Goal: Task Accomplishment & Management: Use online tool/utility

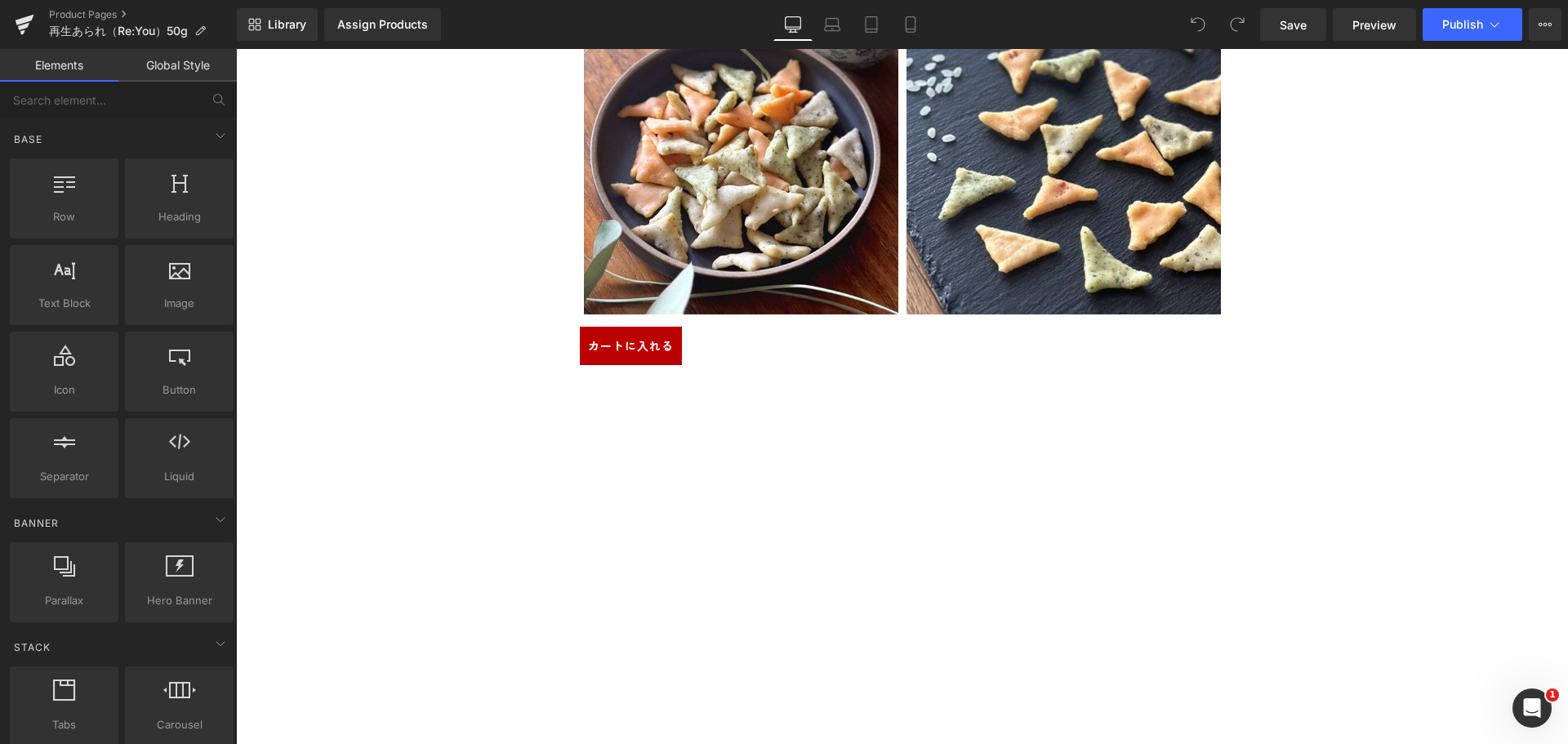
scroll to position [8412, 0]
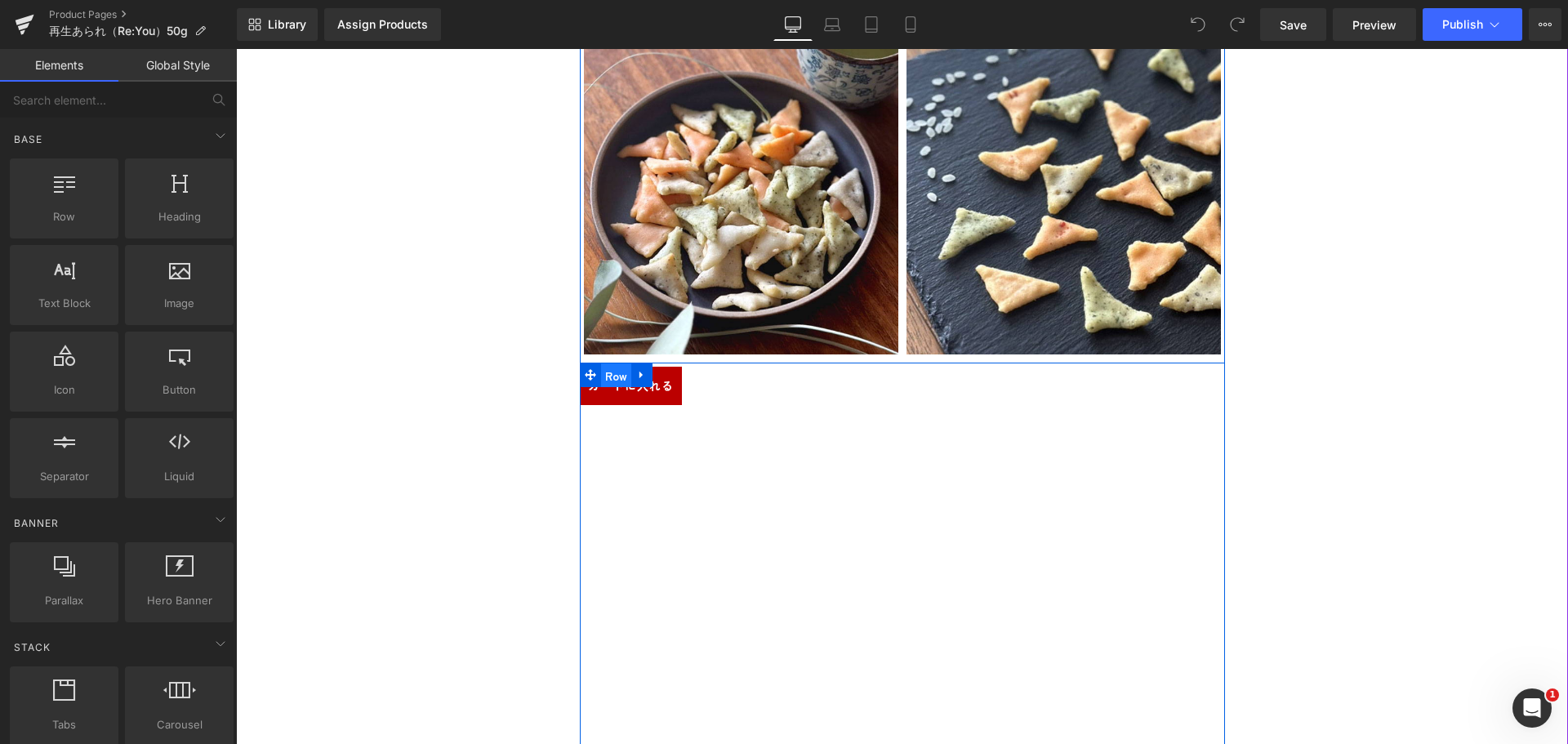
click at [618, 379] on span "Row" at bounding box center [617, 376] width 31 height 25
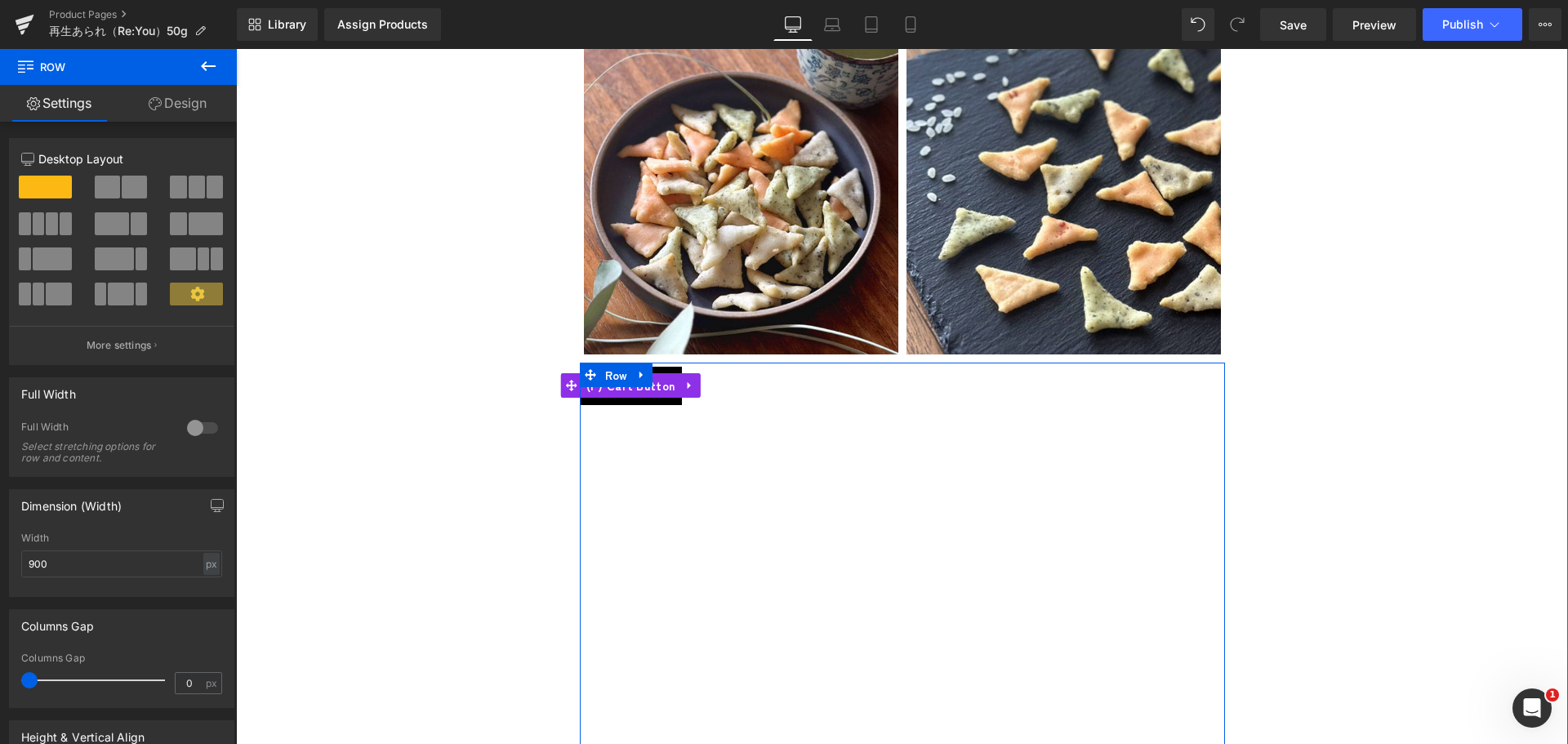
click at [636, 402] on button "カートに入れる" at bounding box center [630, 385] width 102 height 38
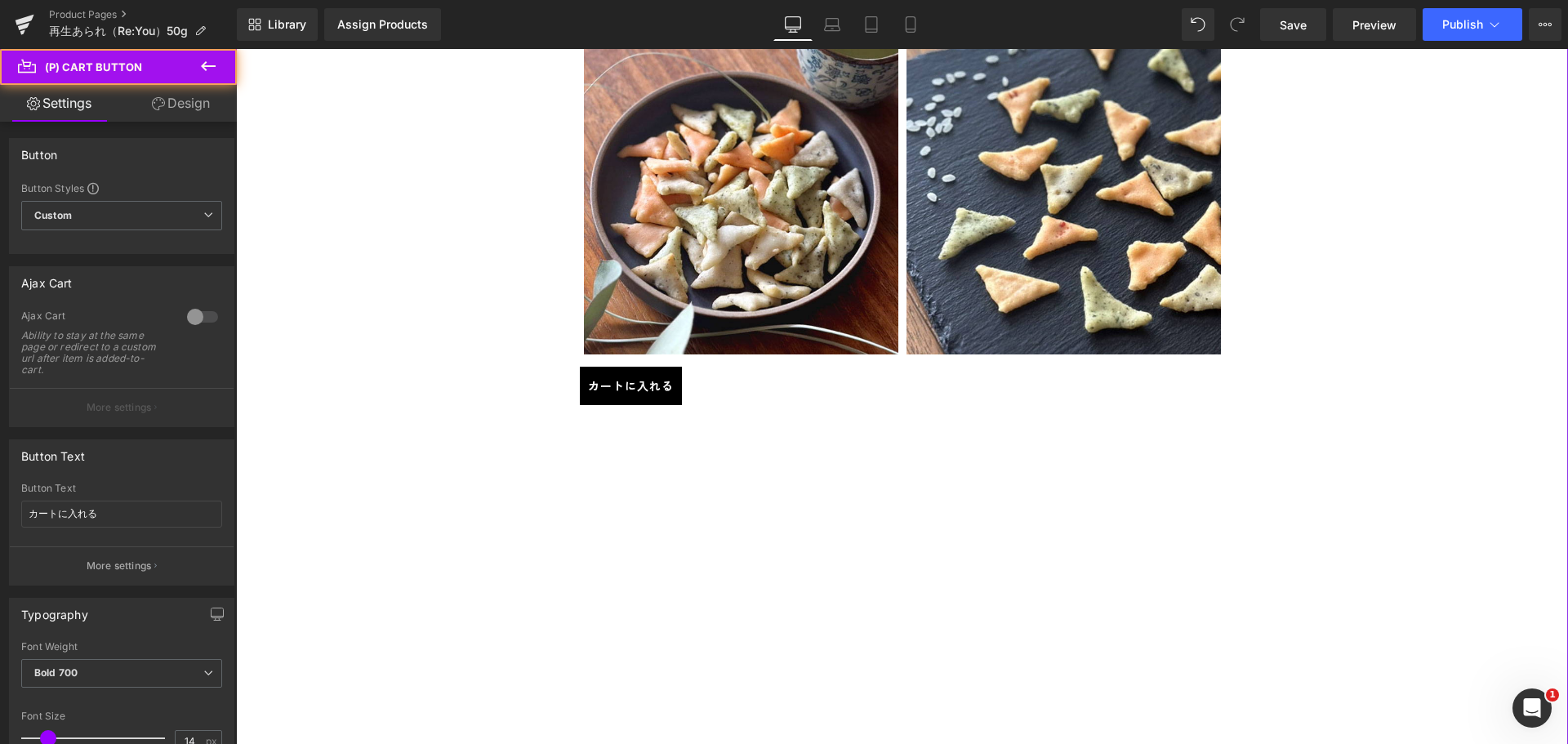
scroll to position [14507, 0]
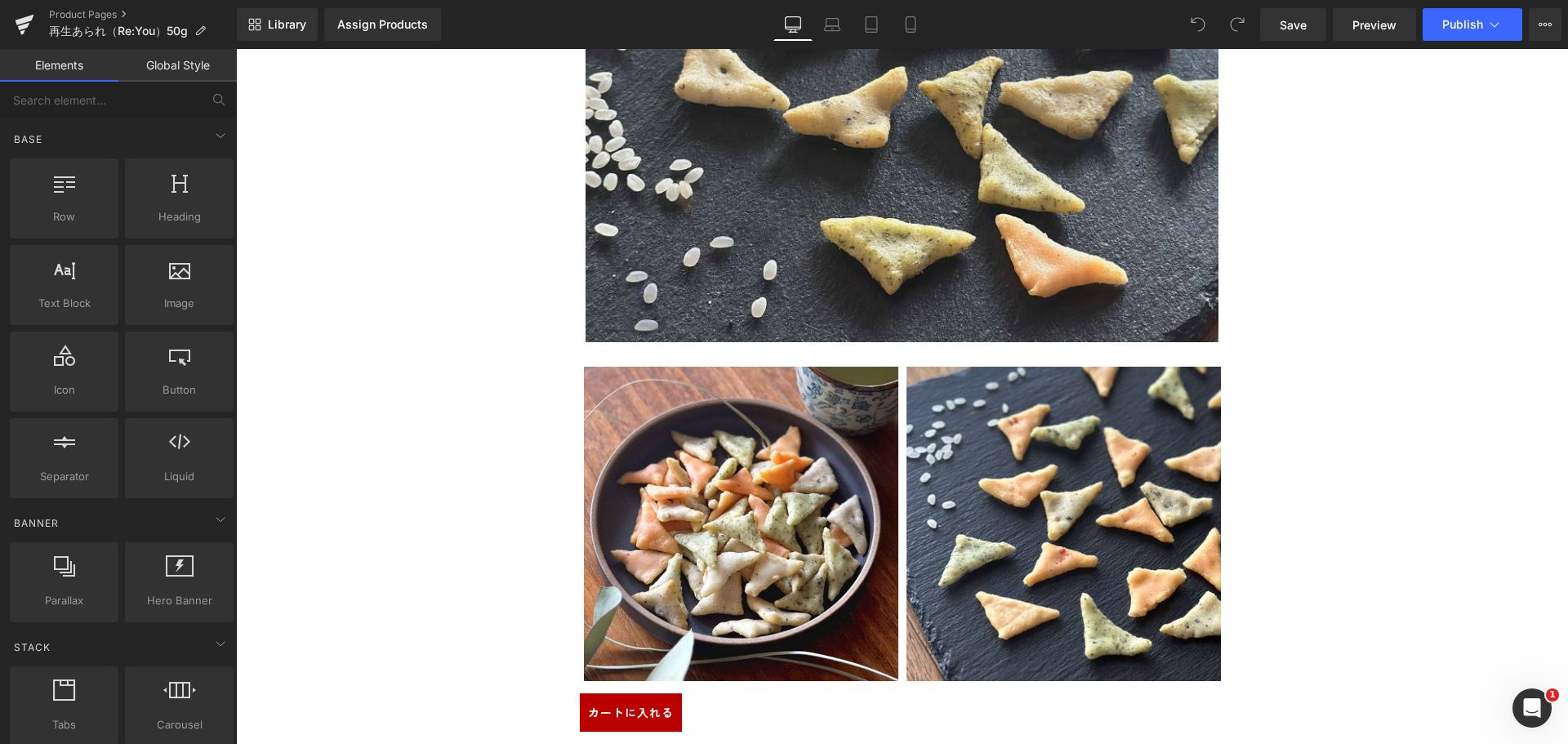
scroll to position [8656, 0]
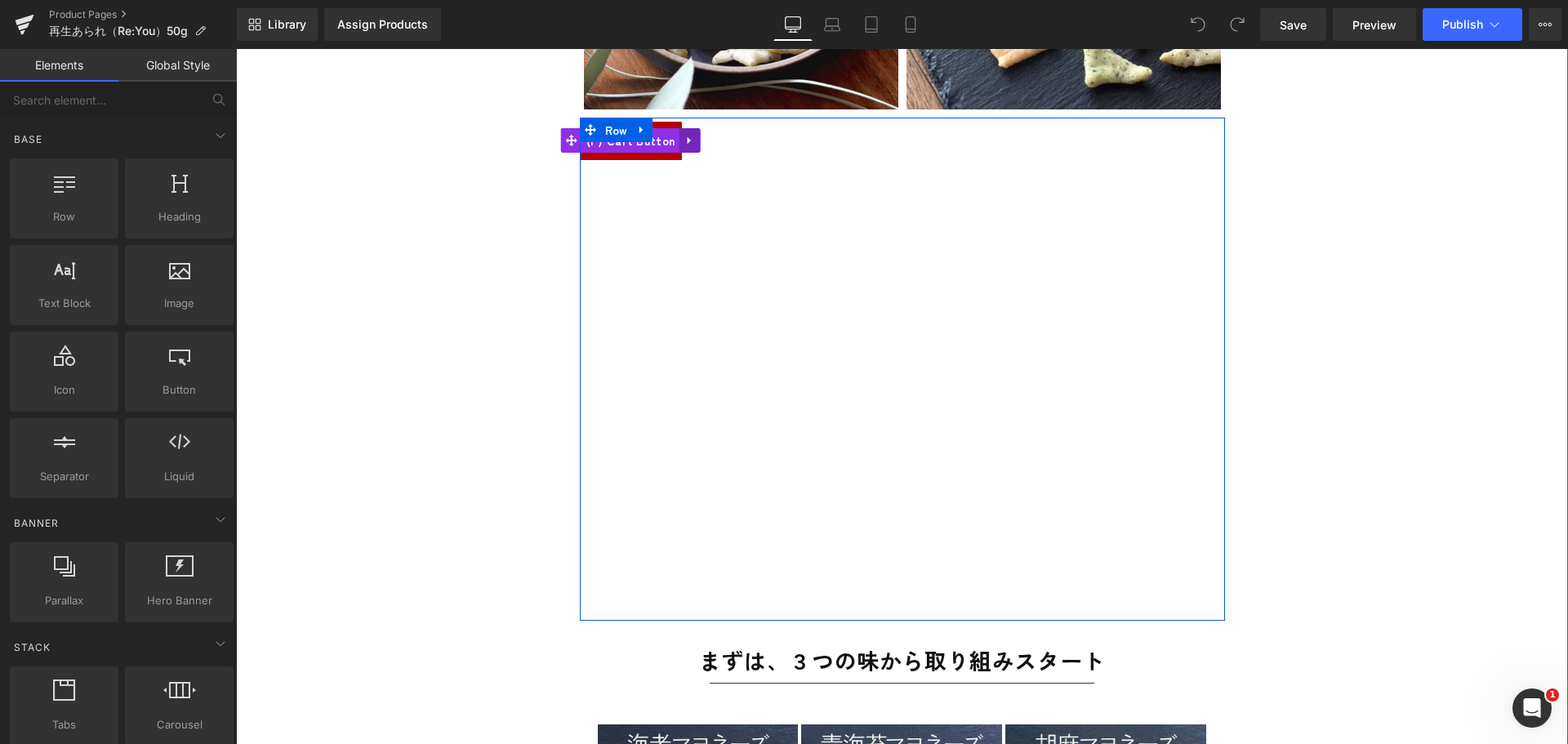
click at [684, 143] on icon at bounding box center [689, 141] width 11 height 12
click at [626, 147] on span "(P) Cart Button" at bounding box center [631, 141] width 98 height 25
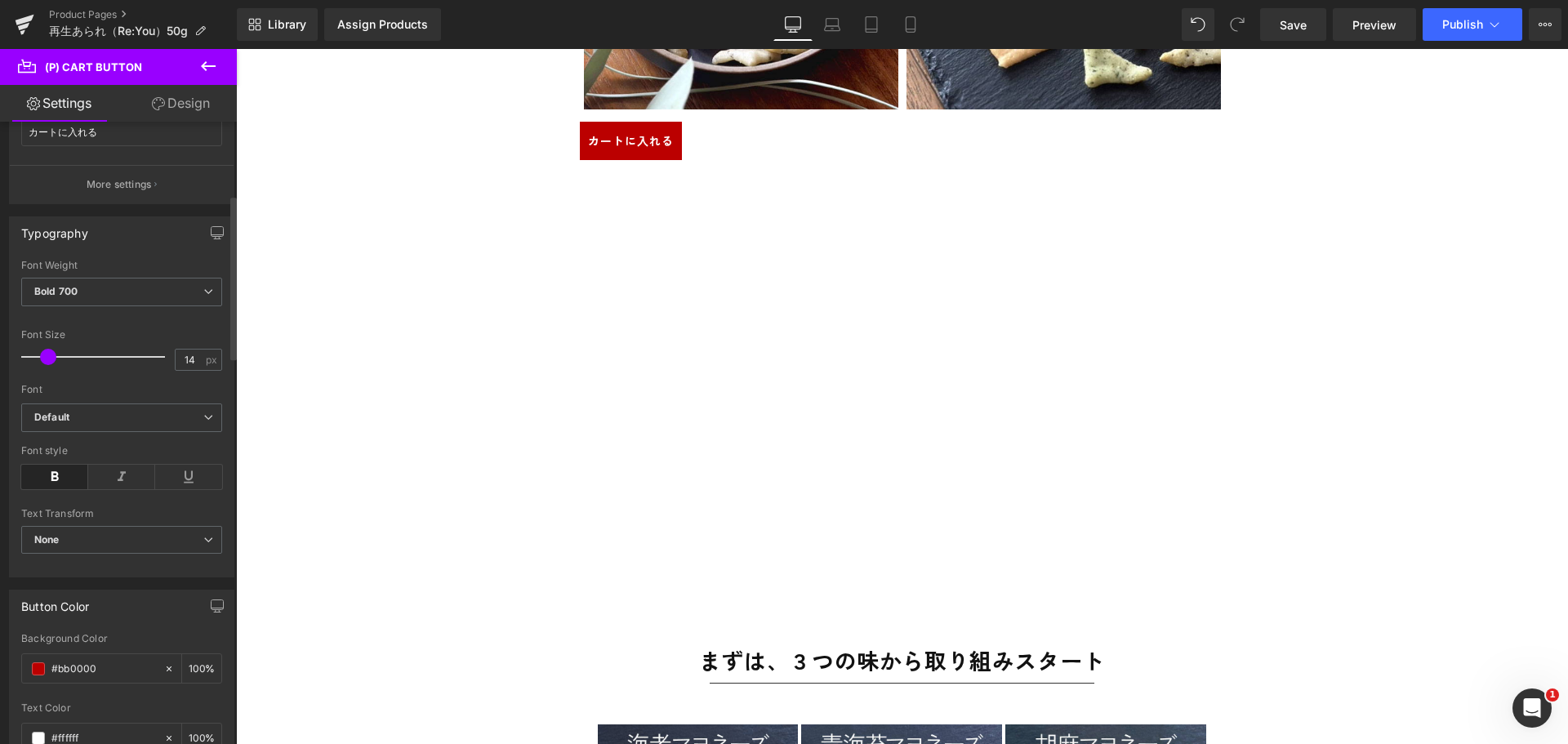
scroll to position [245, 0]
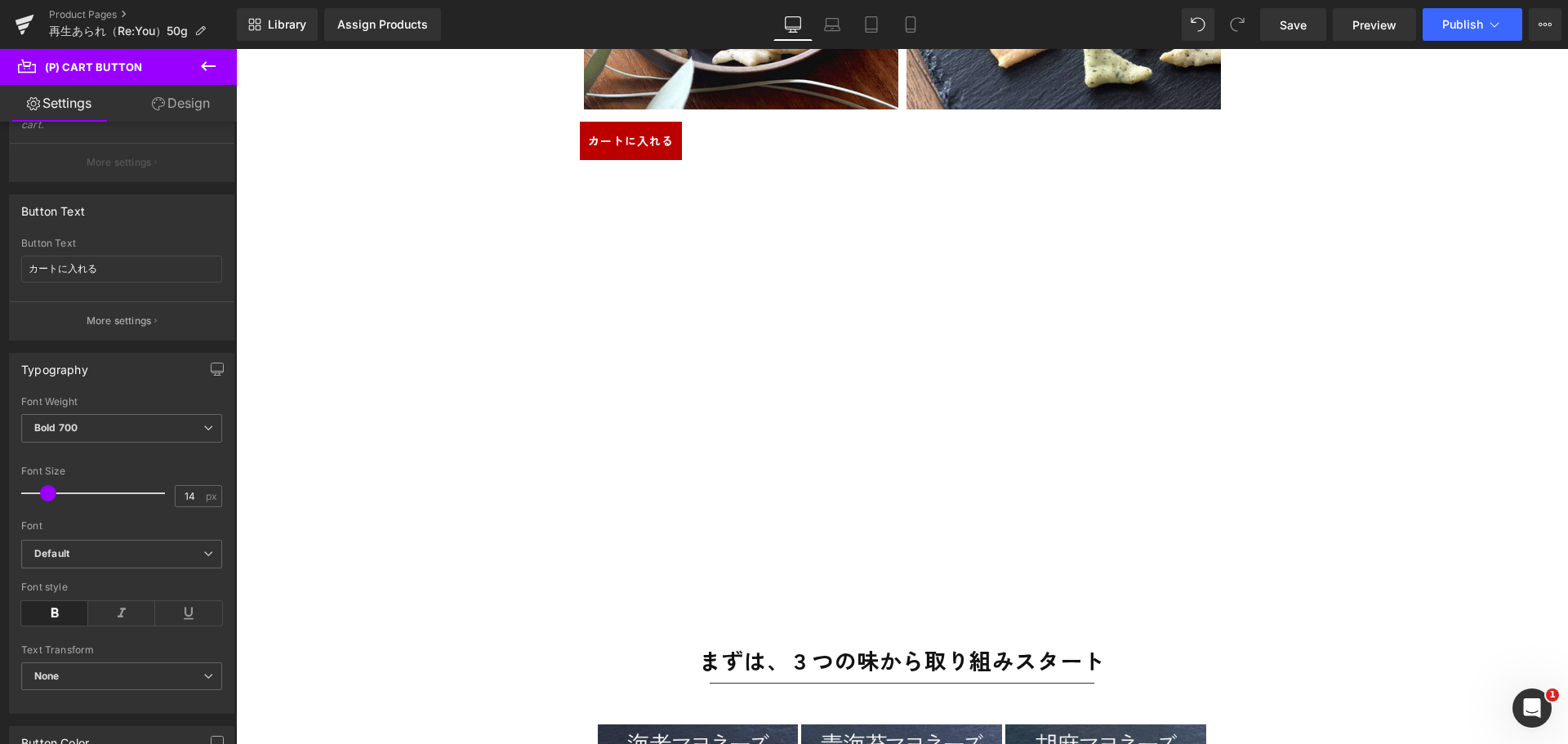
click at [205, 104] on link "Design" at bounding box center [181, 103] width 119 height 36
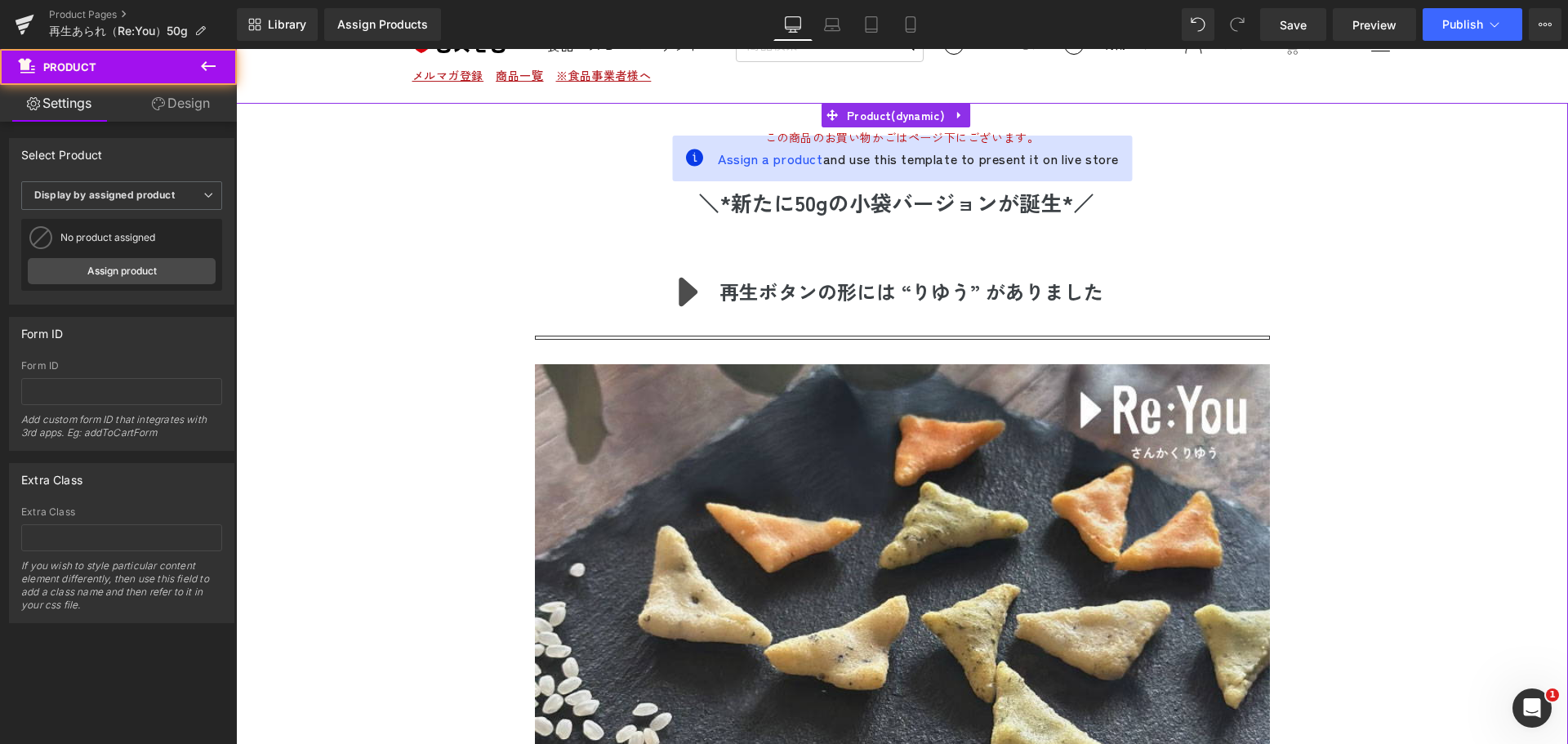
scroll to position [59, 0]
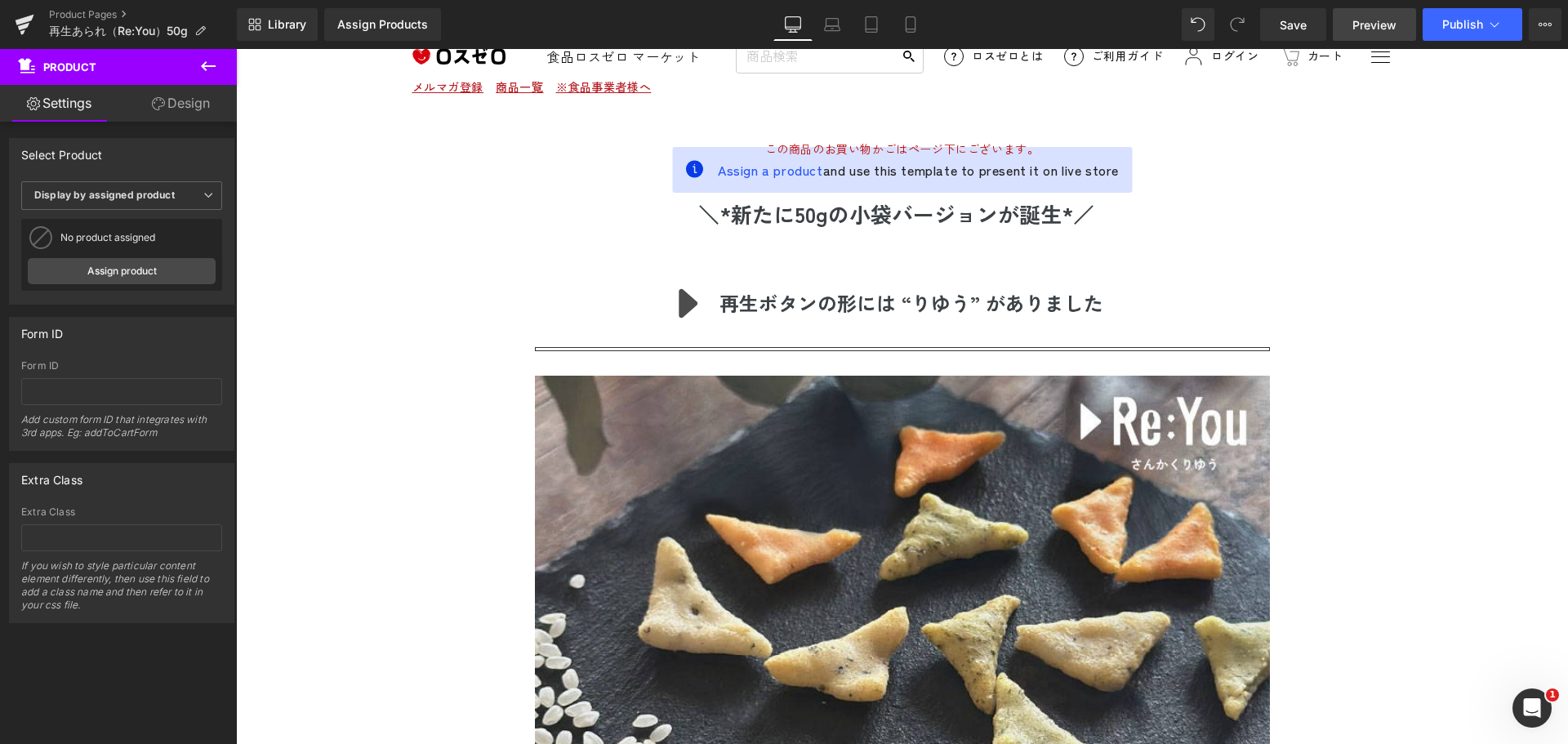
click at [1363, 29] on span "Preview" at bounding box center [1374, 25] width 44 height 17
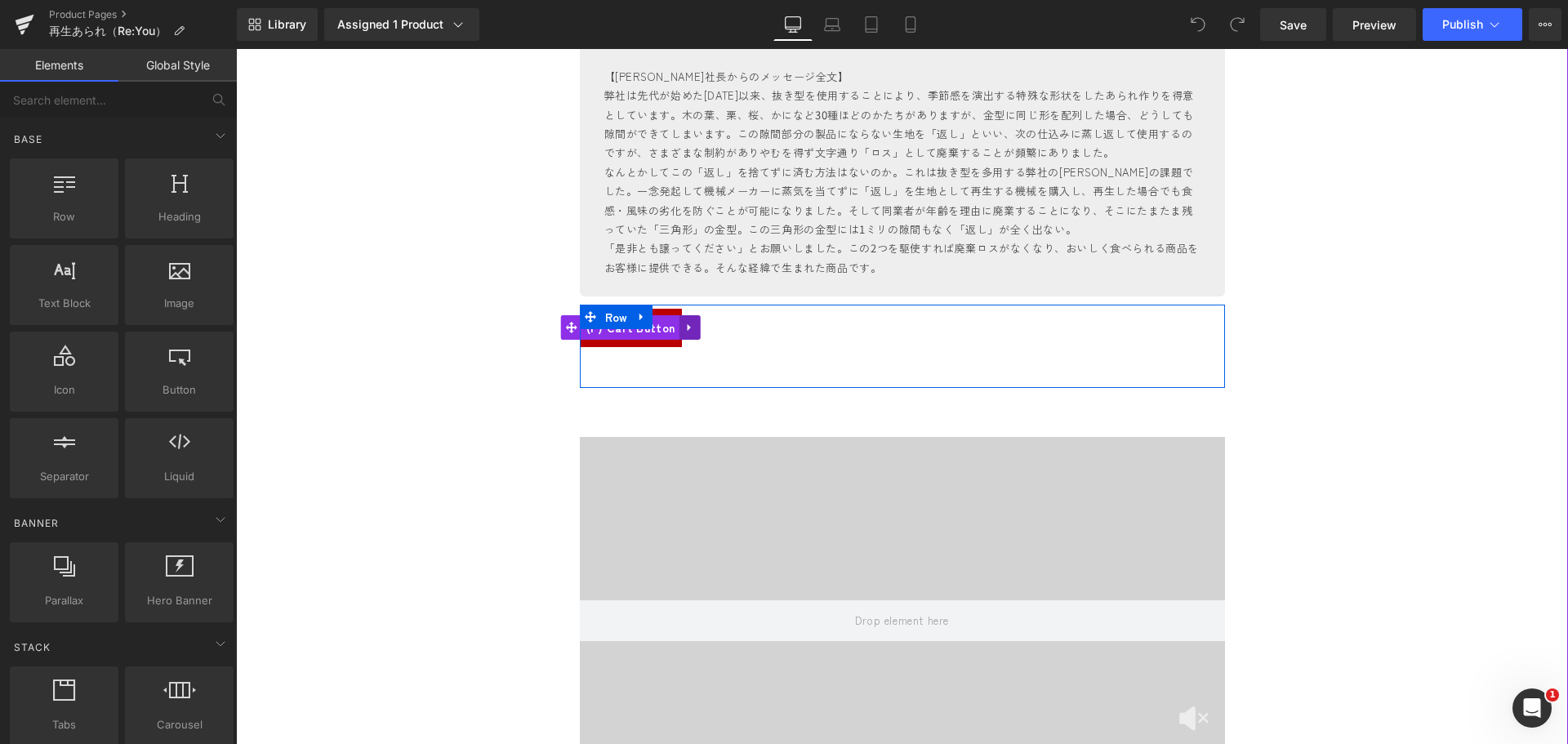
click at [686, 330] on icon at bounding box center [687, 328] width 3 height 8
click at [668, 319] on link at bounding box center [679, 328] width 21 height 25
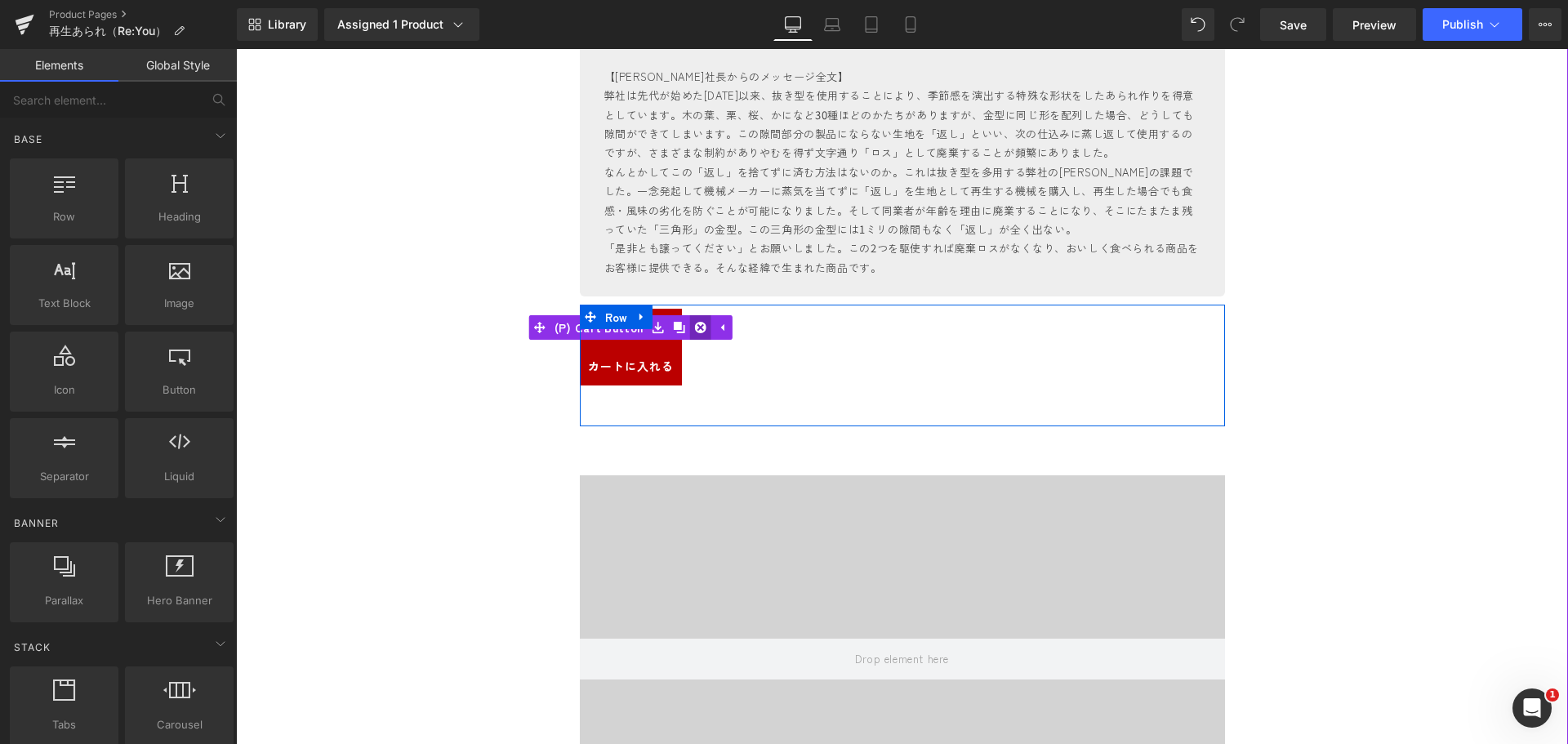
drag, startPoint x: 688, startPoint y: 321, endPoint x: 276, endPoint y: 49, distance: 493.7
click at [694, 321] on icon at bounding box center [700, 327] width 11 height 12
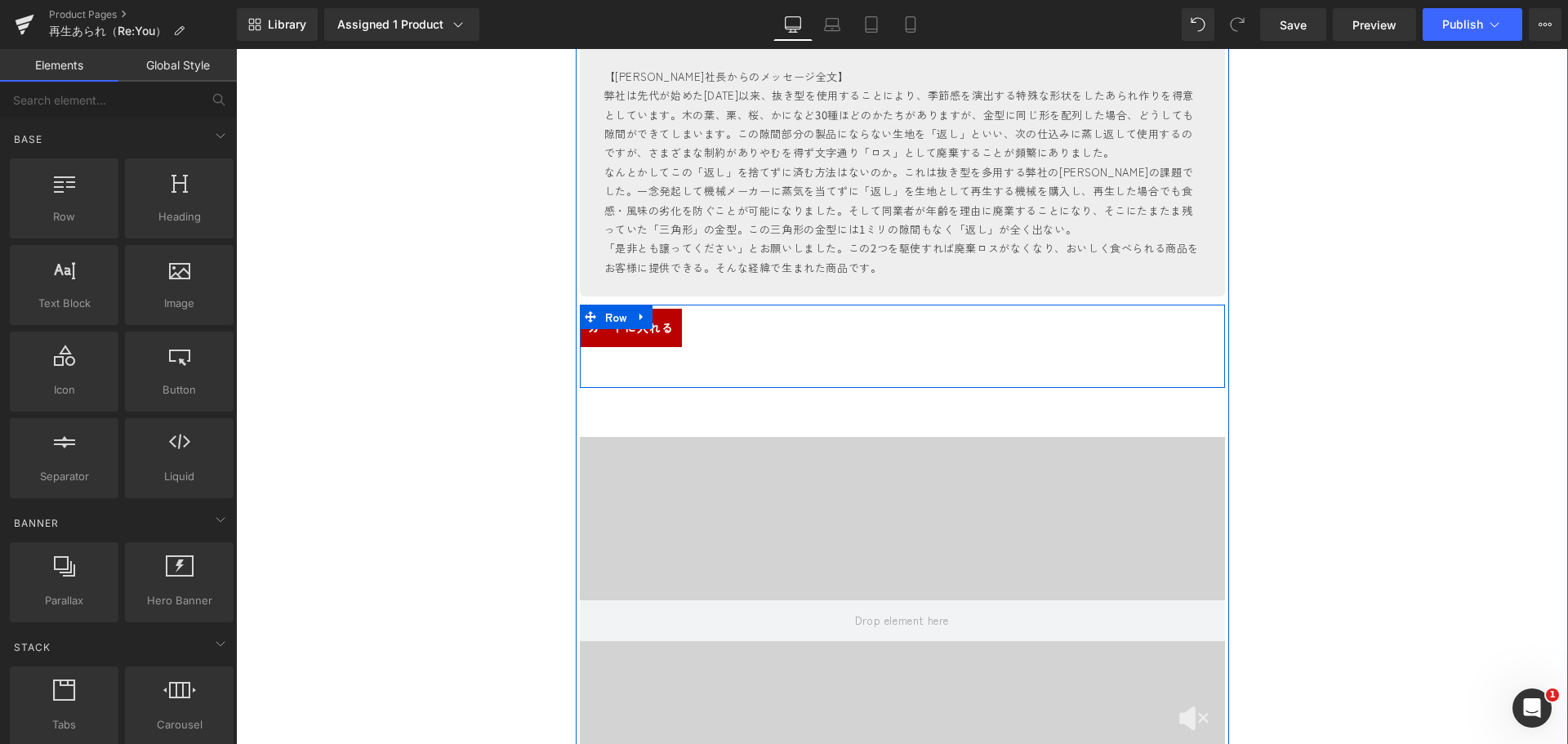
click at [648, 324] on div "カートに入れる (P) Cart Button" at bounding box center [902, 328] width 645 height 38
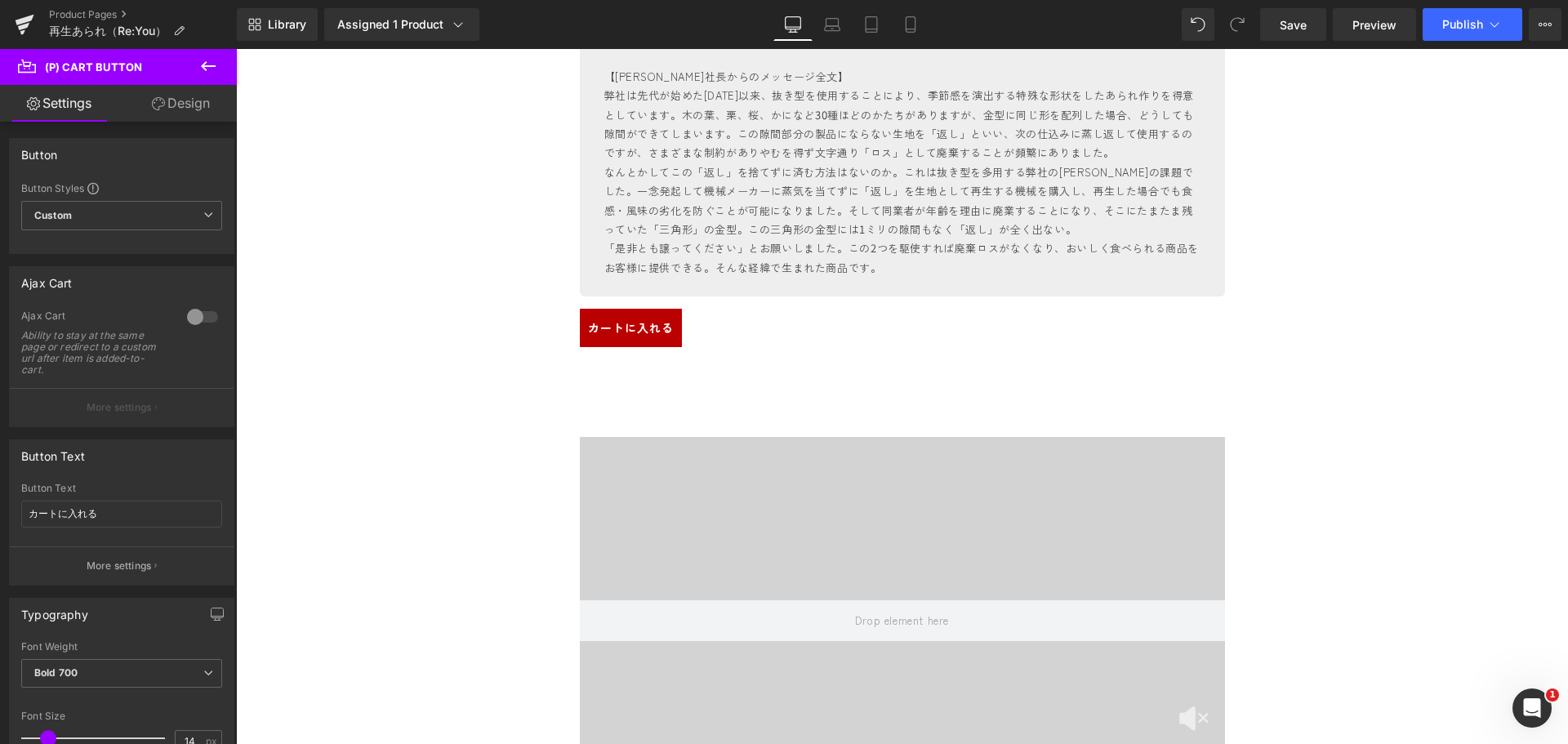
click at [193, 106] on link "Design" at bounding box center [181, 103] width 119 height 36
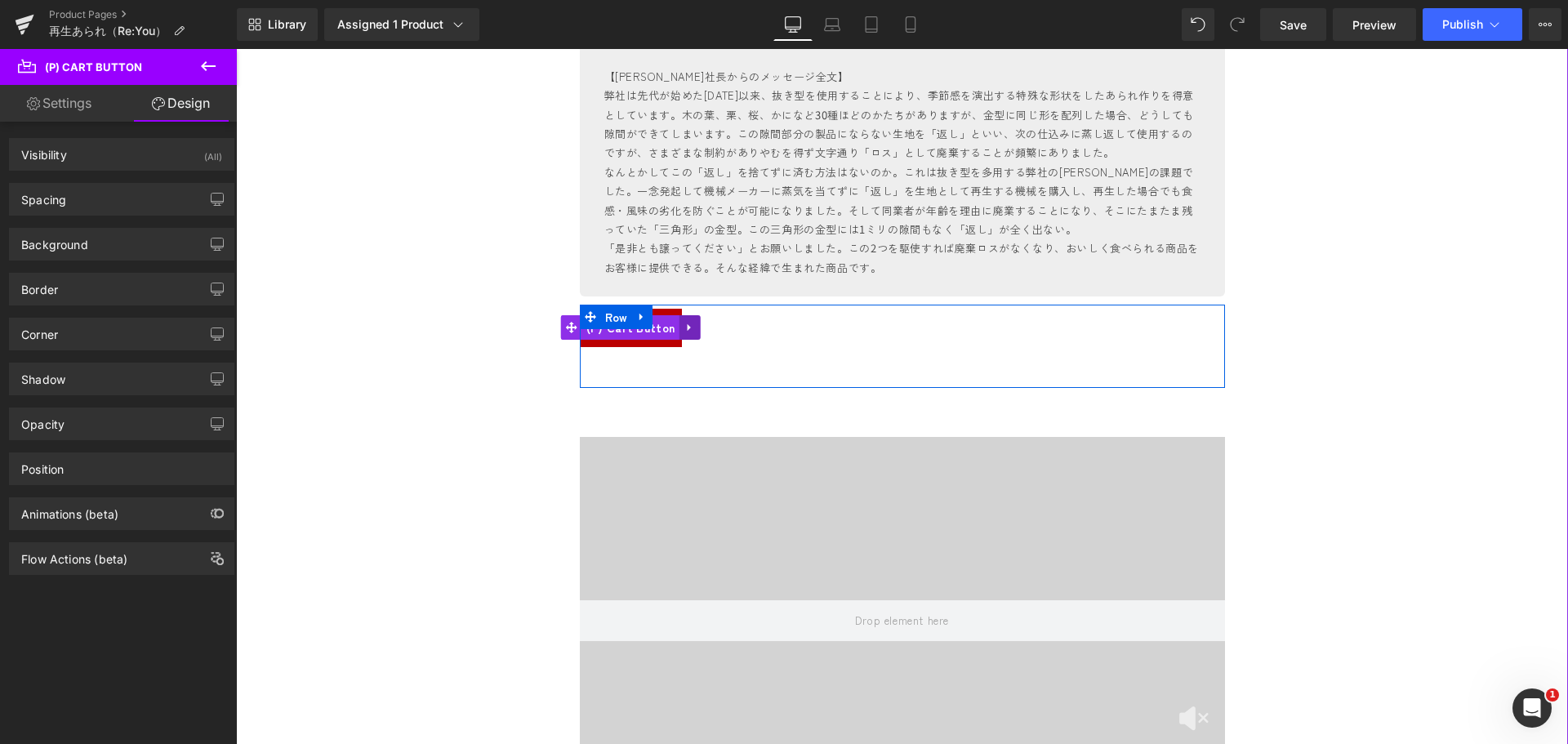
click at [684, 324] on icon at bounding box center [689, 327] width 11 height 12
click at [651, 328] on icon at bounding box center [657, 327] width 11 height 11
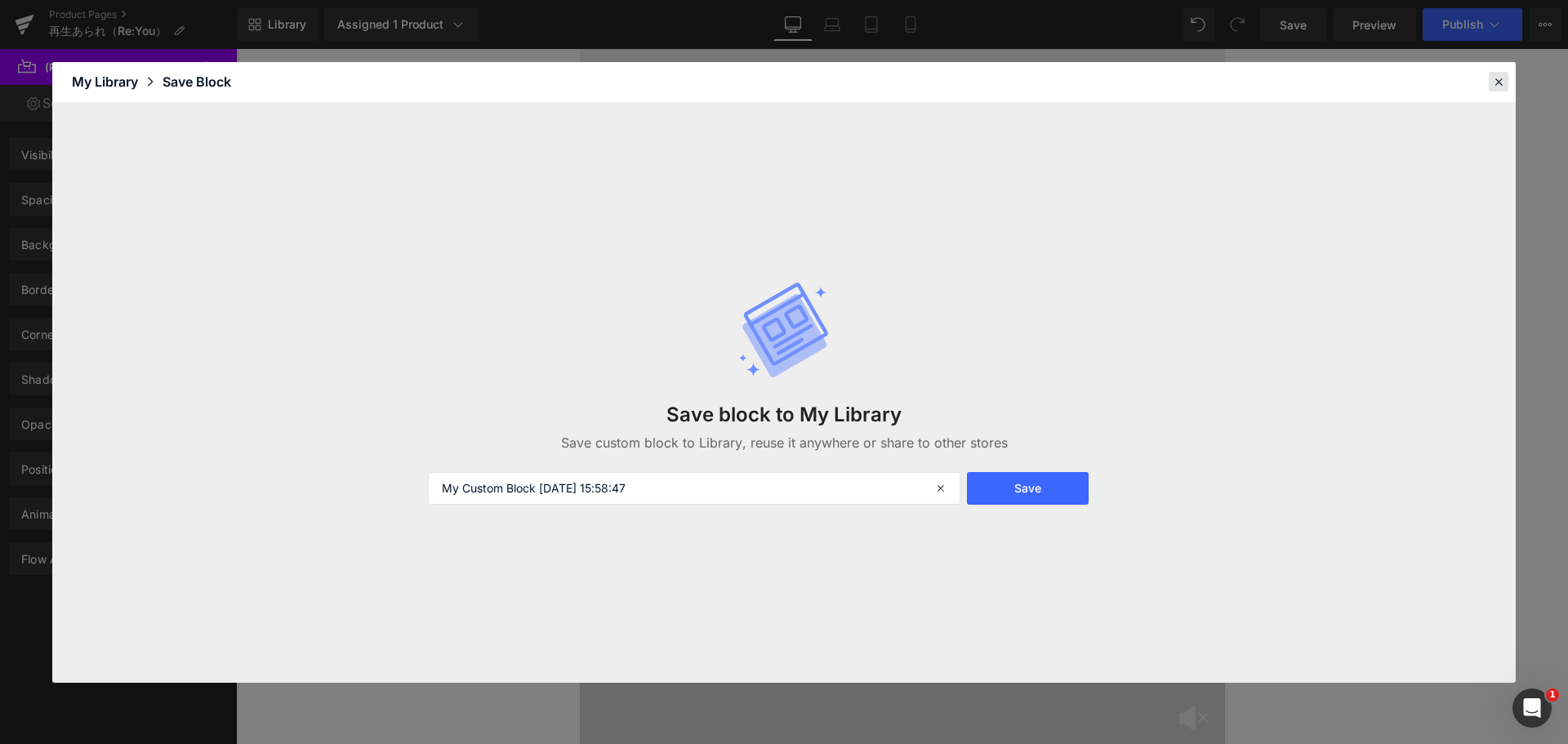
click at [1493, 80] on icon at bounding box center [1497, 81] width 14 height 14
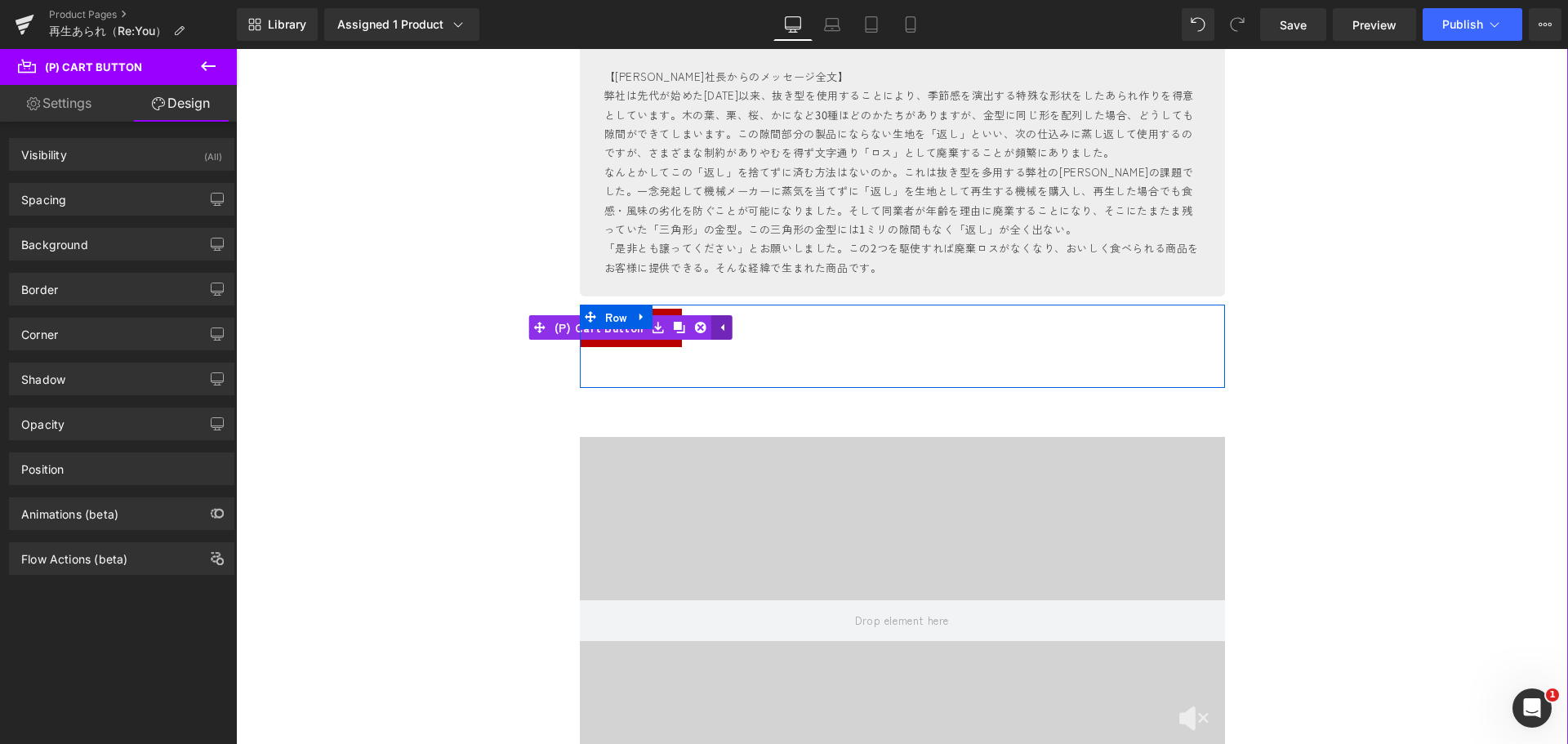
click at [716, 327] on icon at bounding box center [721, 327] width 11 height 12
click at [686, 327] on icon at bounding box center [687, 328] width 3 height 8
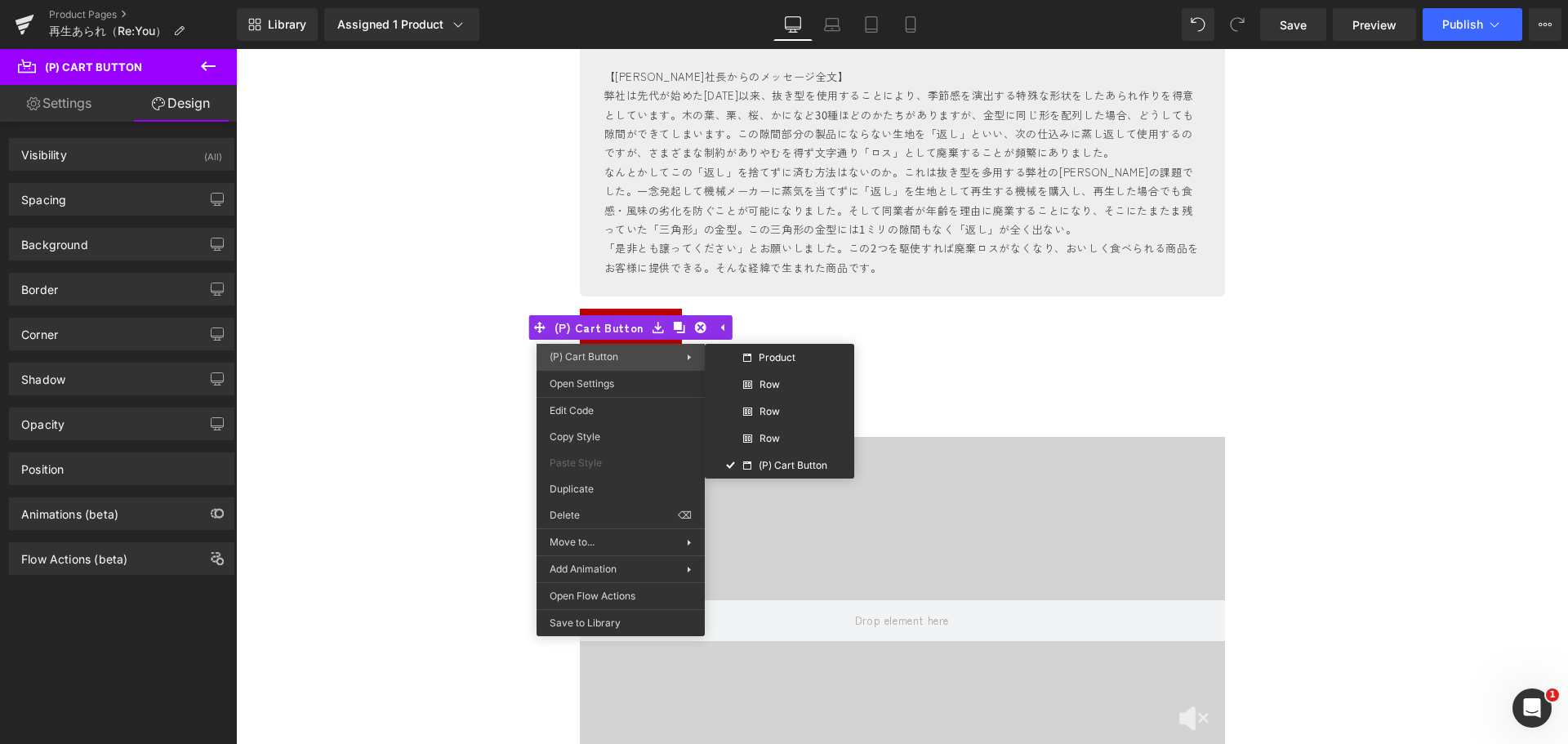
click at [621, 356] on span "(P) Cart Button" at bounding box center [618, 357] width 137 height 14
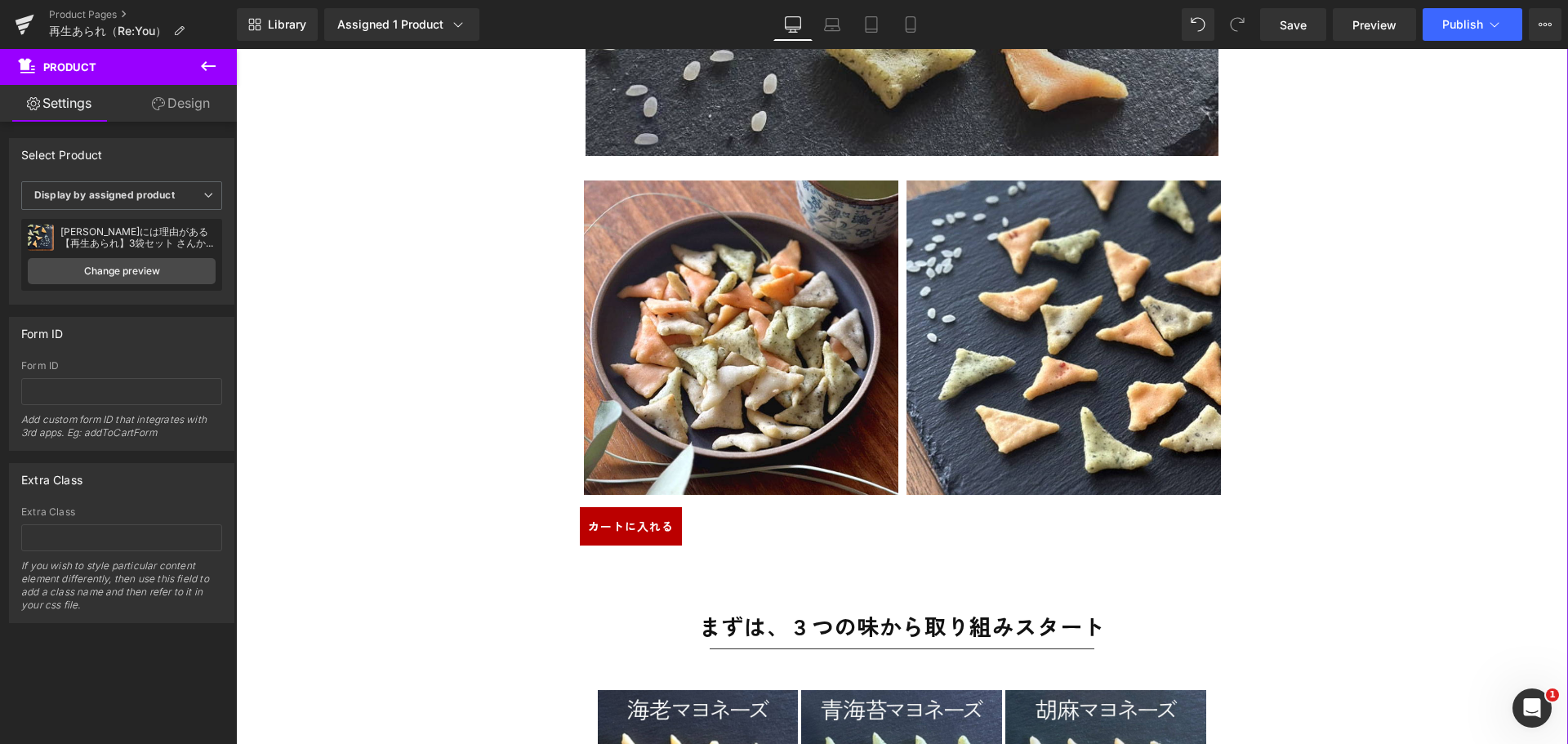
scroll to position [8961, 0]
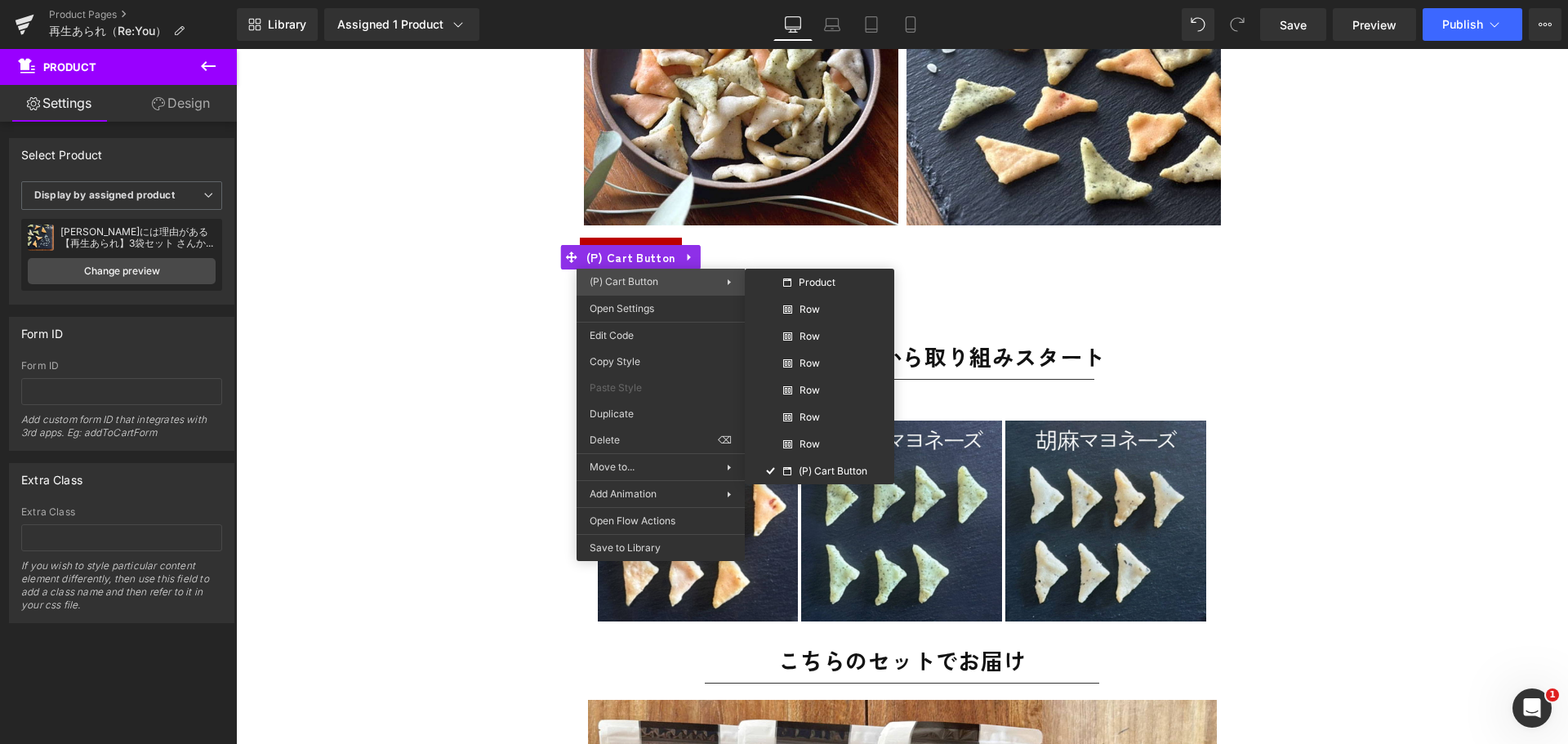
click at [678, 272] on div "(P) Cart Button Product Row Row Row Row Row Row (P) Cart Button" at bounding box center [661, 281] width 168 height 26
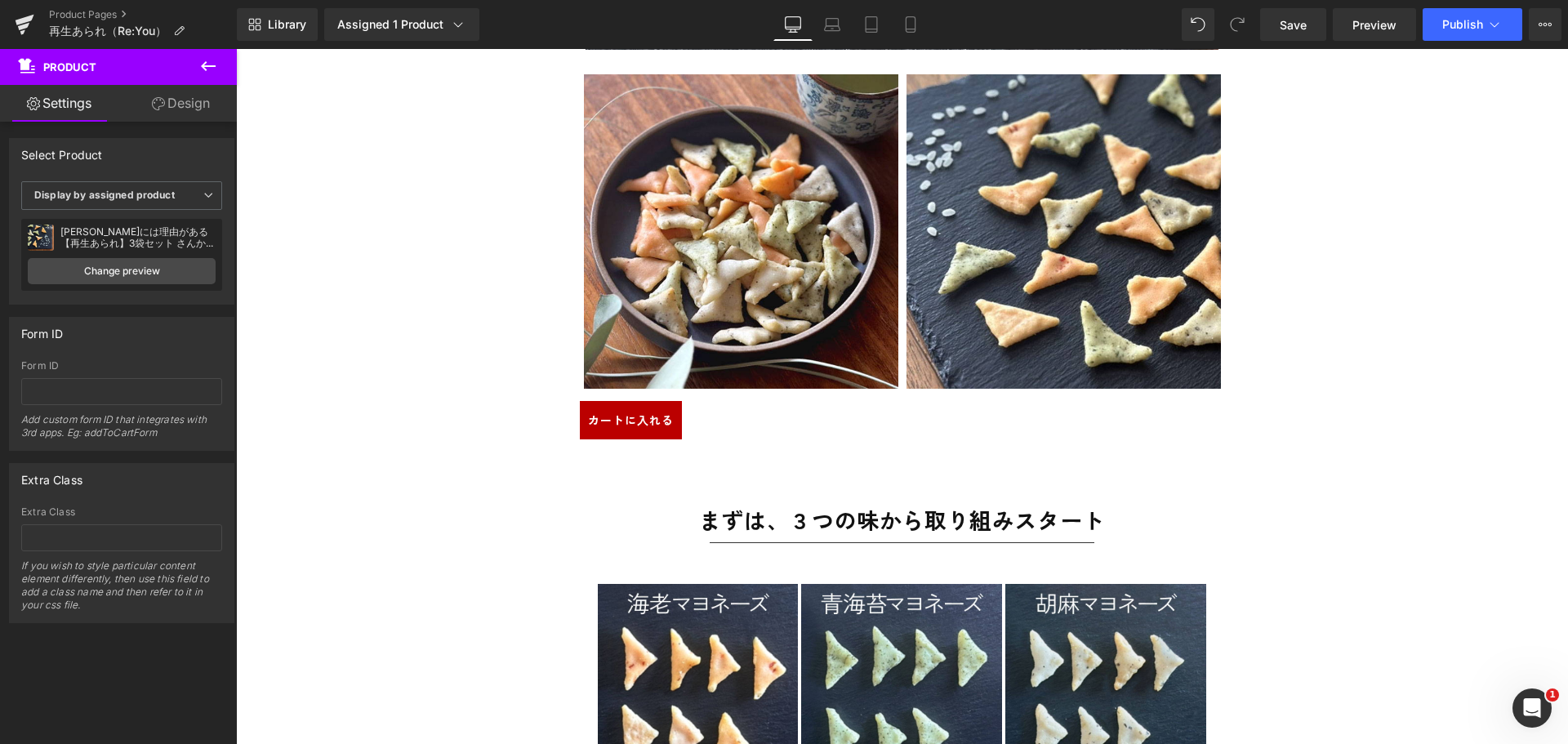
scroll to position [8880, 0]
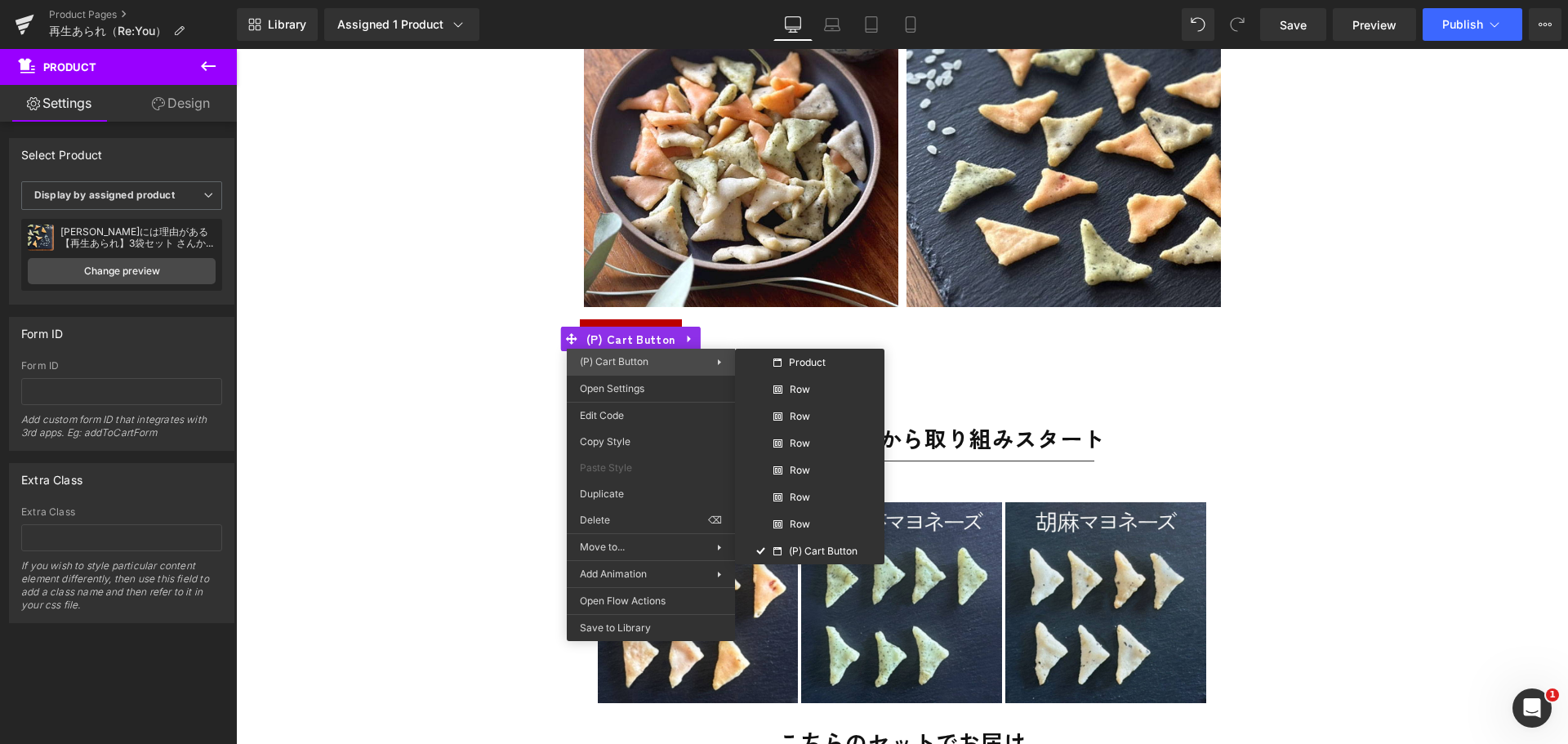
click at [666, 356] on span "(P) Cart Button" at bounding box center [647, 361] width 137 height 14
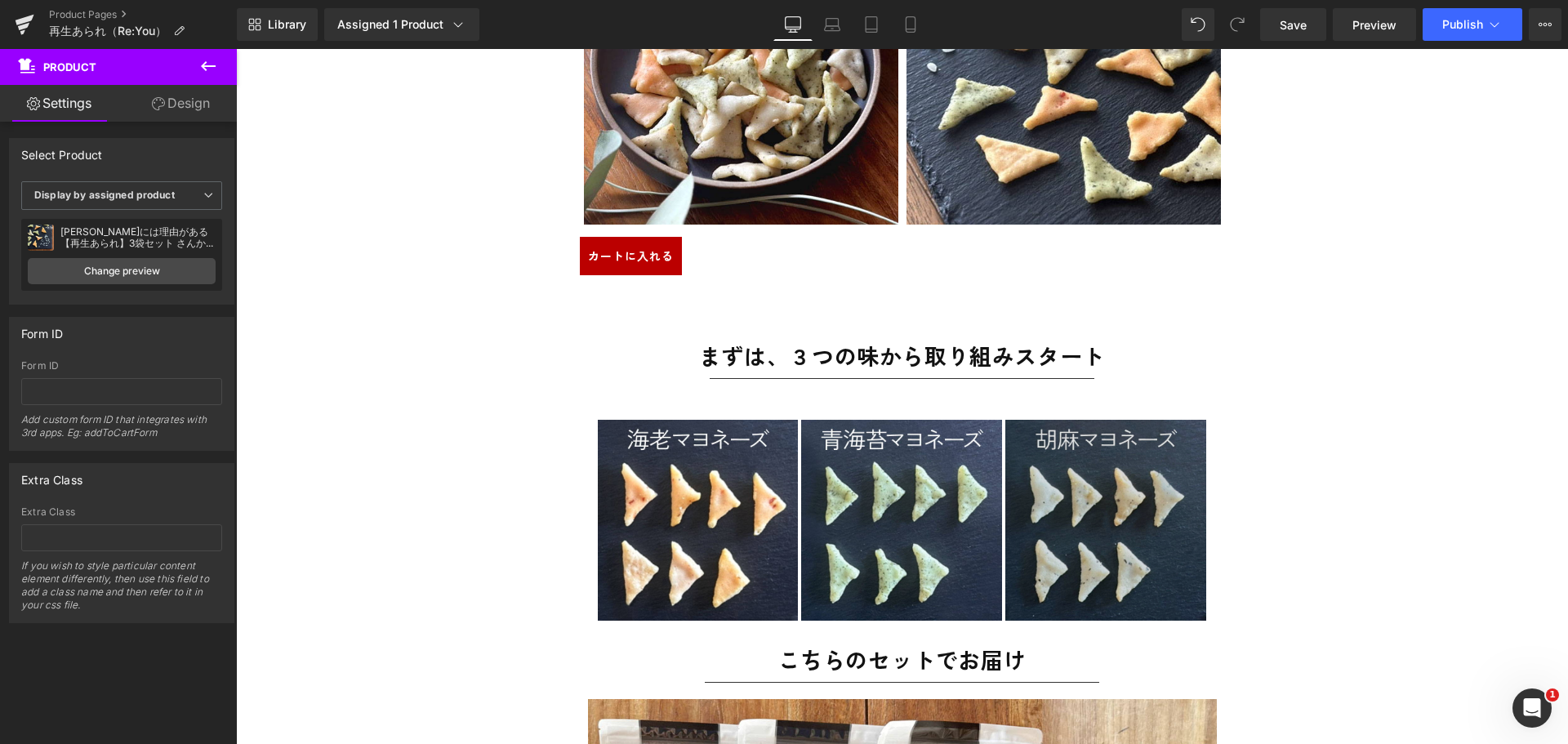
scroll to position [8961, 0]
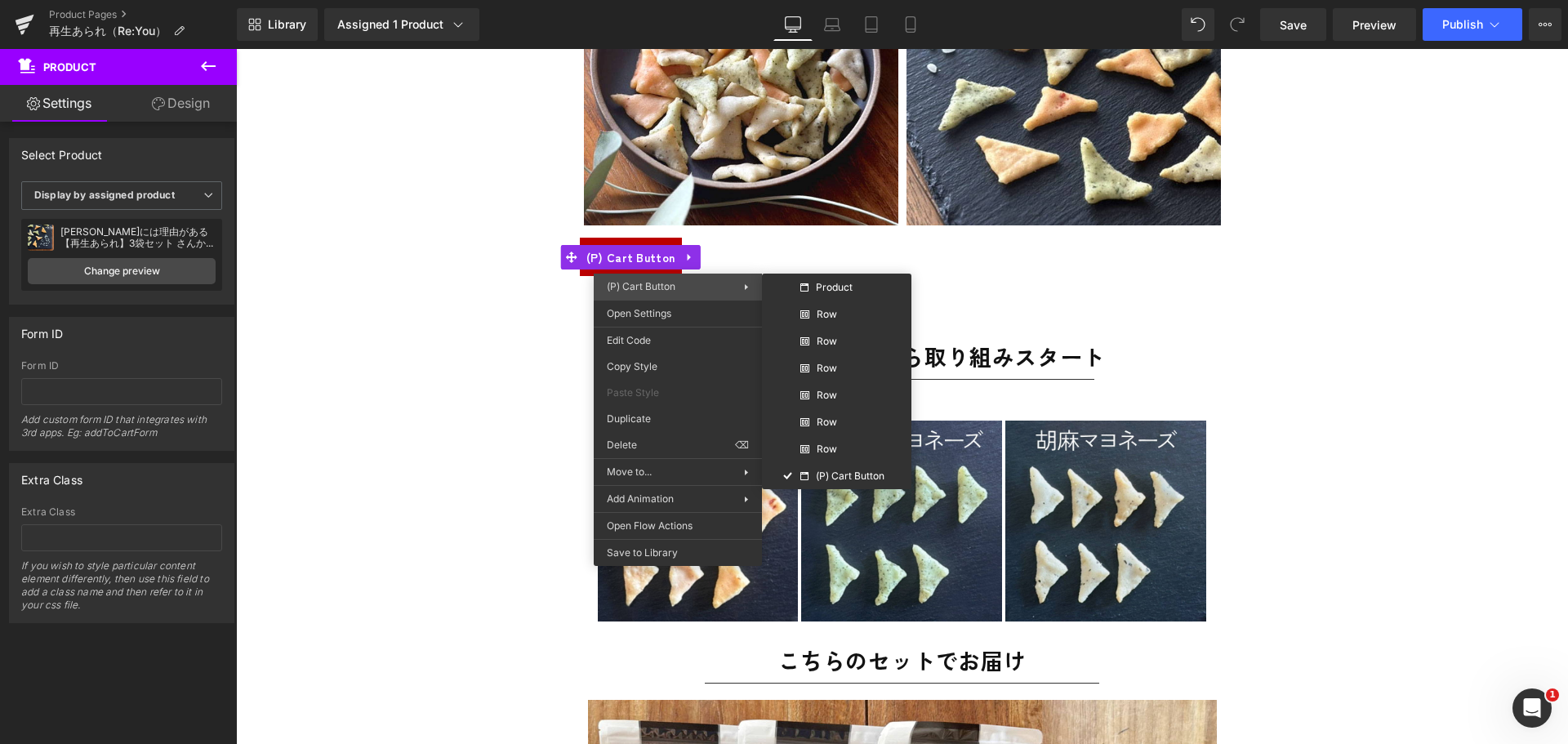
click at [687, 284] on span "(P) Cart Button" at bounding box center [675, 286] width 137 height 14
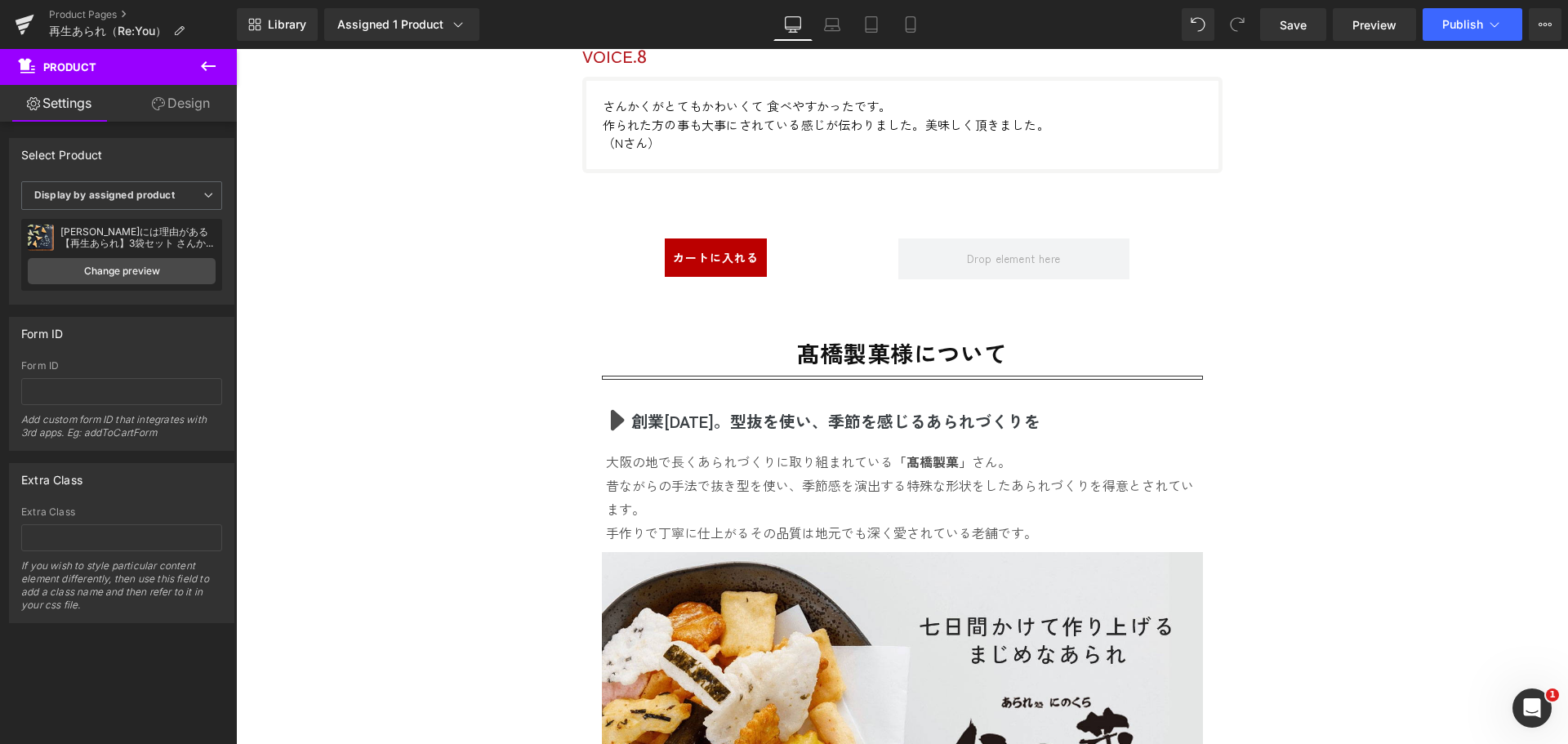
scroll to position [11809, 0]
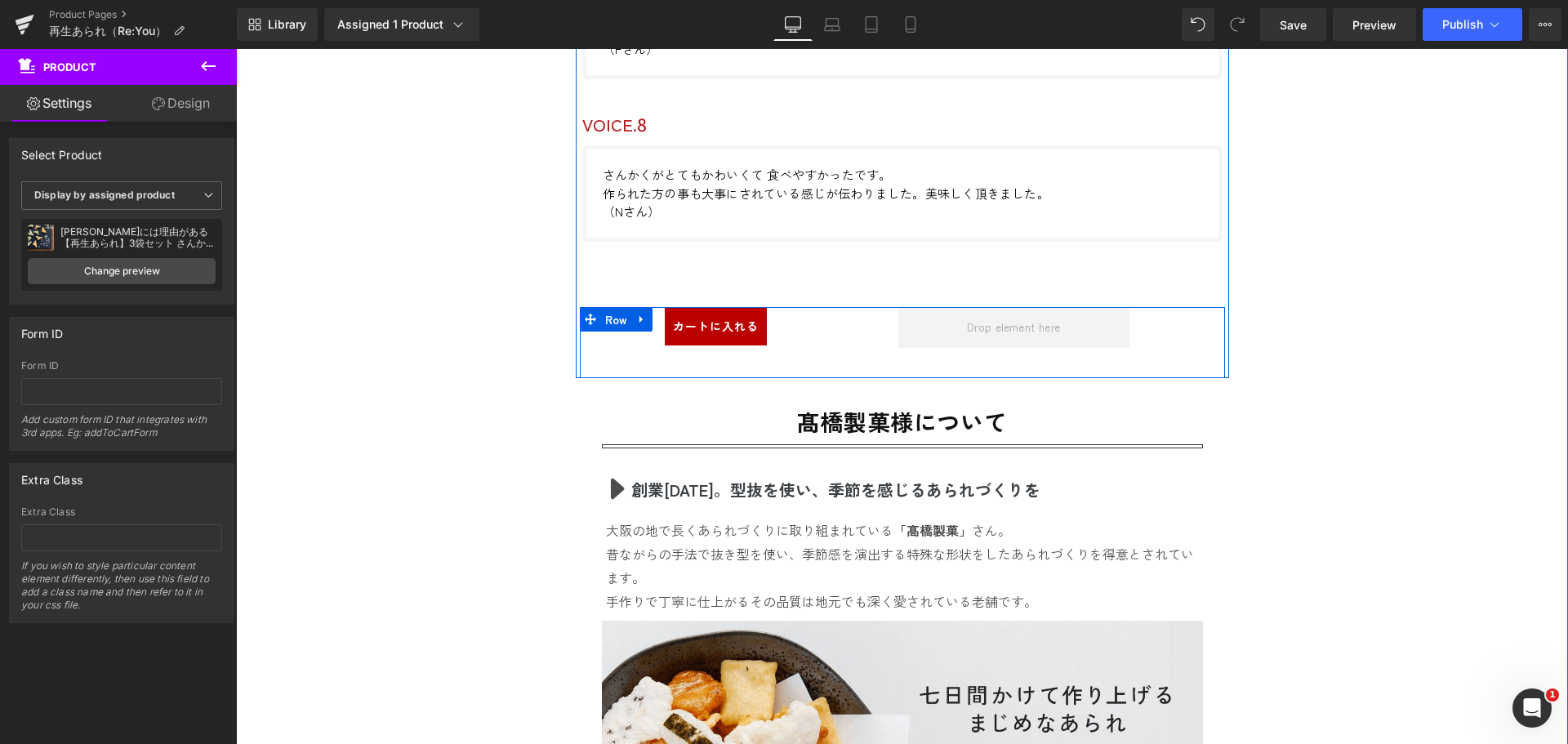
drag, startPoint x: 634, startPoint y: 316, endPoint x: 611, endPoint y: 336, distance: 30.5
click at [611, 336] on div "カートに入れる (P) Cart Button Row" at bounding box center [902, 342] width 645 height 71
click at [611, 318] on span "Row" at bounding box center [617, 320] width 31 height 25
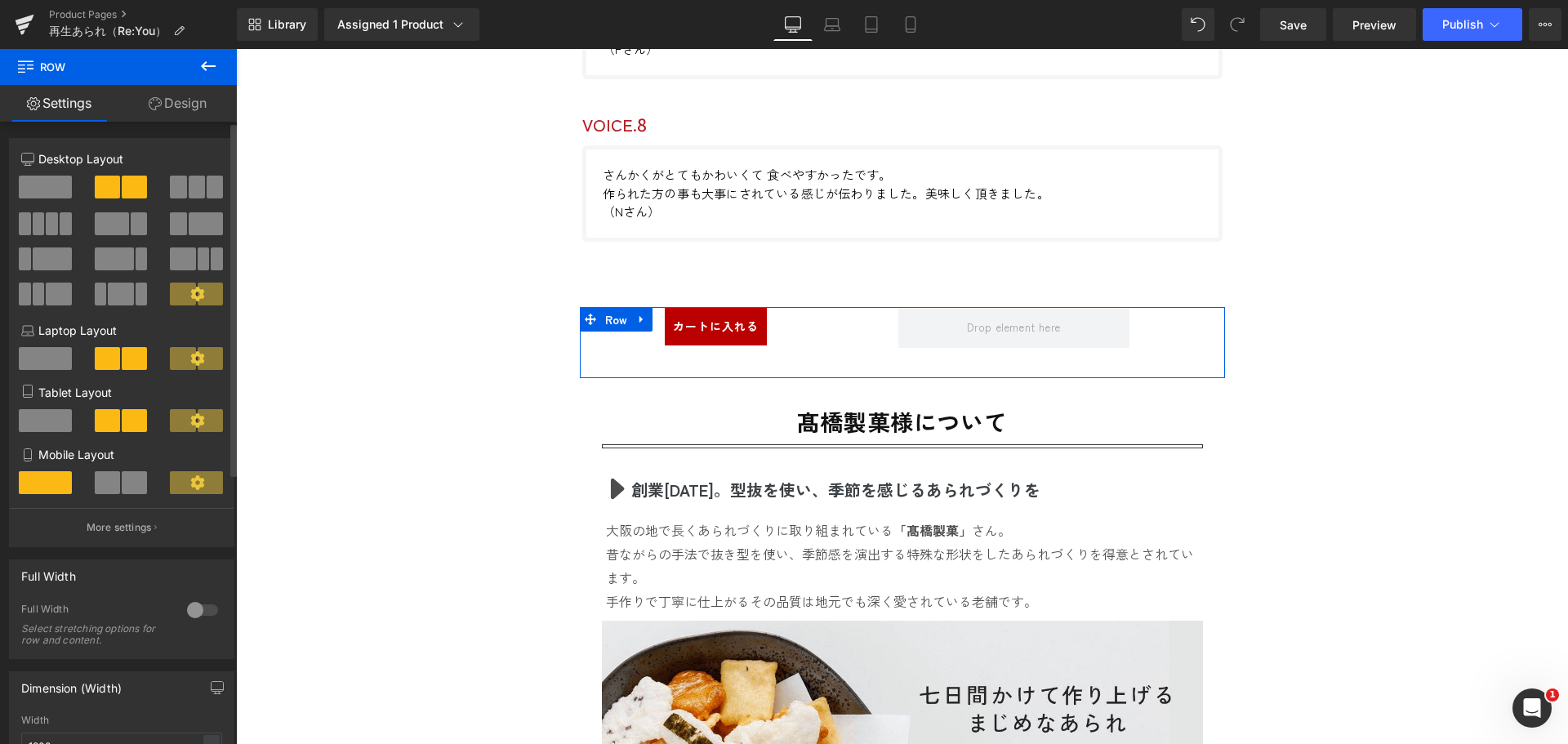
click at [43, 183] on span at bounding box center [46, 187] width 54 height 23
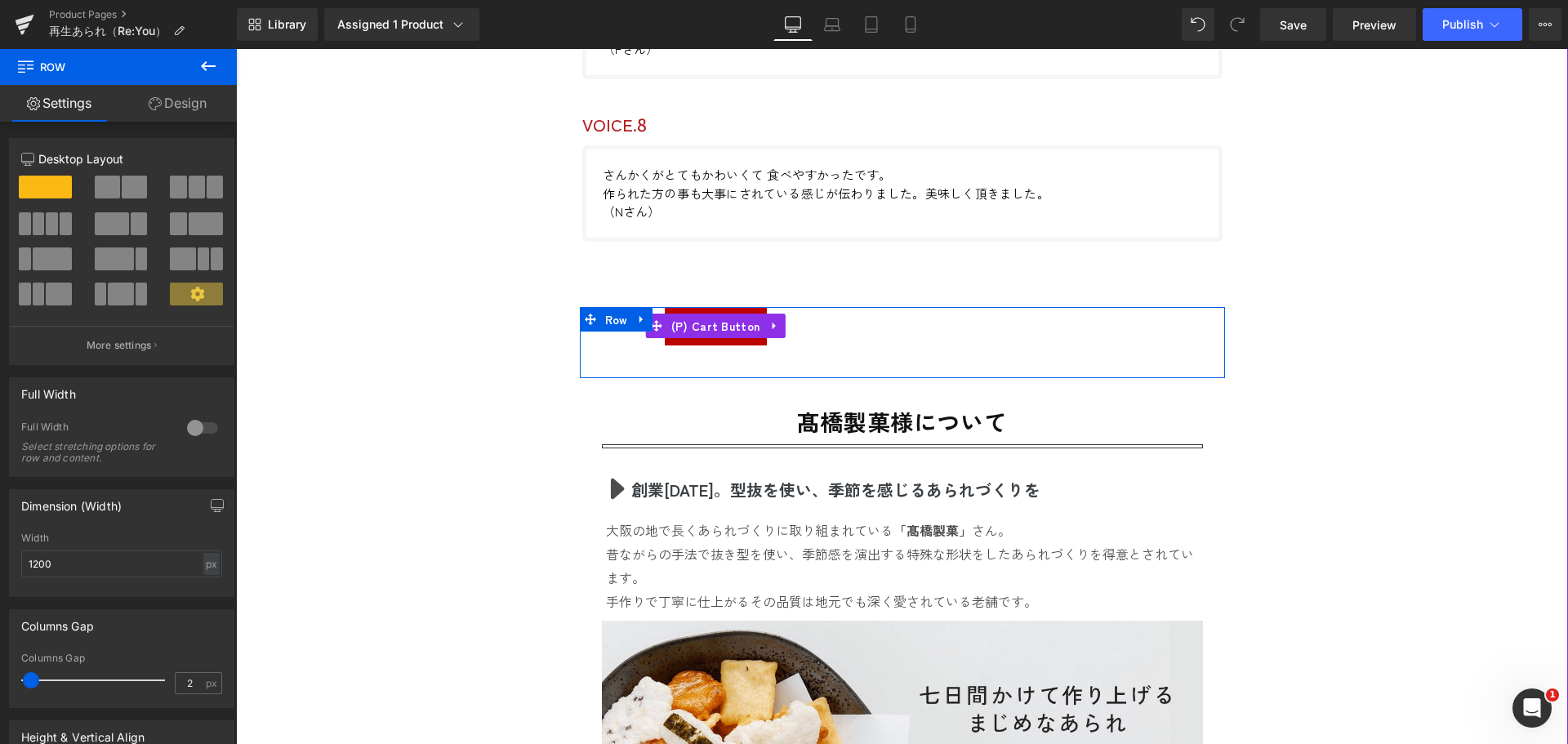
click at [830, 329] on div "カートに入れる" at bounding box center [897, 326] width 465 height 38
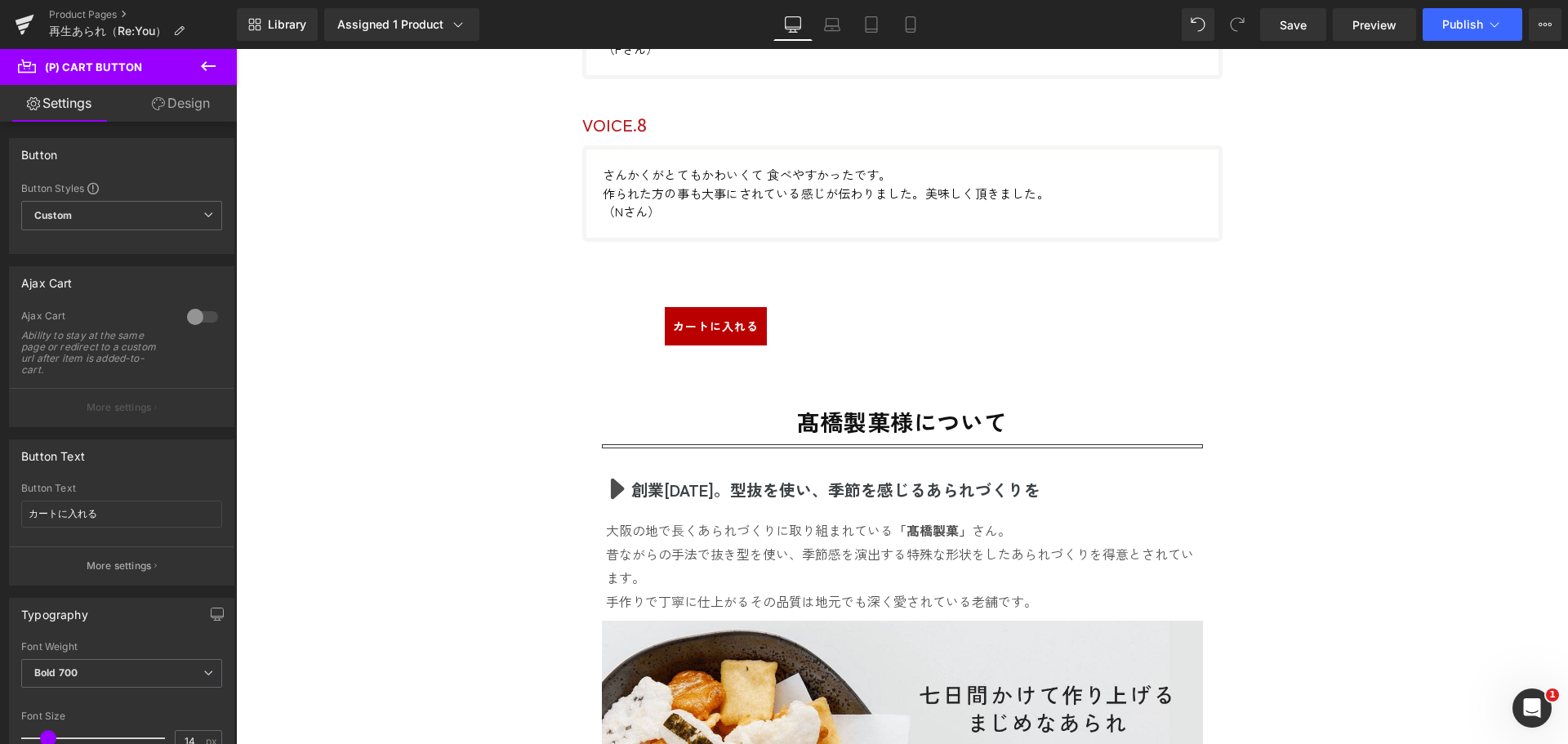
click at [192, 102] on link "Design" at bounding box center [181, 103] width 119 height 36
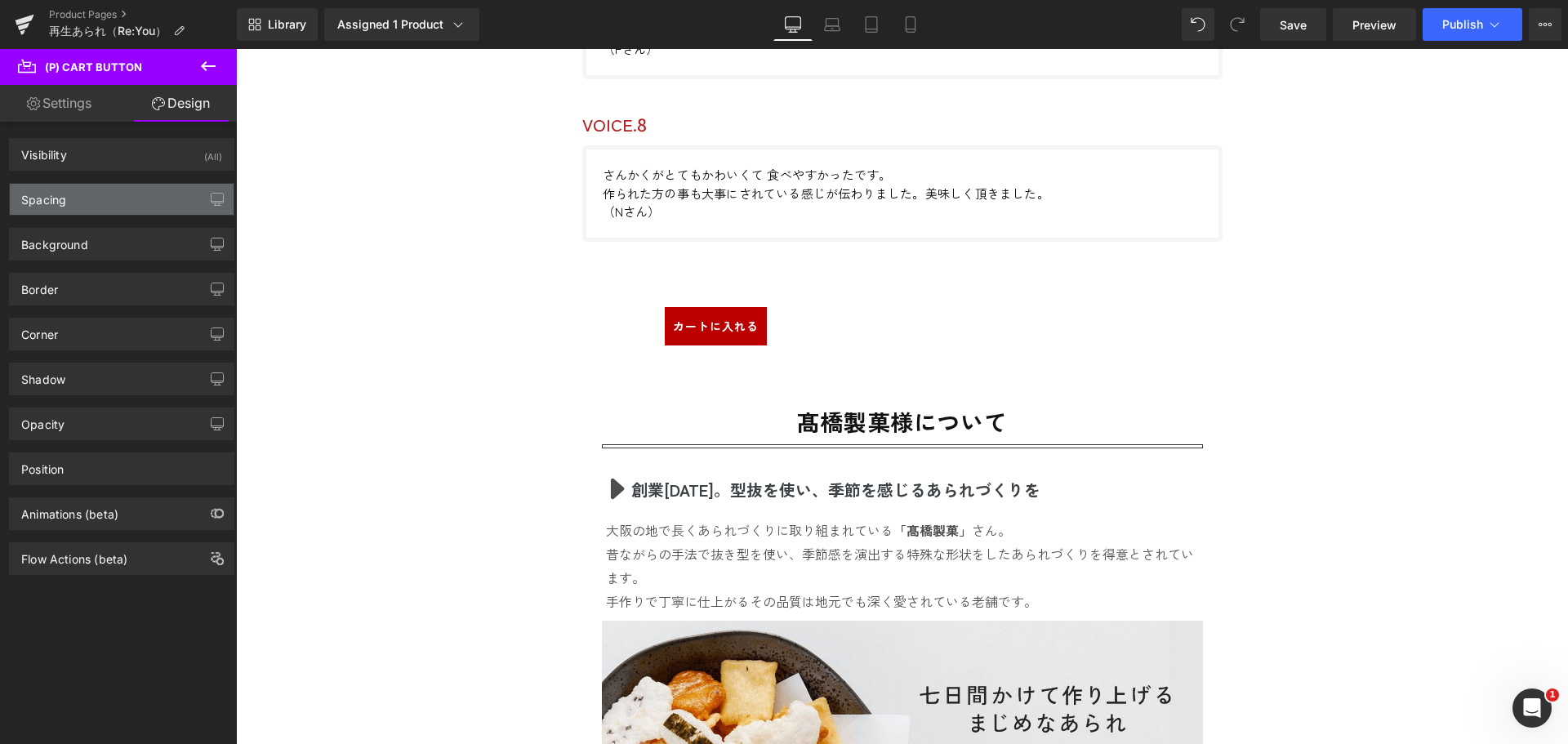
click at [140, 193] on div "Spacing" at bounding box center [121, 199] width 224 height 31
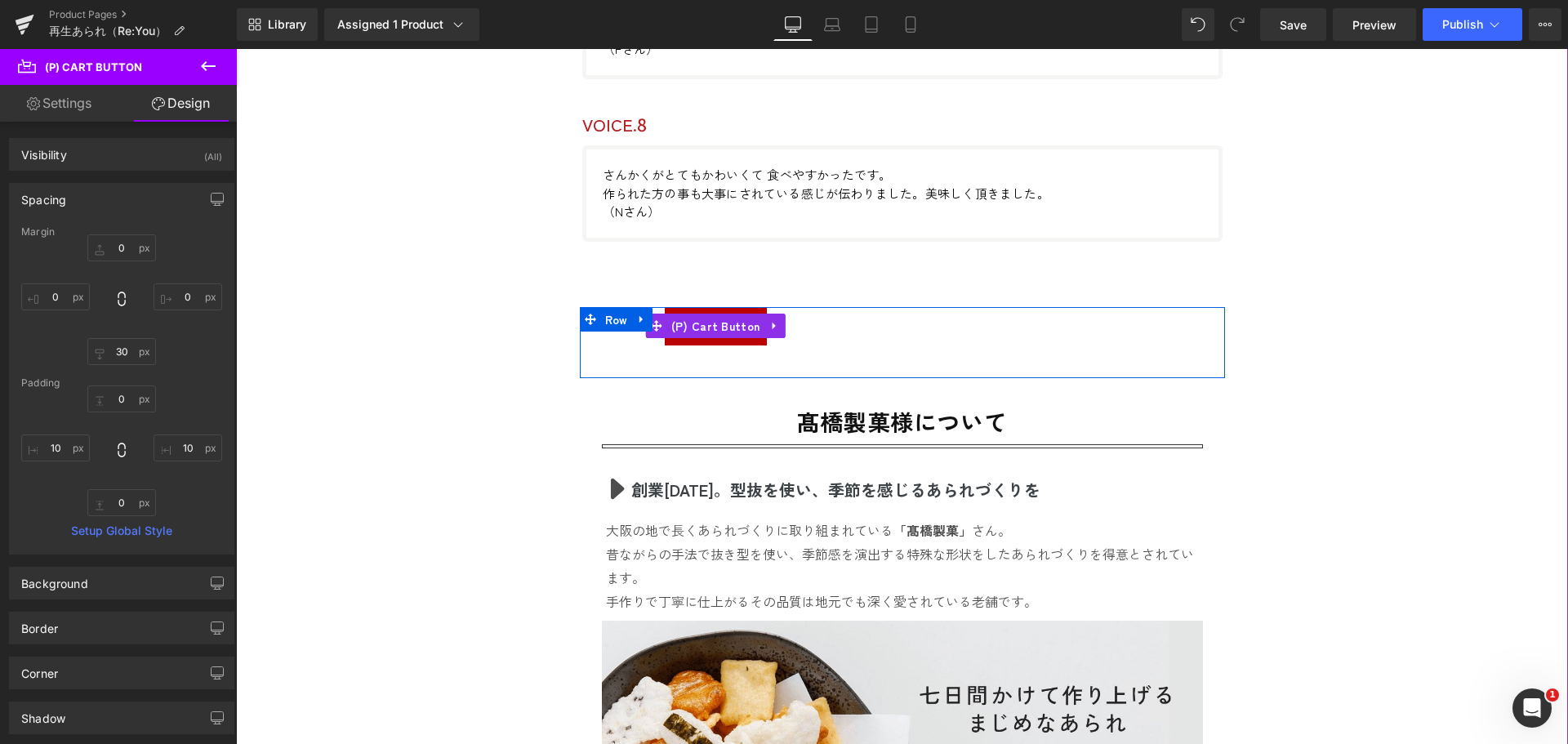
click at [914, 337] on div "カートに入れる" at bounding box center [897, 326] width 465 height 38
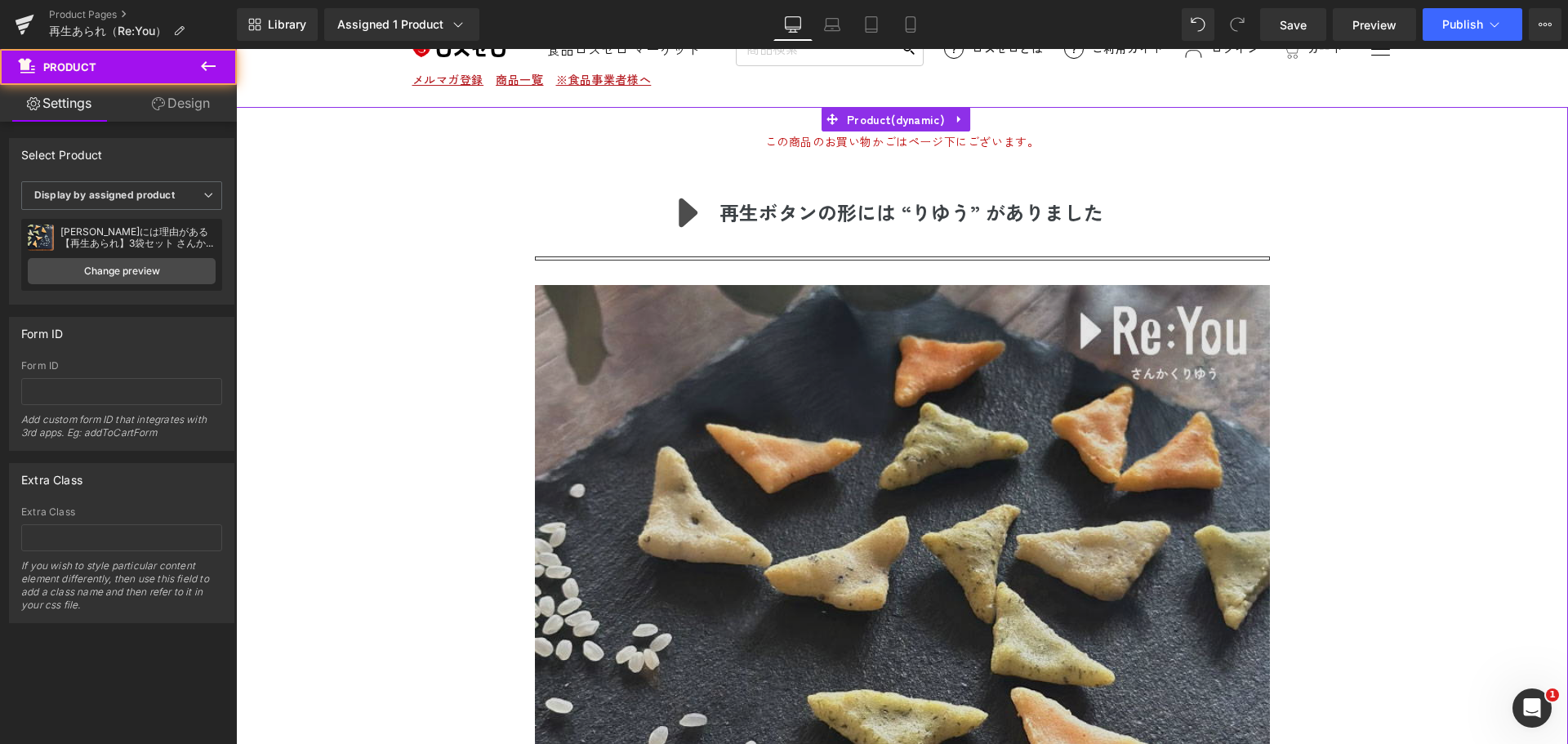
scroll to position [59, 0]
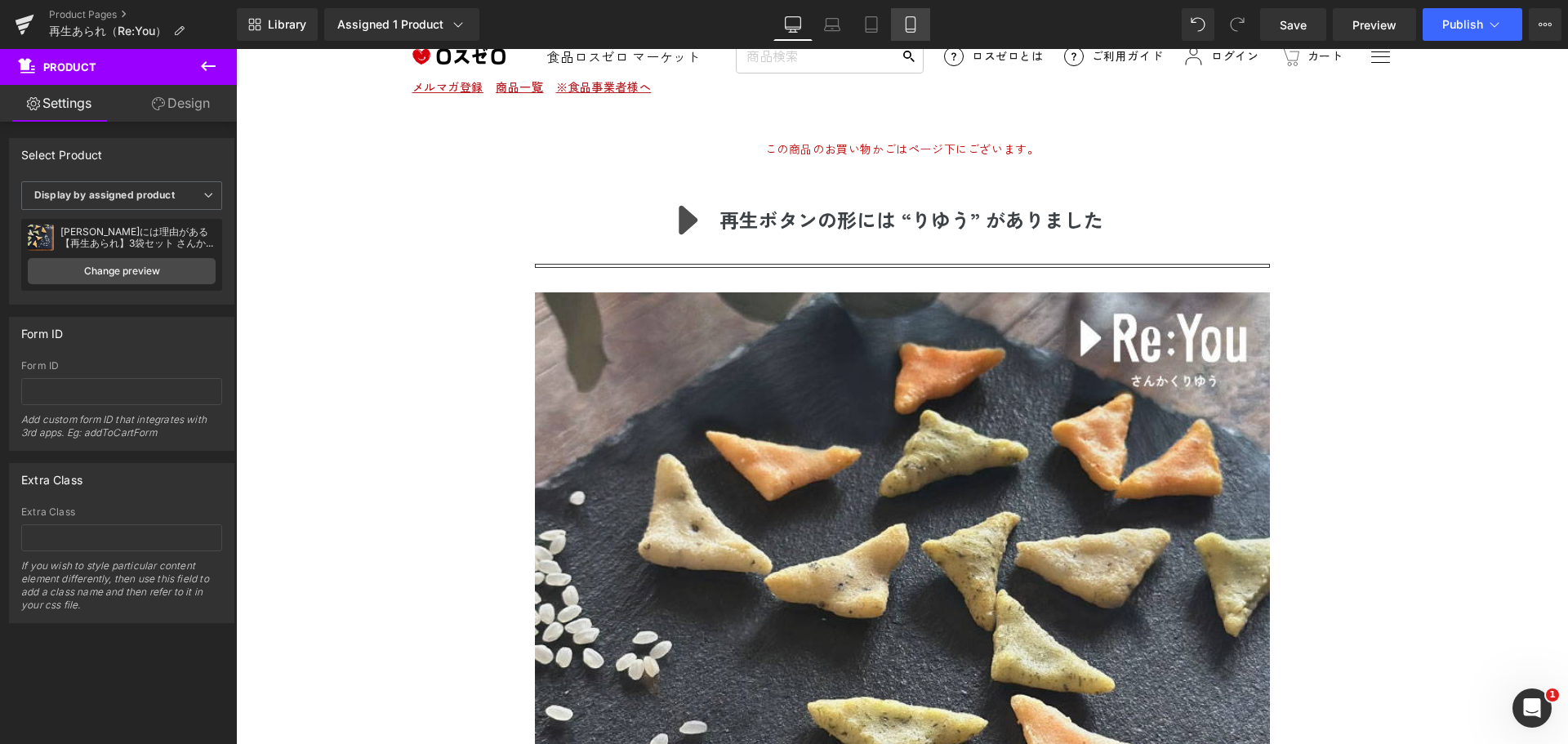
click at [914, 28] on icon at bounding box center [909, 25] width 9 height 15
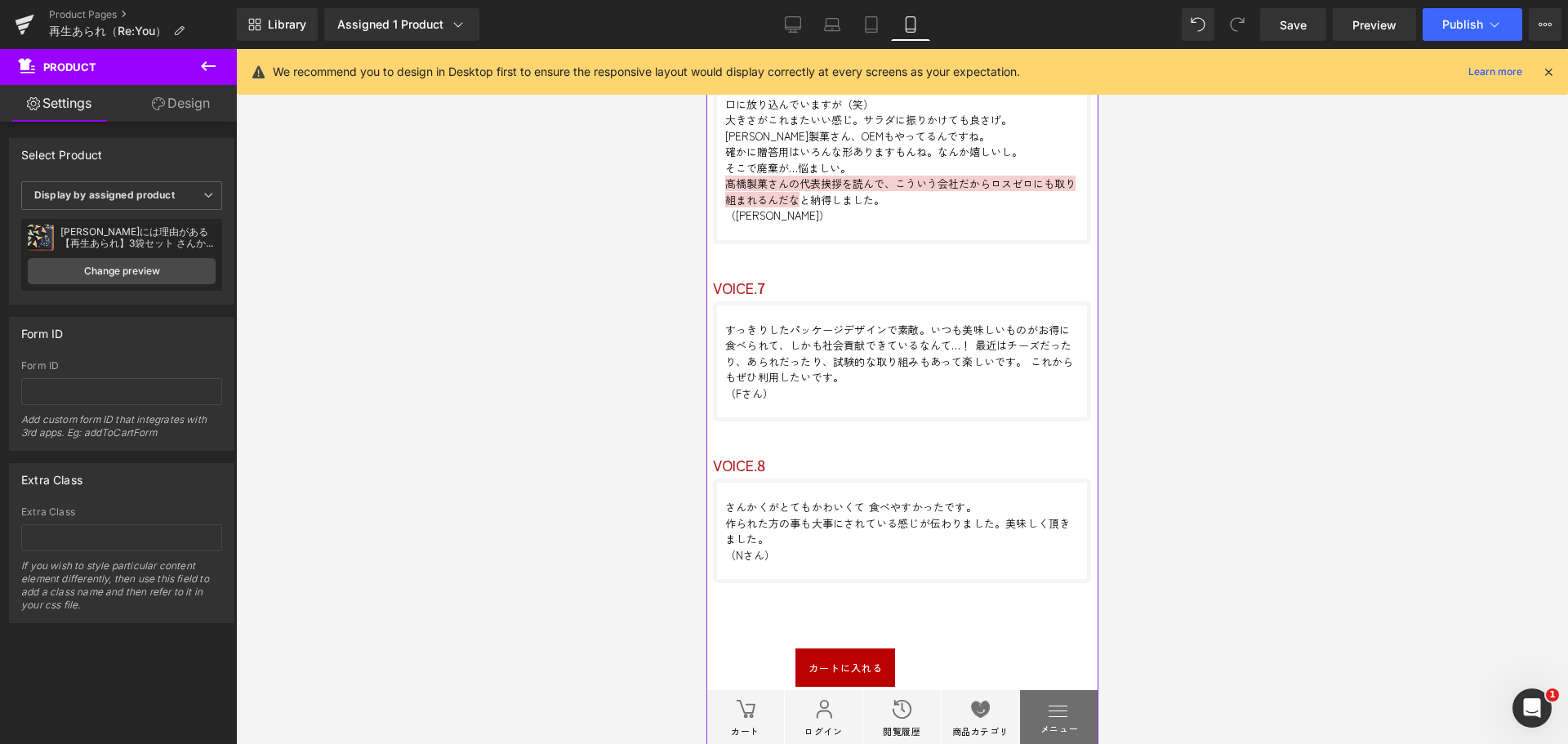
scroll to position [8248, 0]
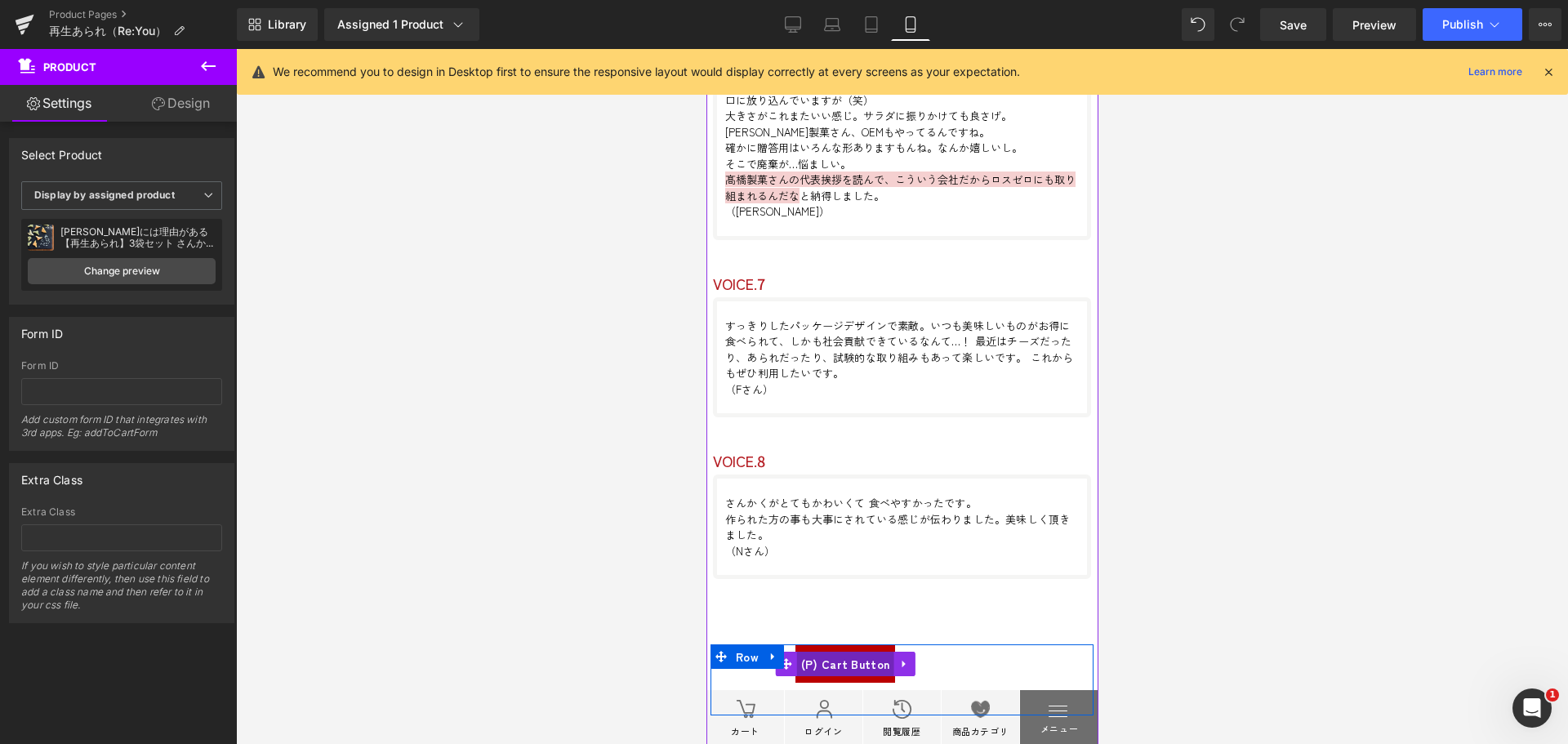
click at [860, 651] on span "(P) Cart Button" at bounding box center [845, 664] width 98 height 25
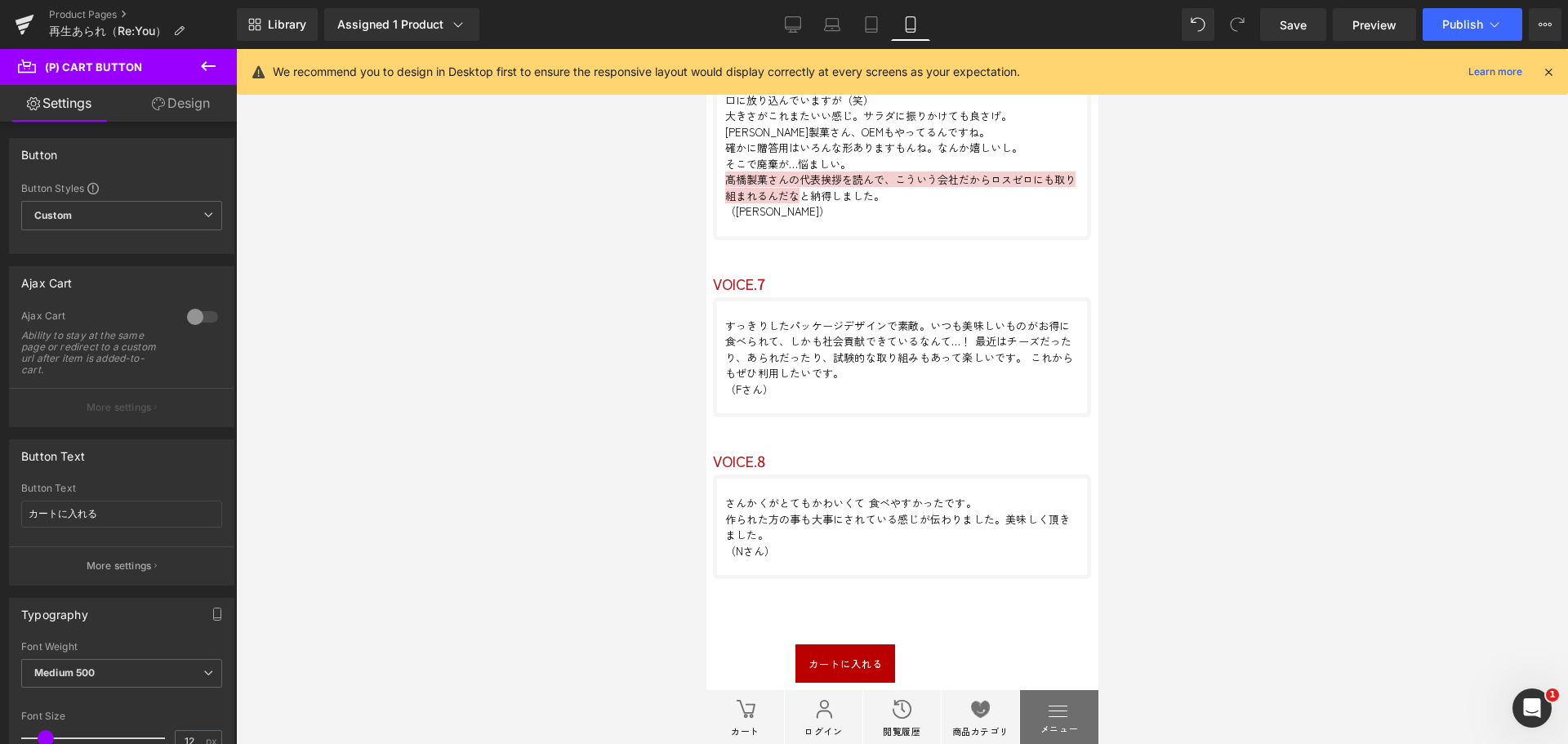
click at [207, 113] on link "Design" at bounding box center [181, 103] width 119 height 36
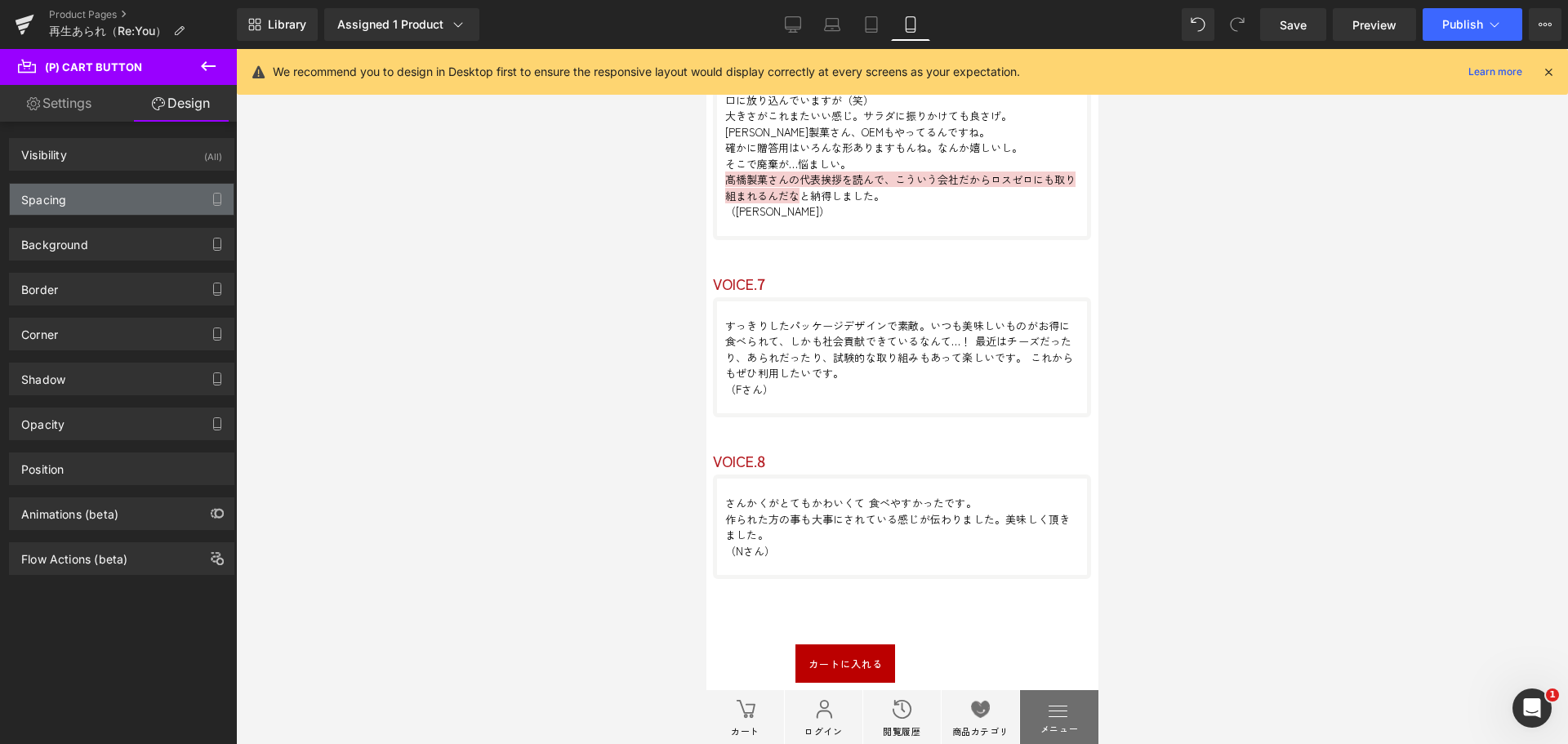
click at [92, 205] on div "Spacing" at bounding box center [121, 199] width 224 height 31
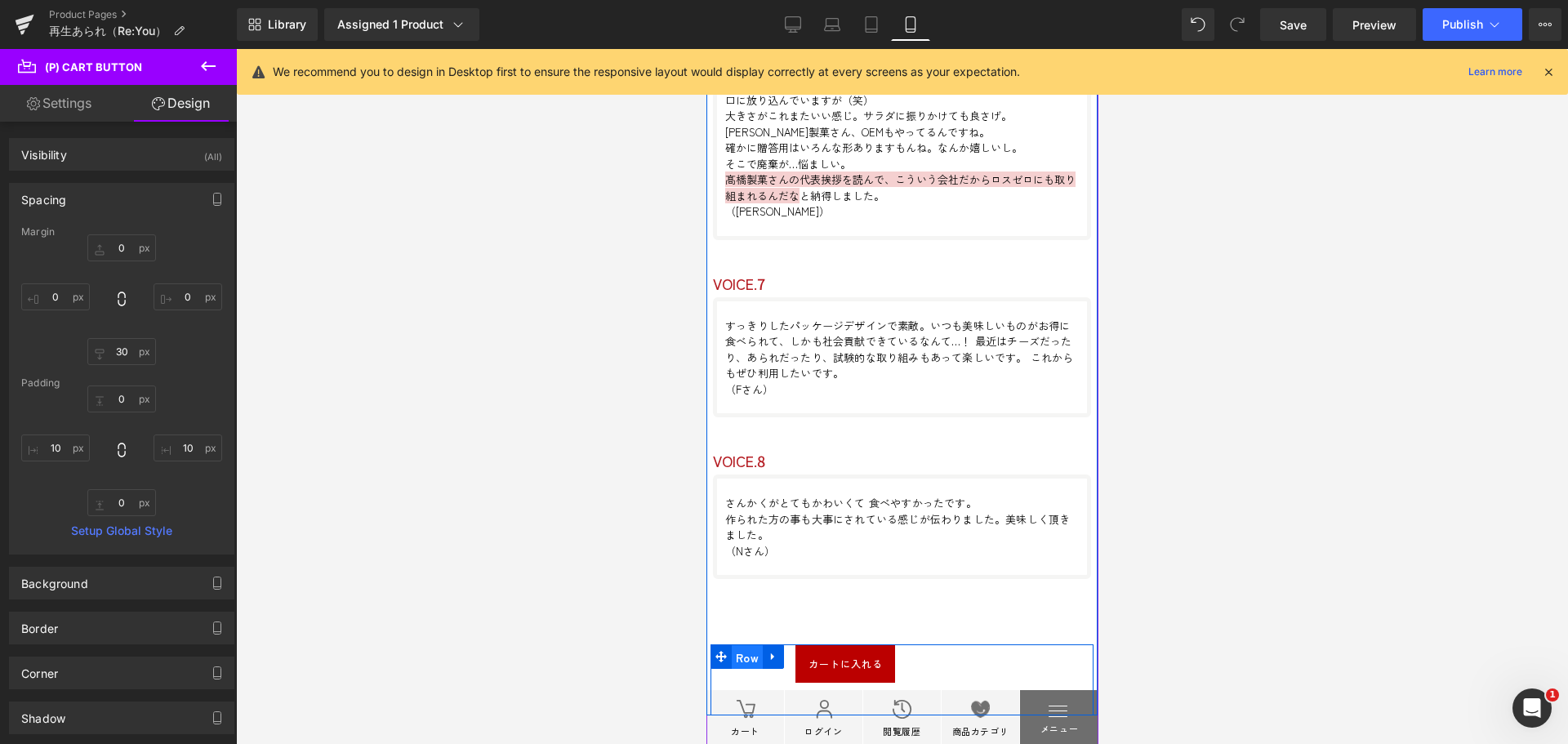
click at [751, 646] on span "Row" at bounding box center [746, 658] width 31 height 25
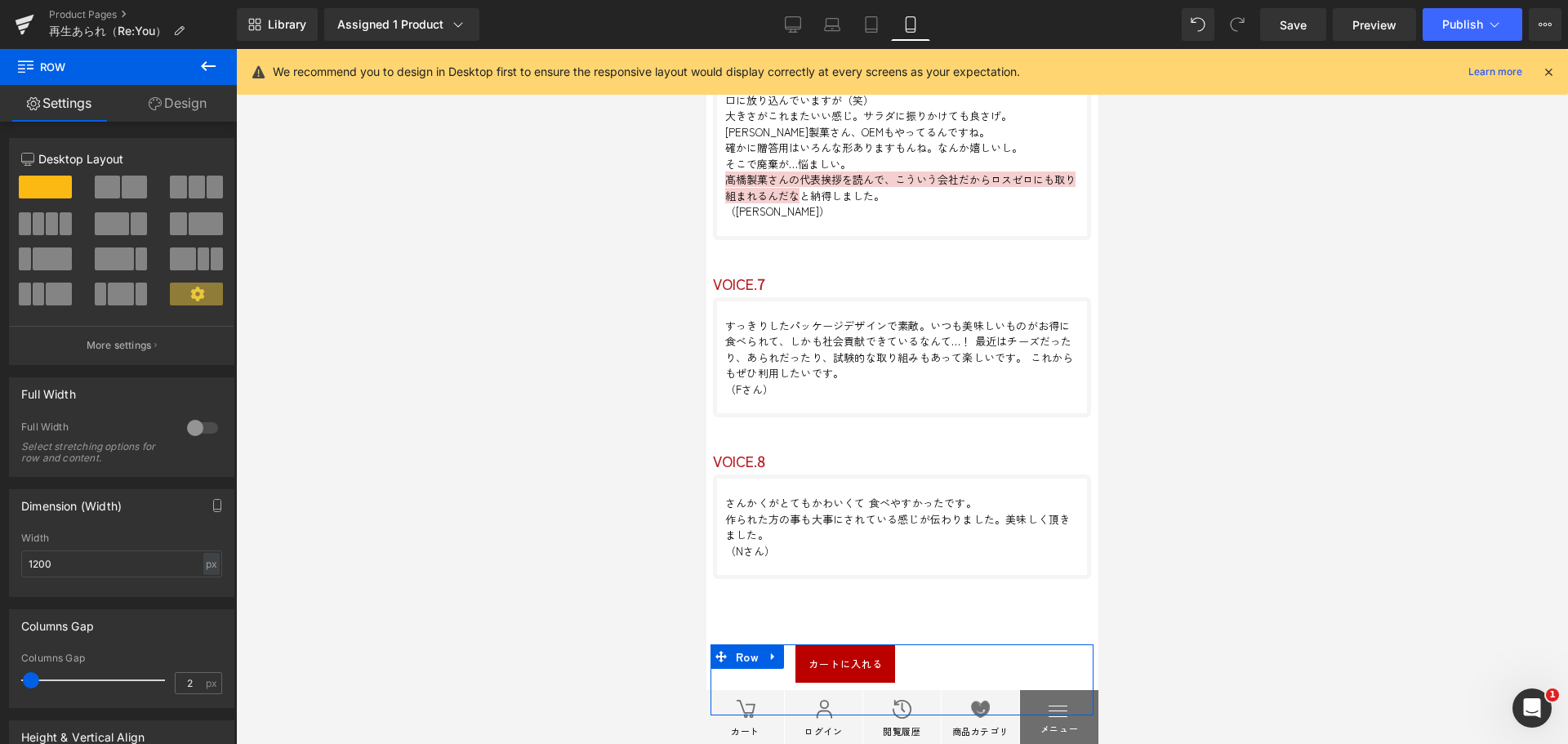
click at [191, 102] on link "Design" at bounding box center [178, 103] width 119 height 36
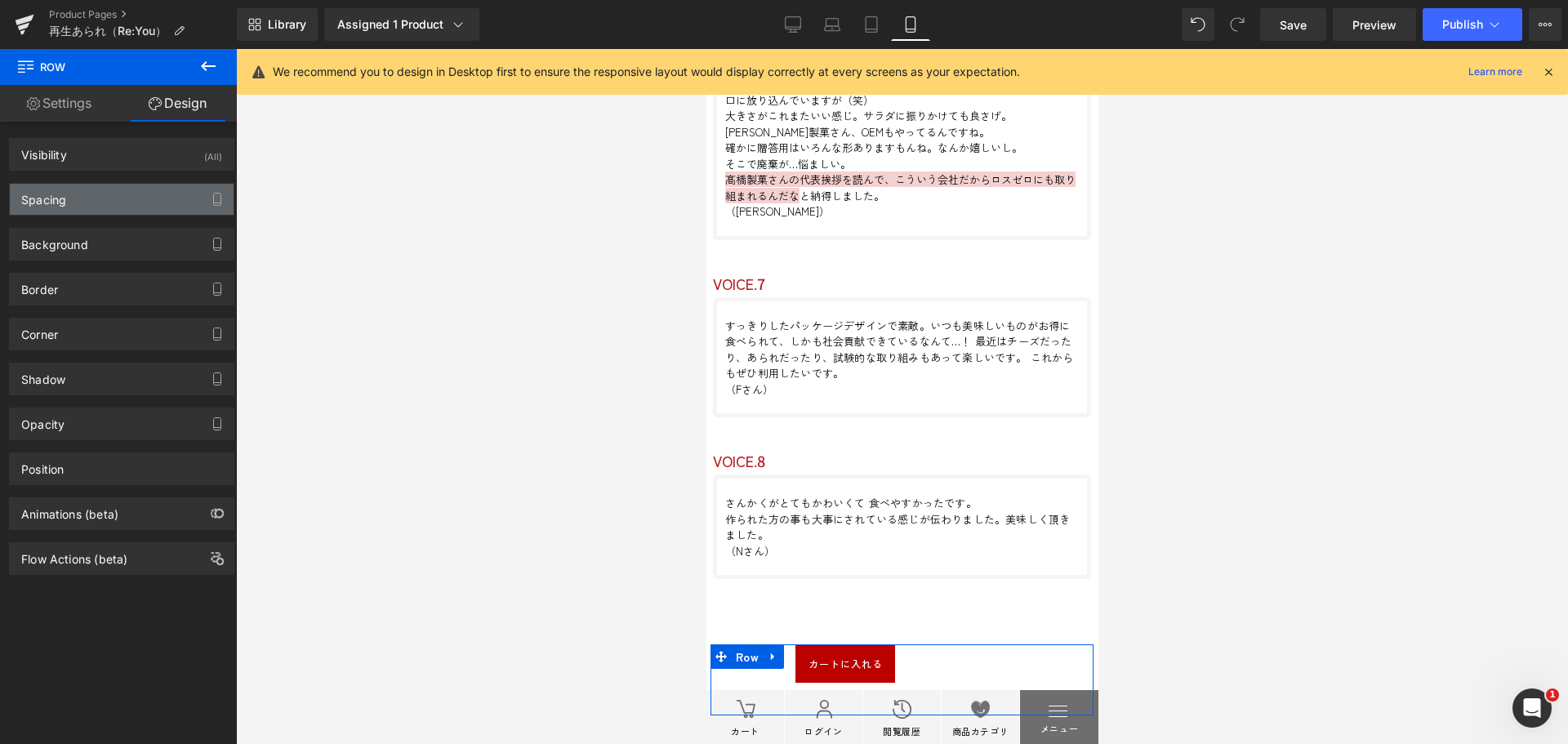
click at [108, 202] on div "Spacing" at bounding box center [121, 199] width 224 height 31
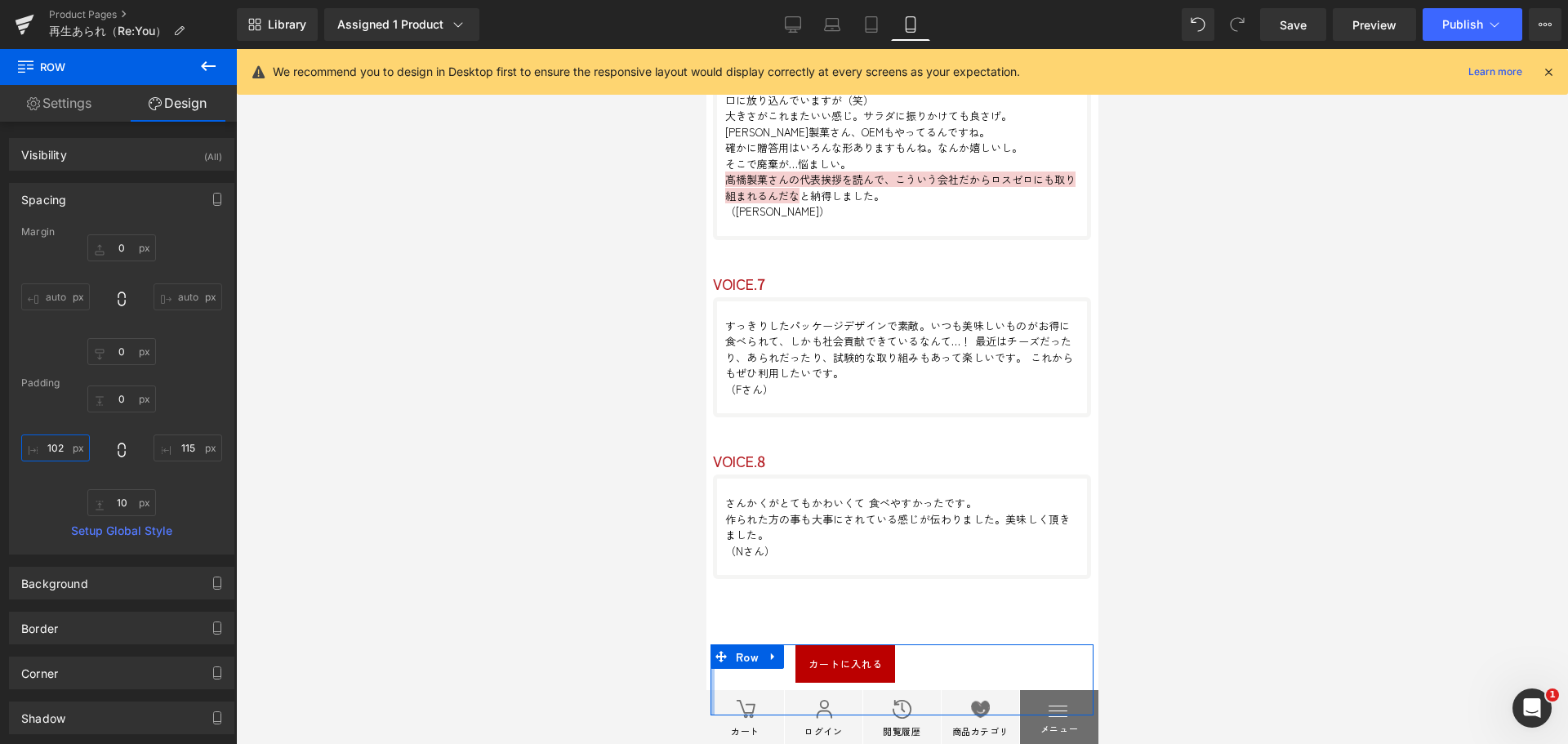
click at [42, 443] on input "102" at bounding box center [55, 448] width 69 height 27
type input "10"
click at [184, 451] on input "115" at bounding box center [188, 448] width 69 height 27
type input "10"
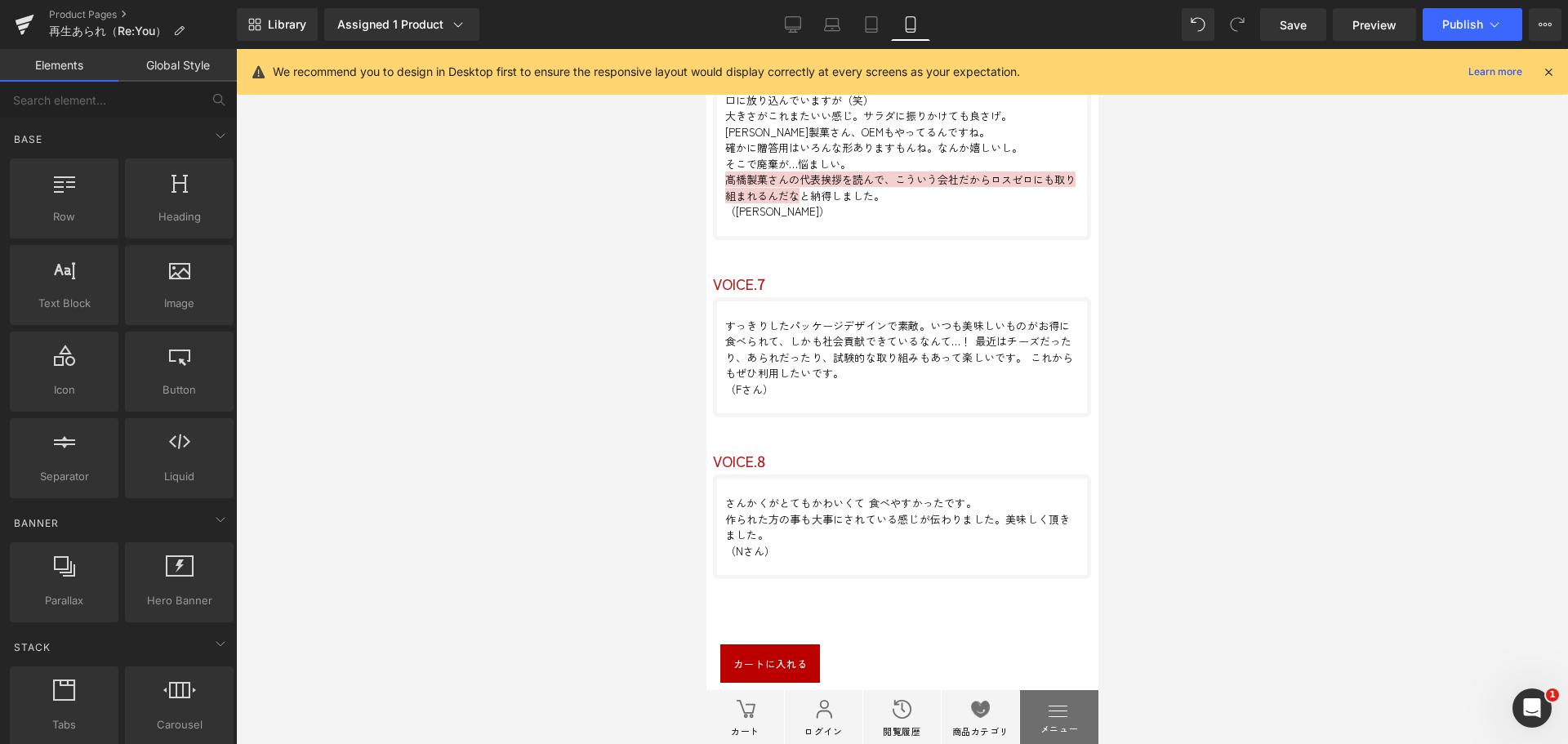
click at [389, 622] on div at bounding box center [902, 396] width 1332 height 695
click at [800, 19] on icon at bounding box center [793, 24] width 16 height 16
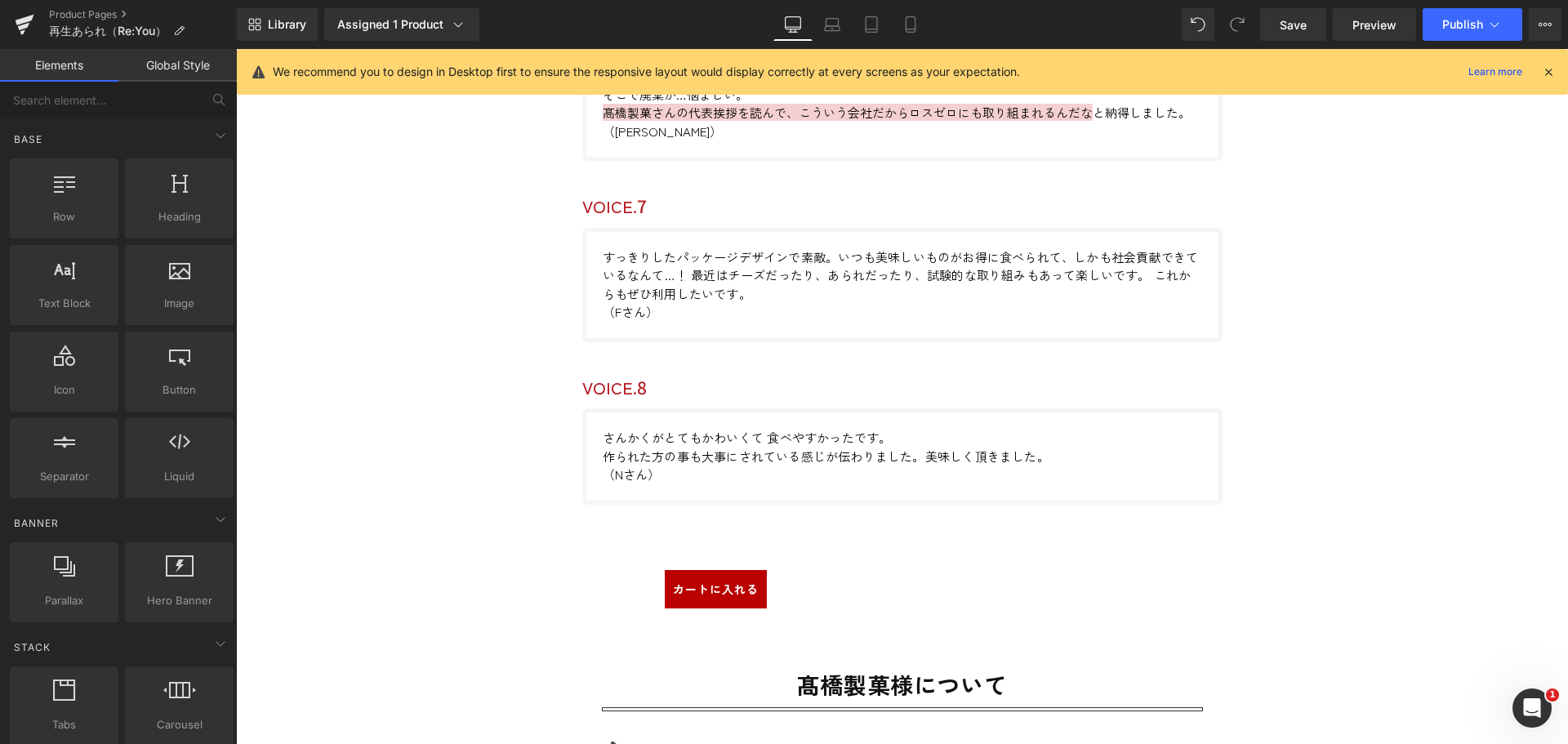
scroll to position [11609, 0]
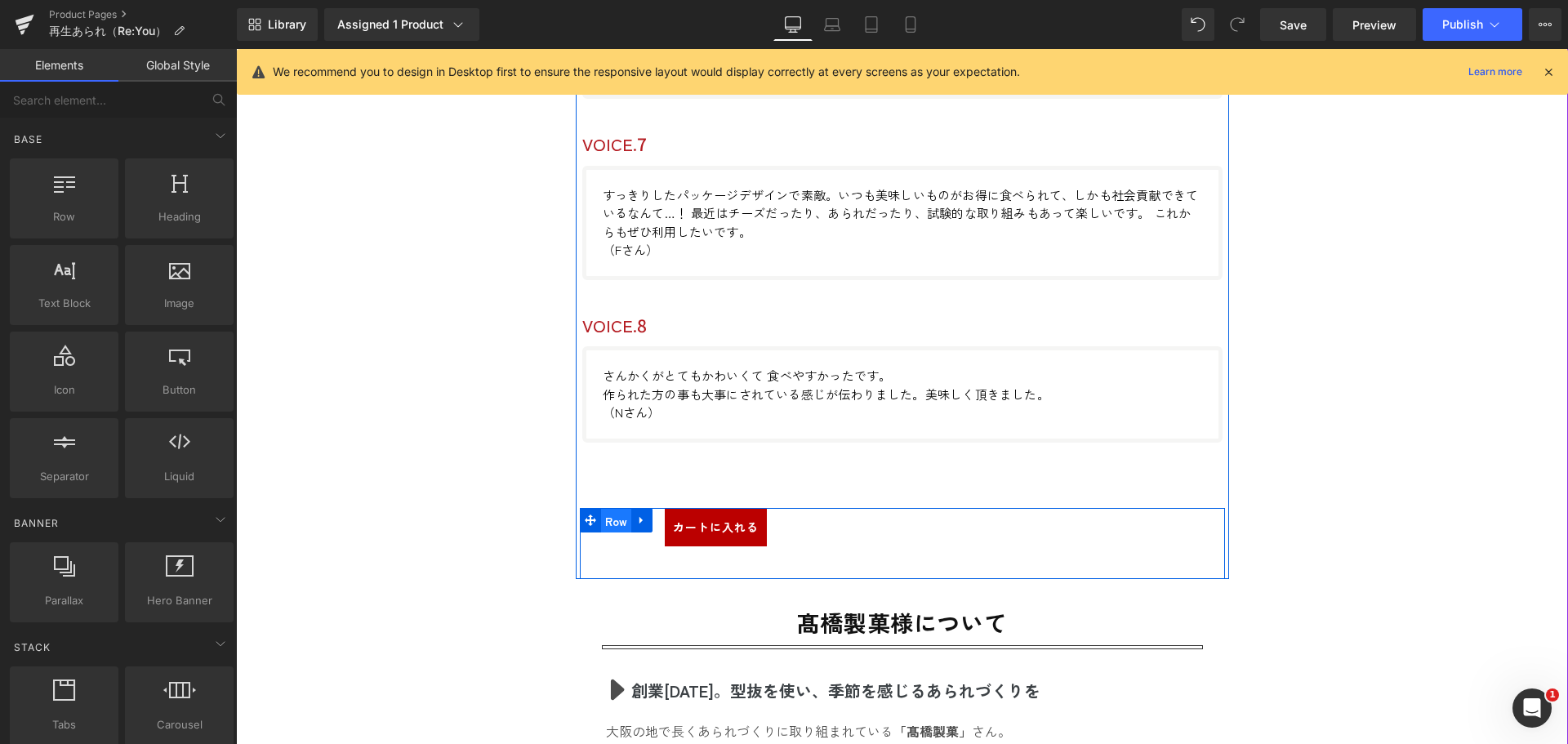
click at [610, 522] on span "Row" at bounding box center [617, 521] width 31 height 25
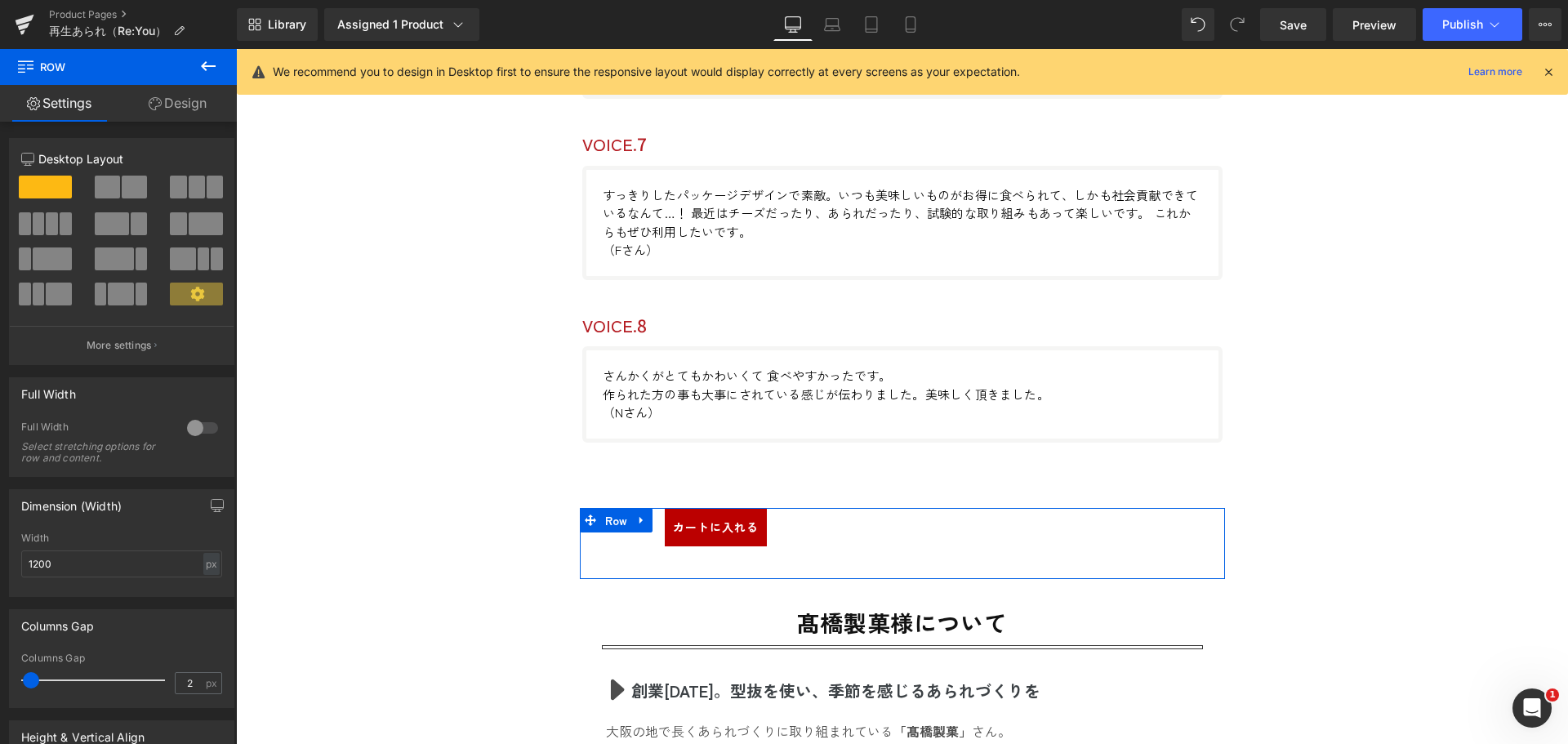
drag, startPoint x: 170, startPoint y: 98, endPoint x: 103, endPoint y: 223, distance: 141.8
click at [170, 98] on link "Design" at bounding box center [178, 103] width 119 height 36
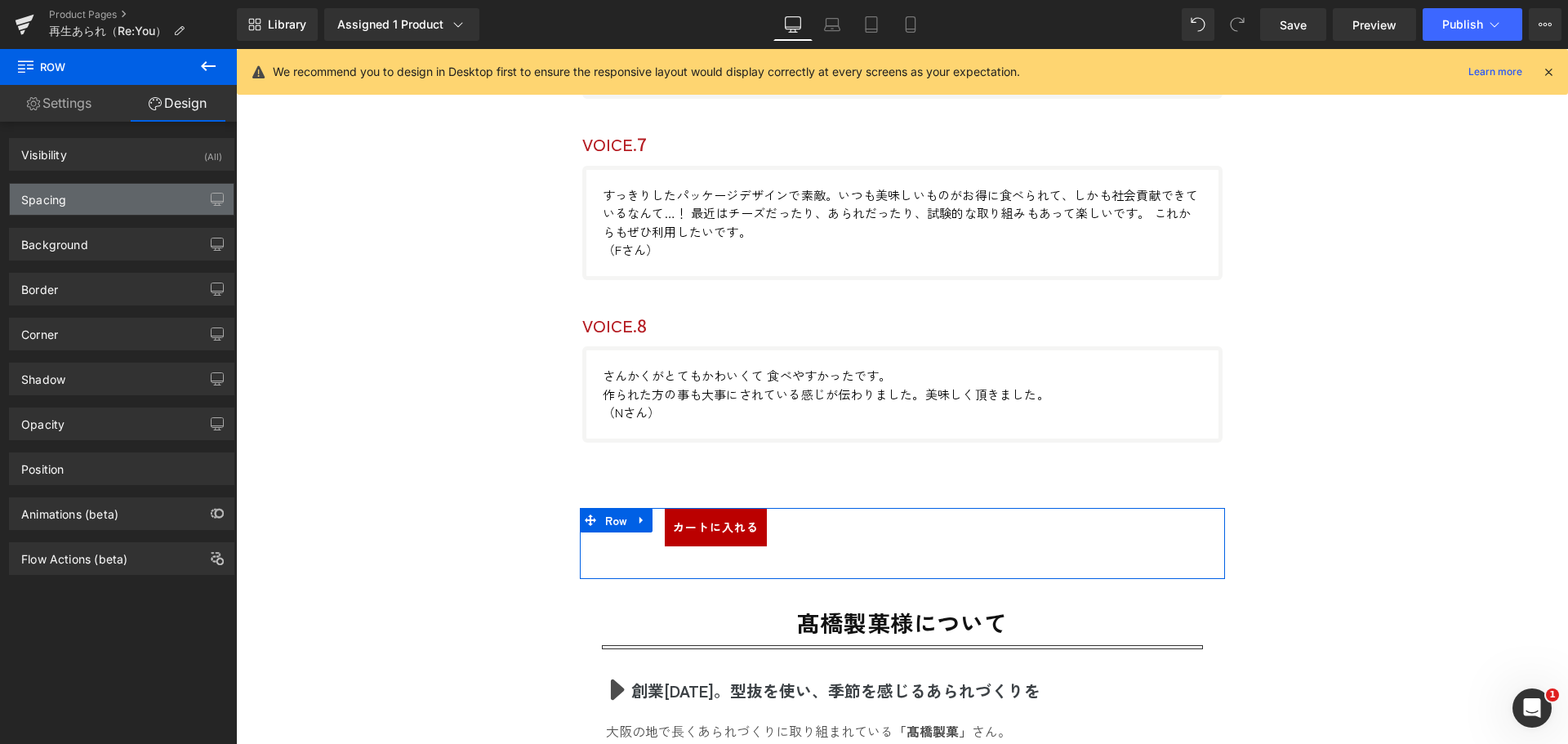
click at [64, 200] on div "Spacing" at bounding box center [43, 195] width 45 height 23
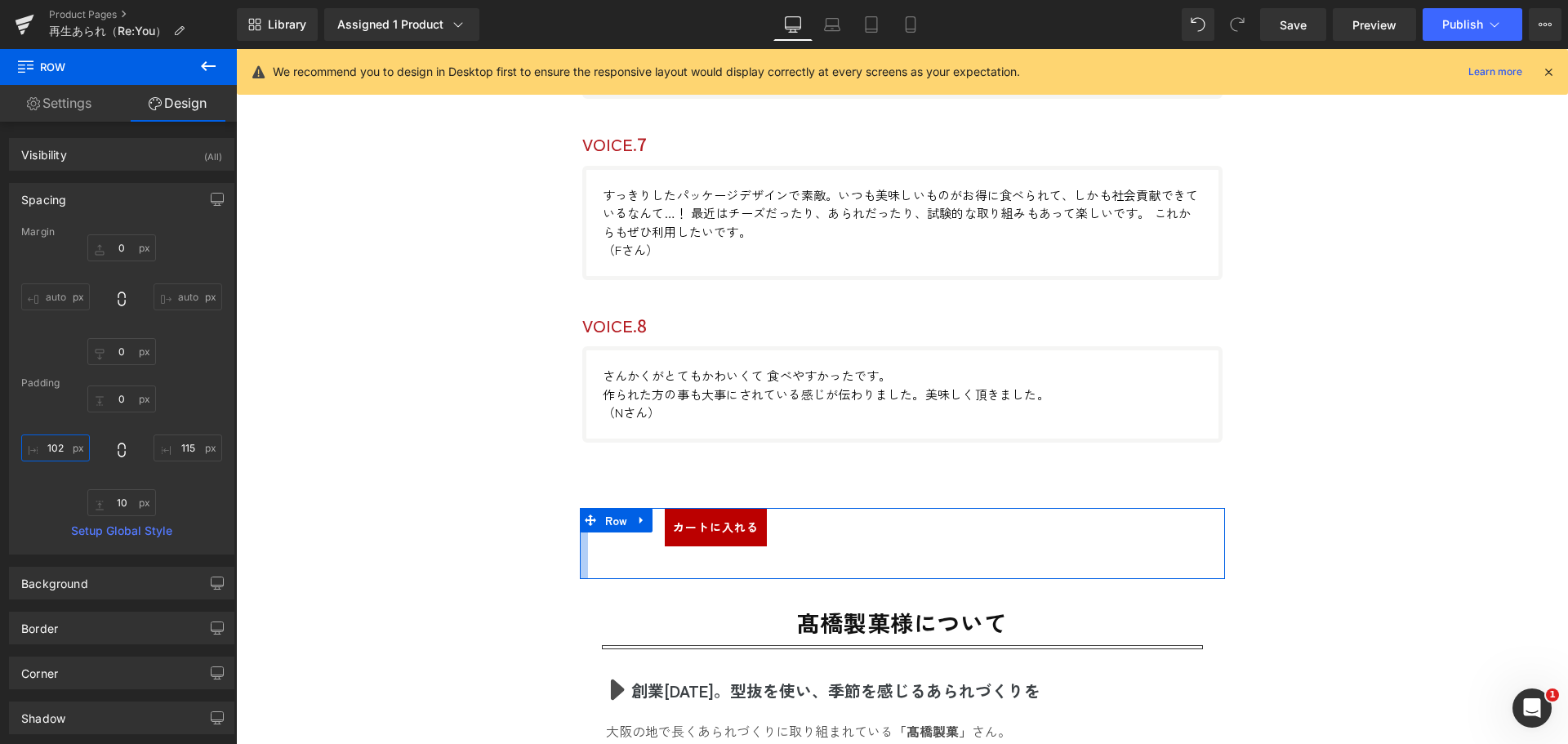
click at [53, 450] on input "102" at bounding box center [55, 448] width 69 height 27
type input "10"
click at [180, 445] on input "115" at bounding box center [188, 448] width 69 height 27
type input "10"
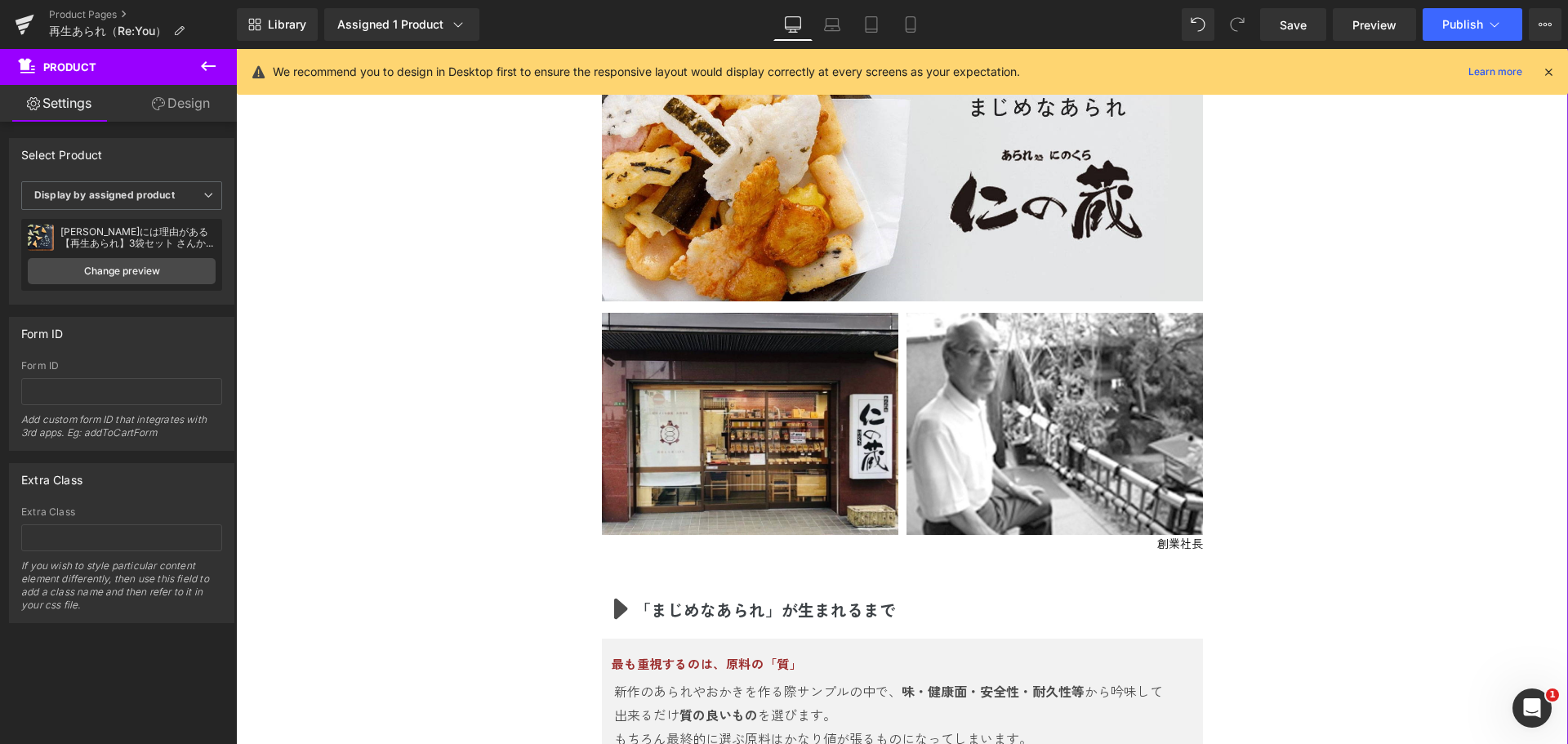
scroll to position [12017, 0]
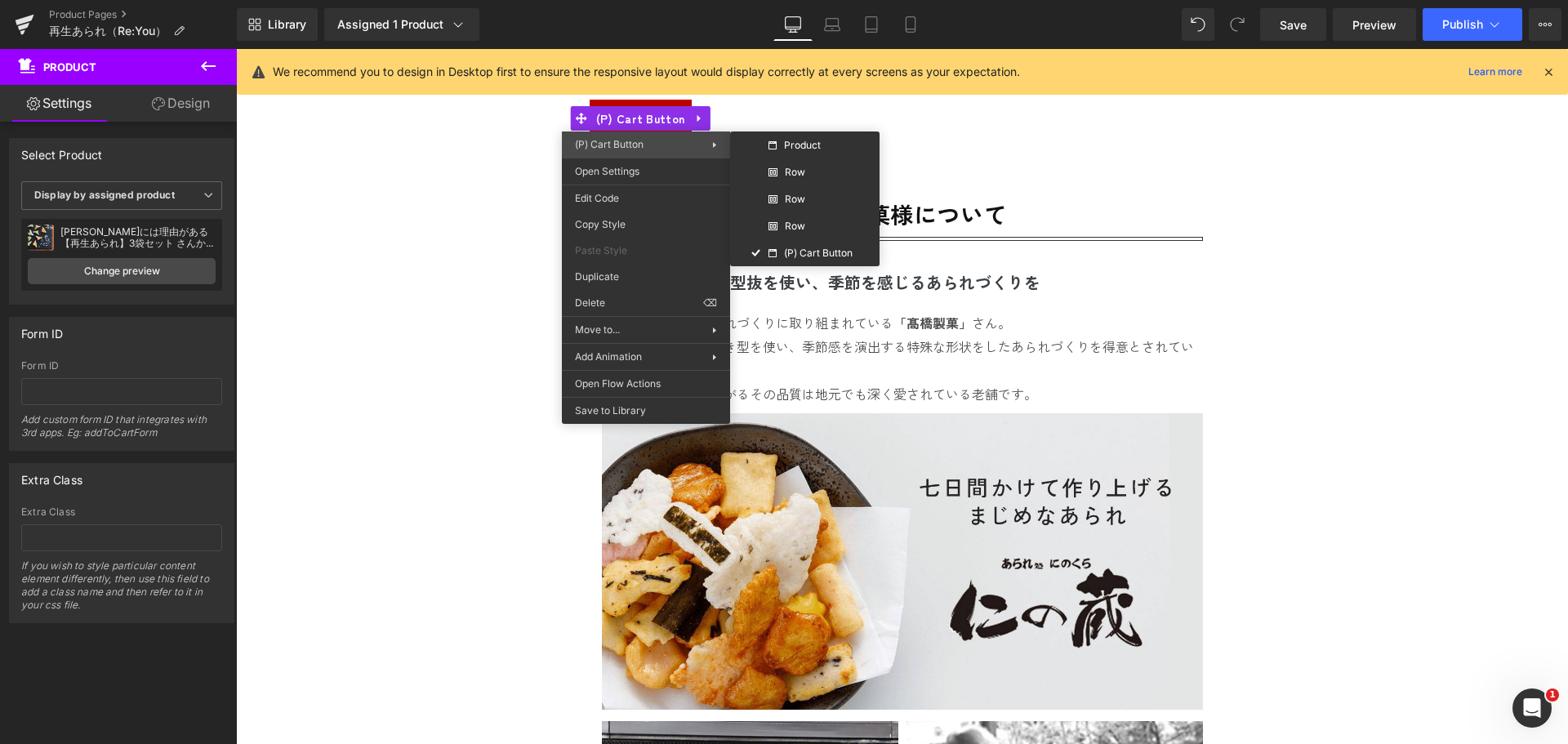
click at [651, 142] on span "(P) Cart Button" at bounding box center [642, 143] width 137 height 14
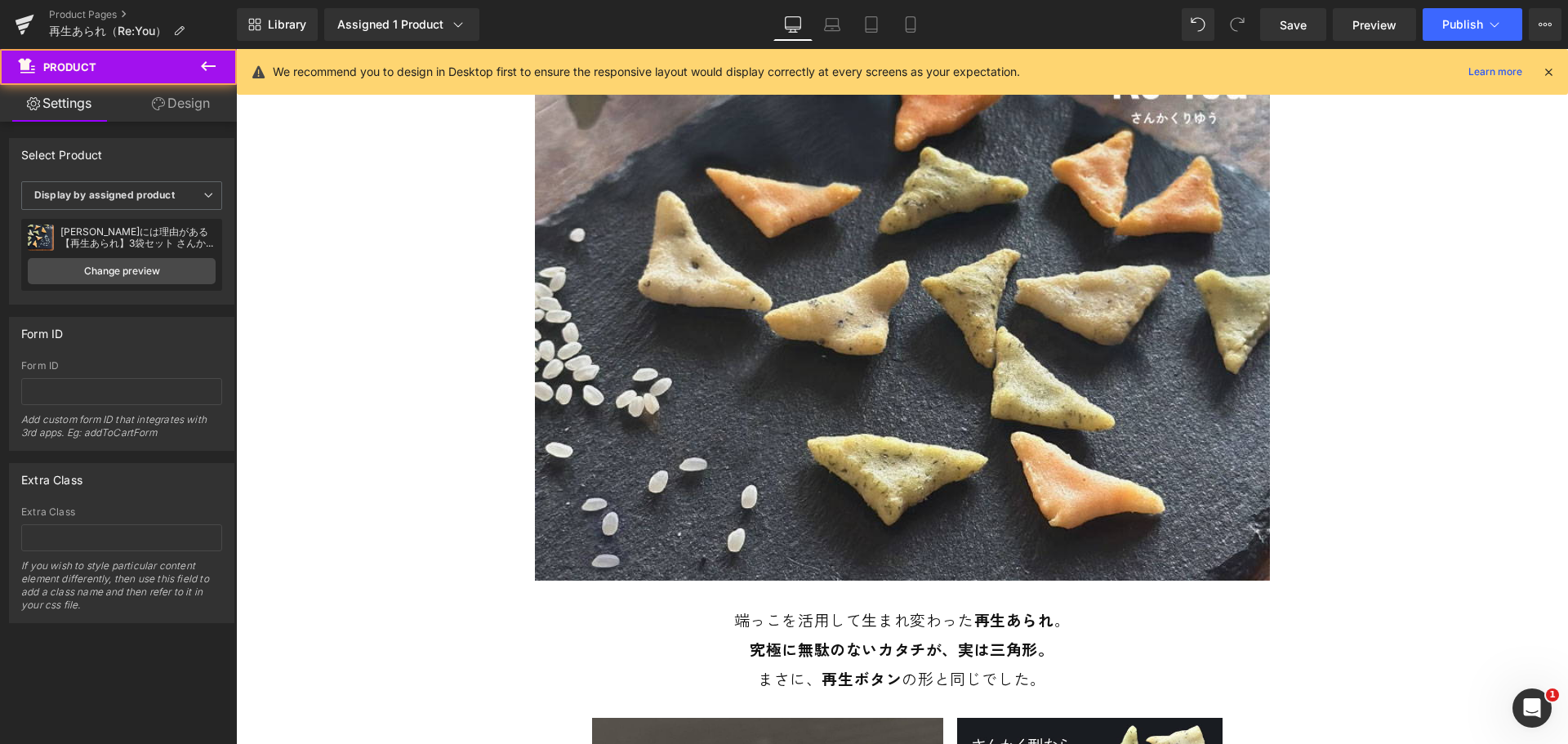
scroll to position [59, 0]
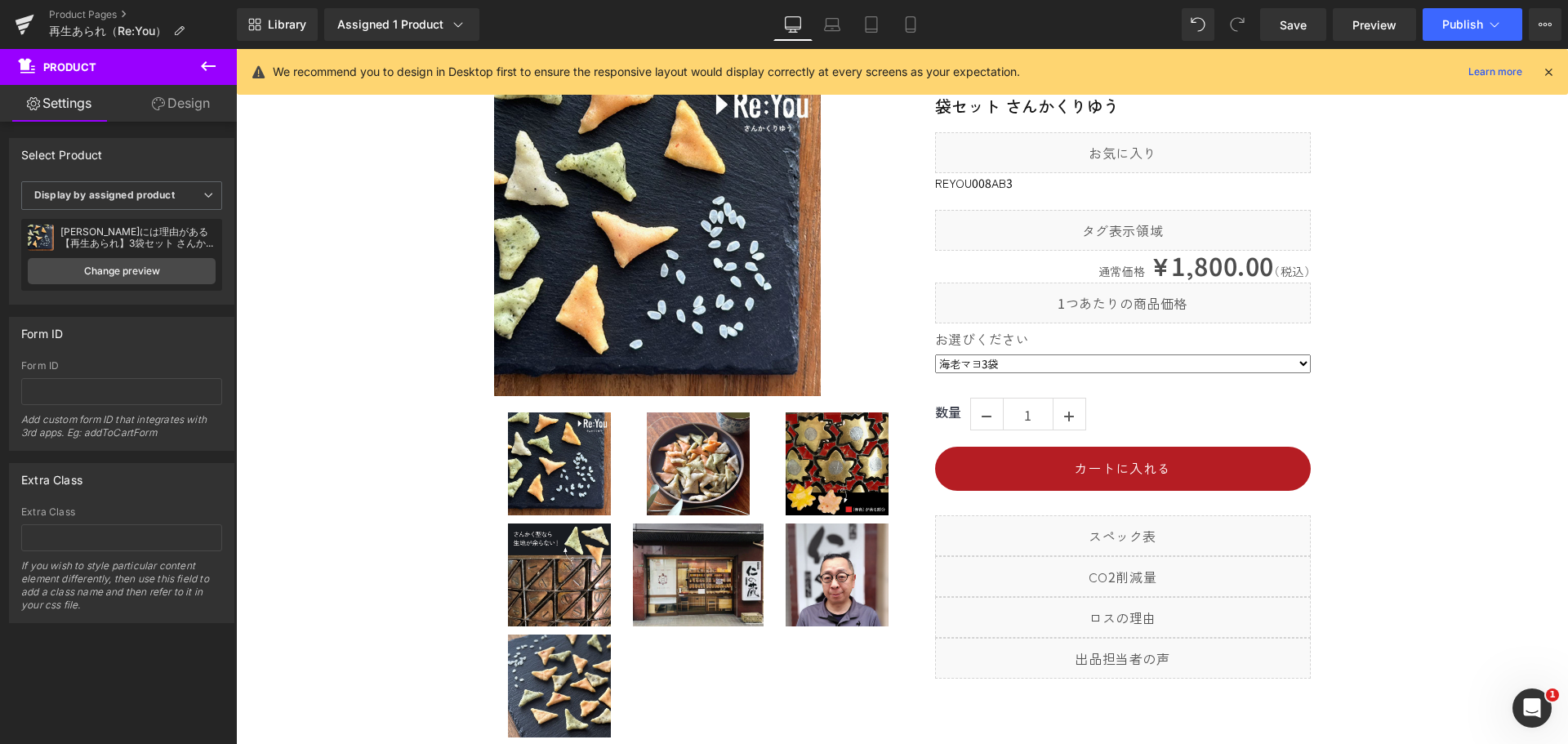
scroll to position [14606, 0]
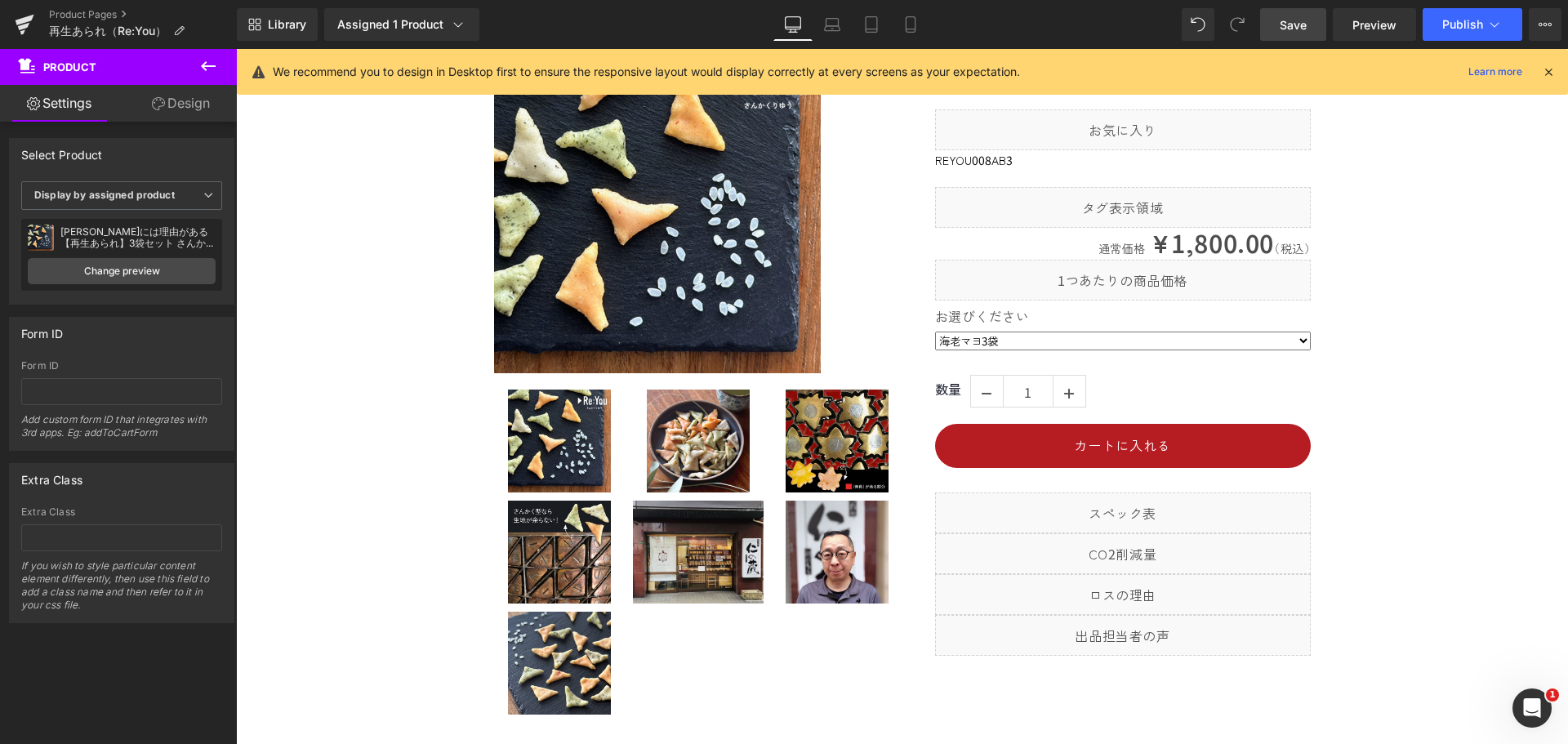
click at [1286, 33] on link "Save" at bounding box center [1293, 25] width 66 height 33
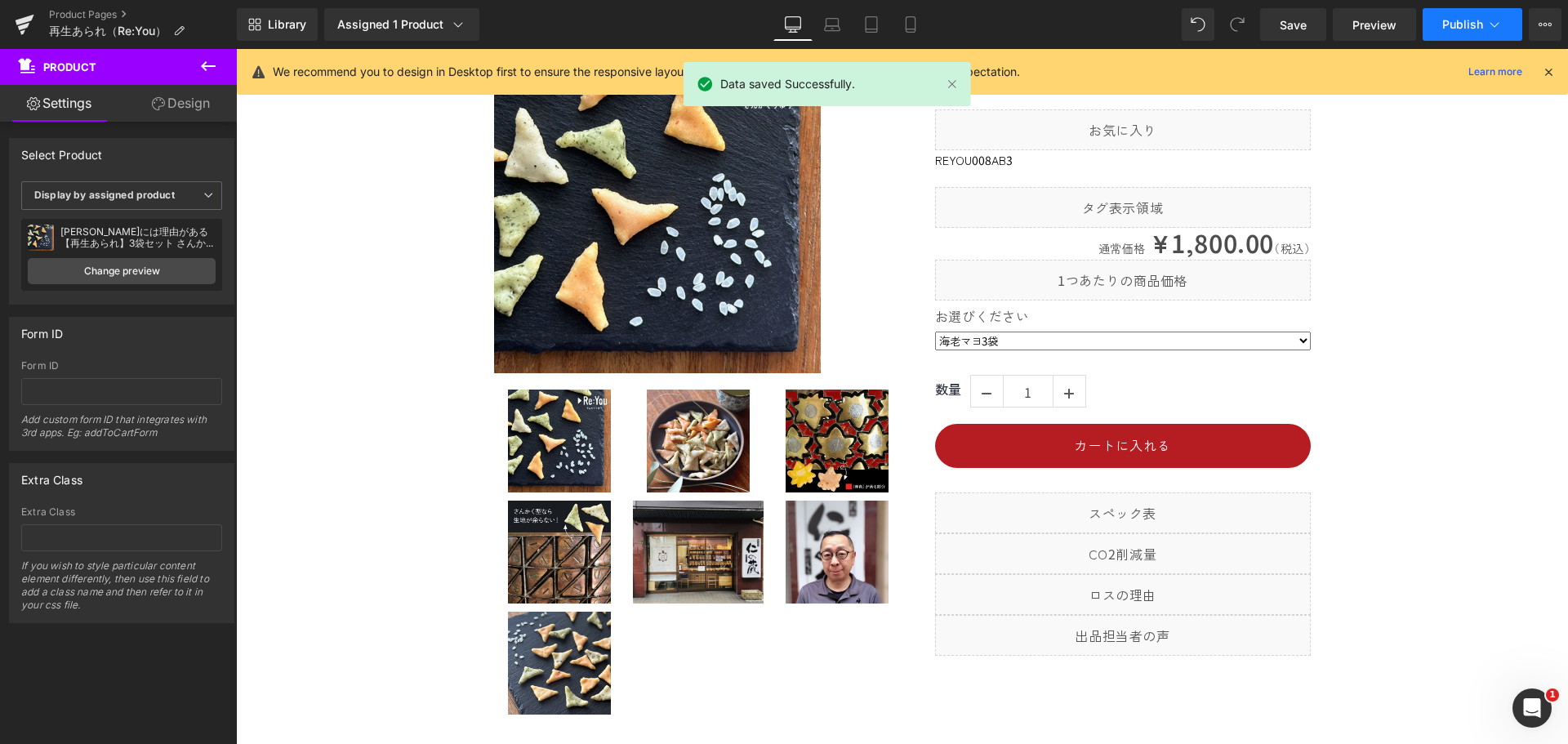
click at [1477, 25] on span "Publish" at bounding box center [1462, 25] width 41 height 13
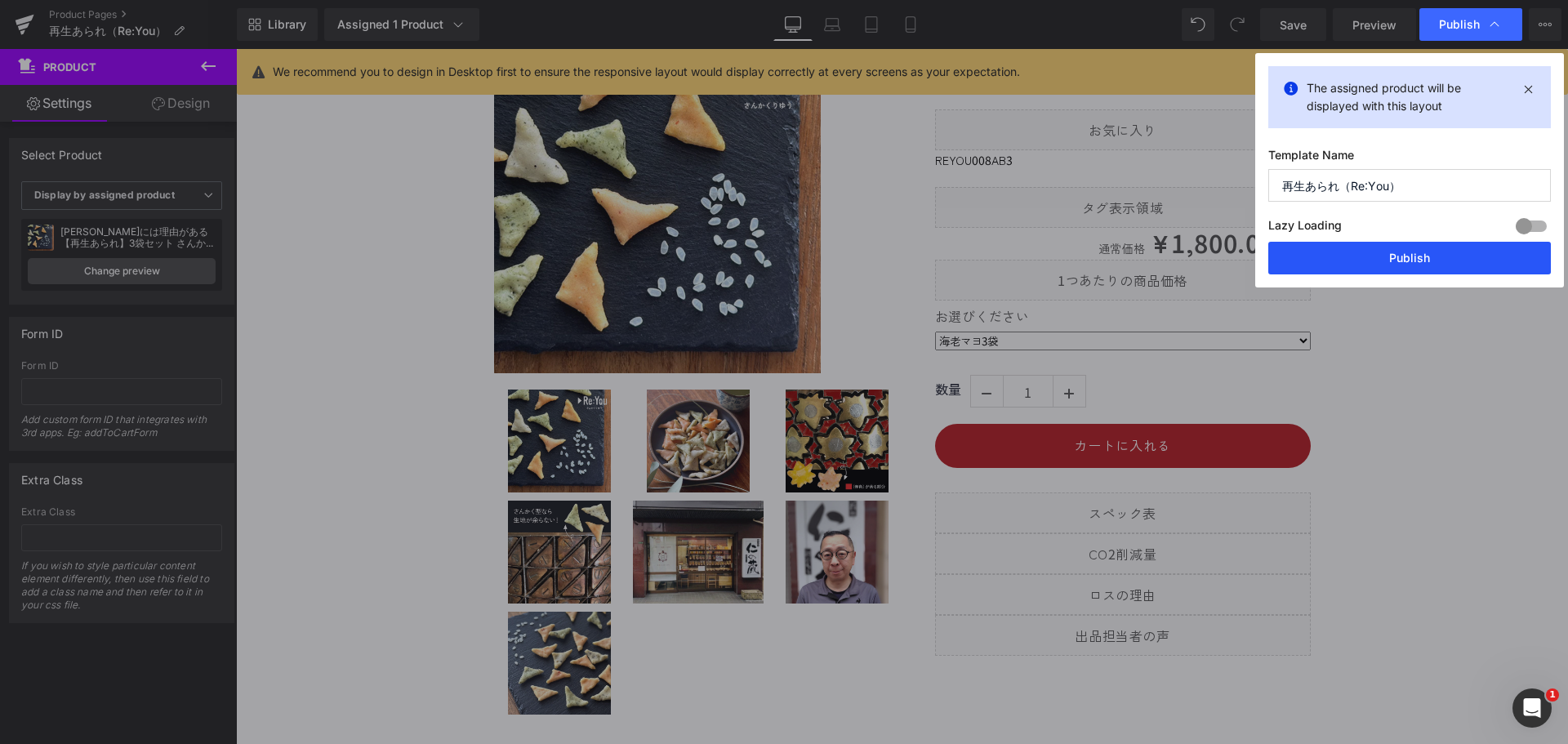
drag, startPoint x: 1408, startPoint y: 263, endPoint x: 1329, endPoint y: 226, distance: 87.2
click at [1408, 263] on button "Publish" at bounding box center [1408, 258] width 282 height 33
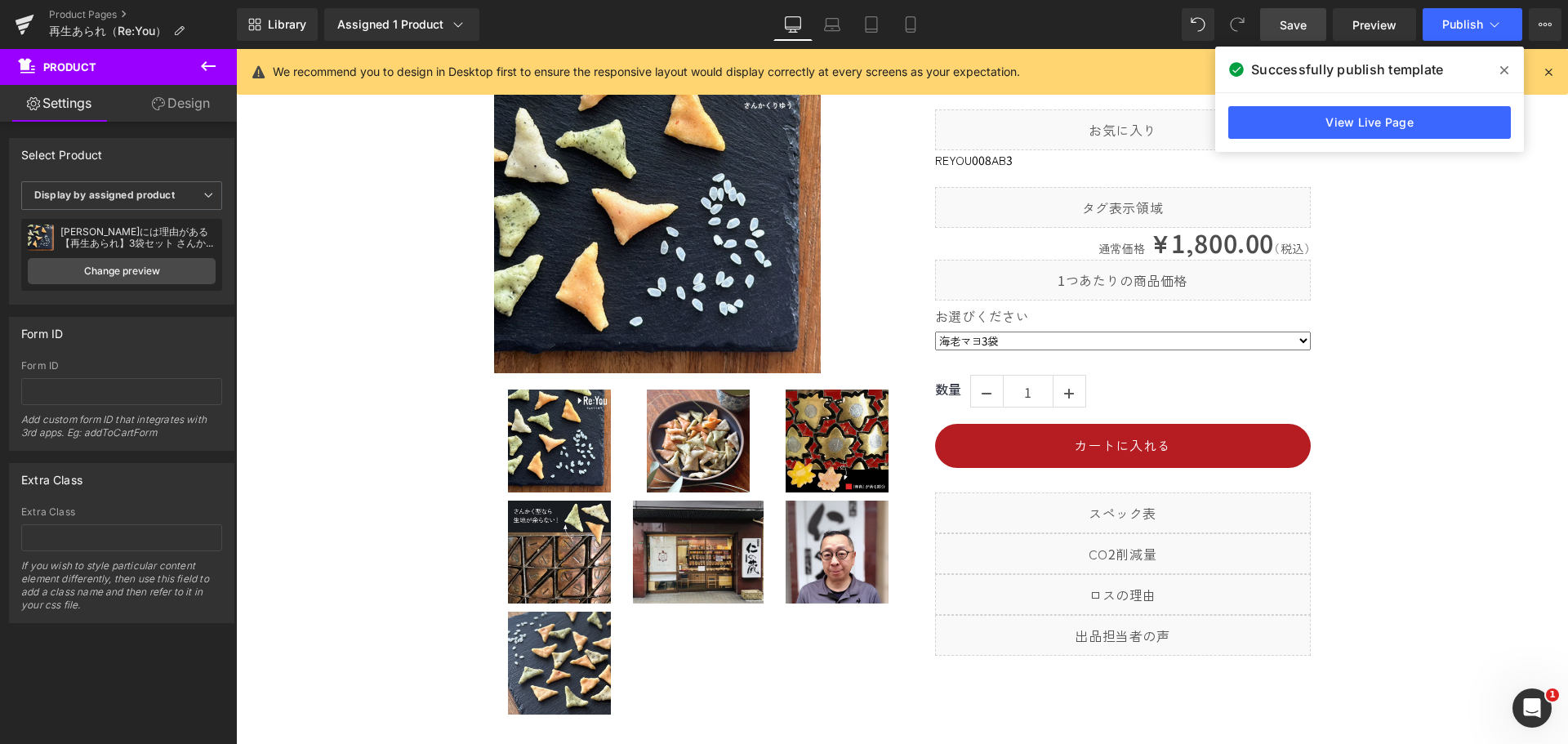
click at [1294, 20] on span "Save" at bounding box center [1293, 25] width 27 height 17
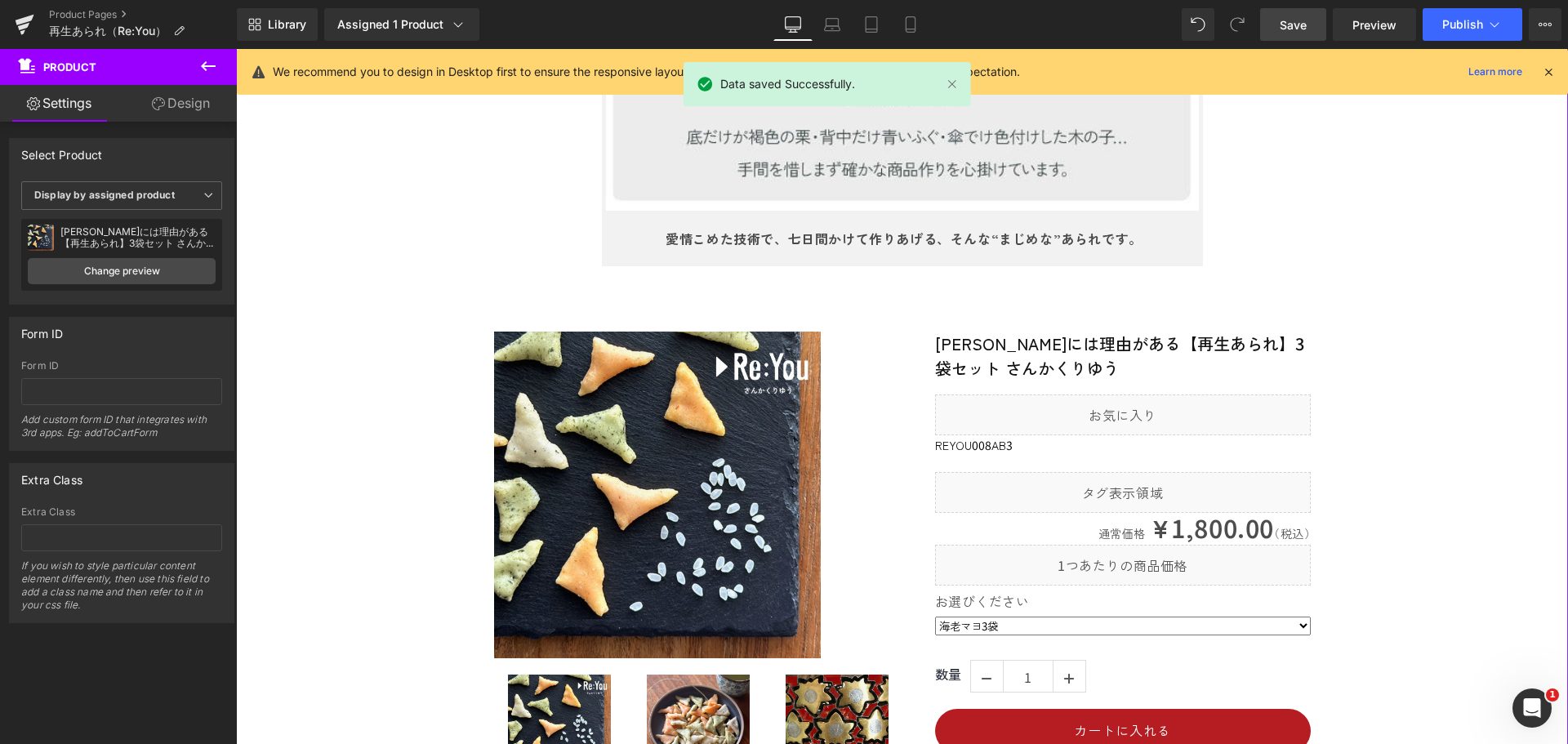
scroll to position [14361, 0]
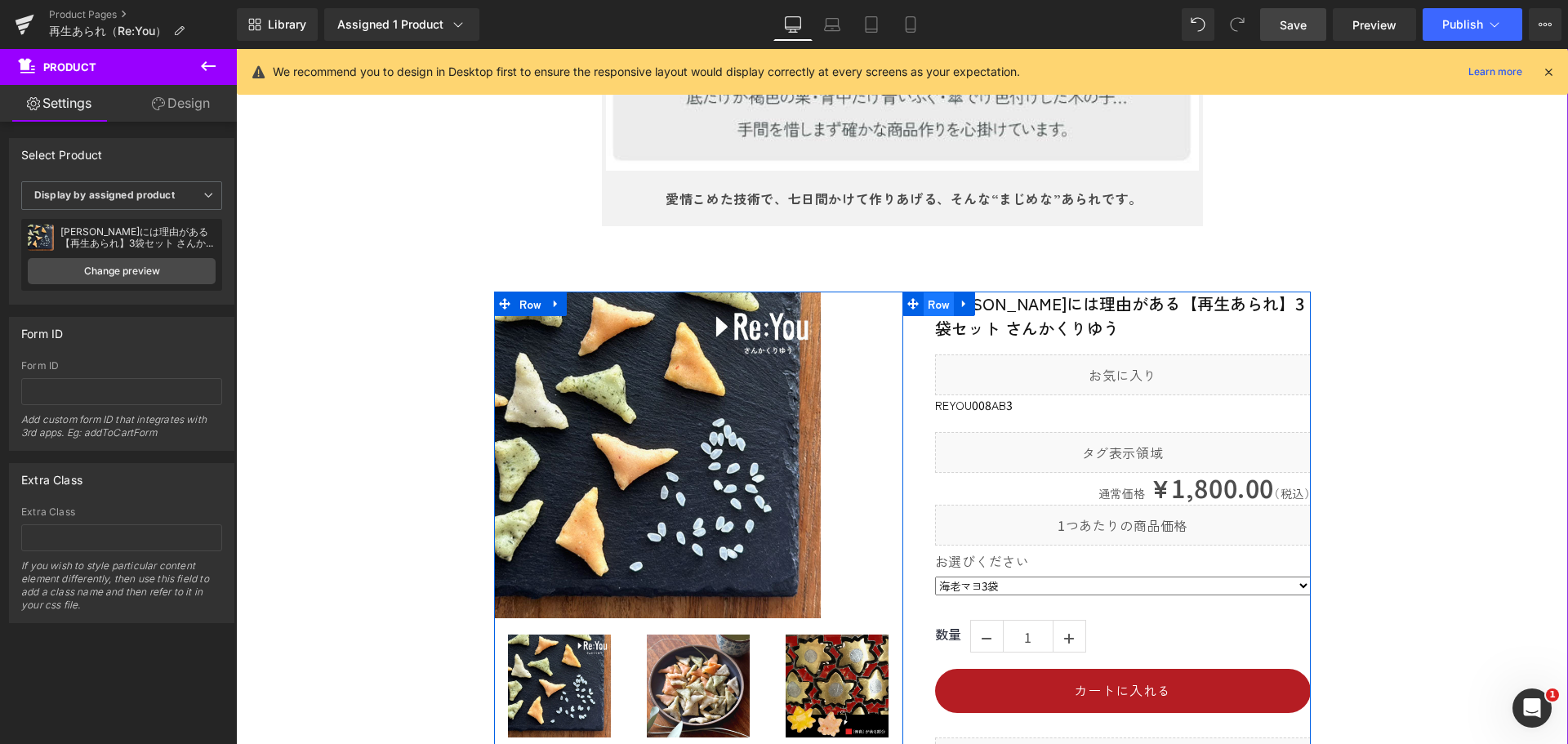
click at [928, 305] on span "Row" at bounding box center [939, 304] width 31 height 25
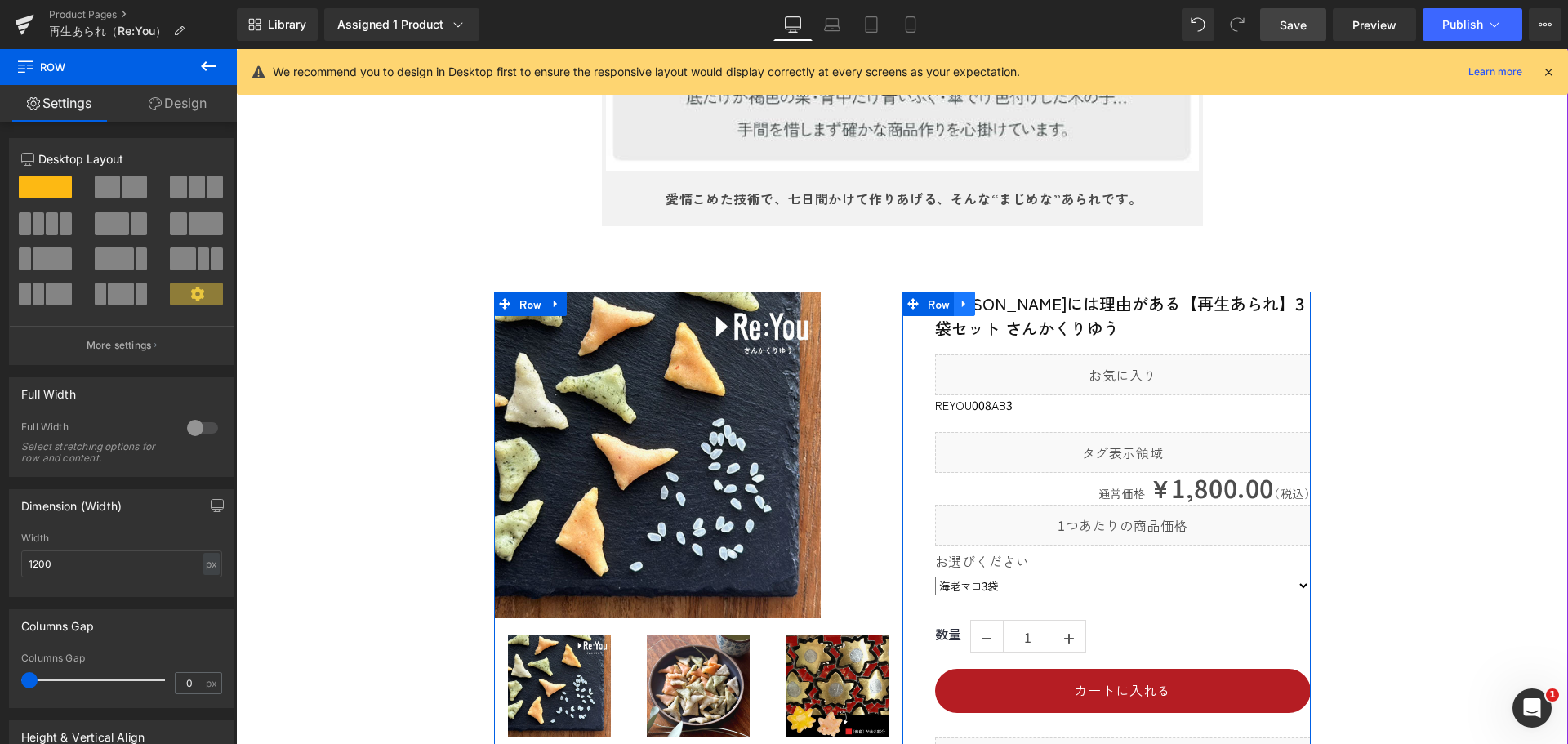
click at [962, 305] on icon at bounding box center [963, 304] width 3 height 8
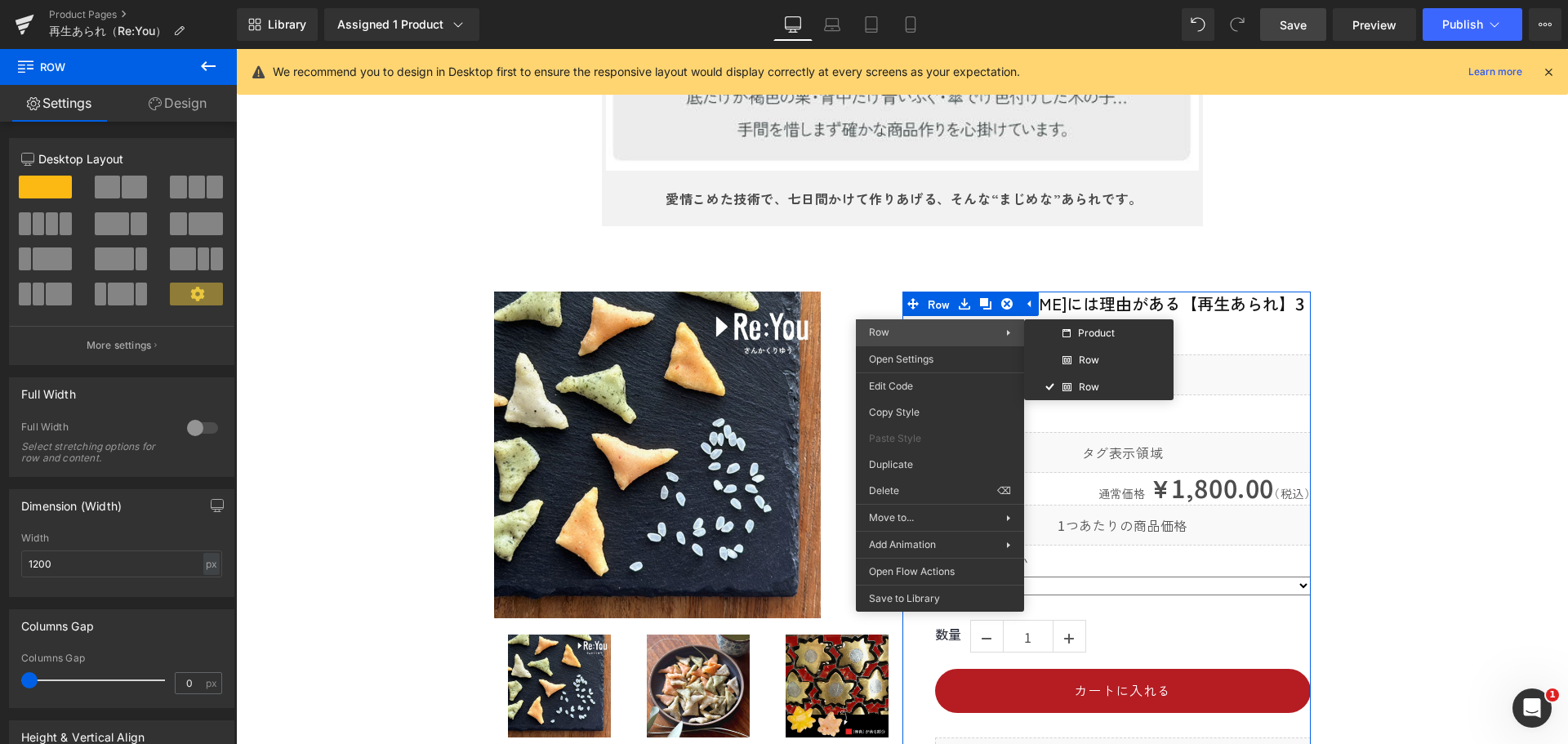
click at [881, 337] on span "Row" at bounding box center [879, 332] width 20 height 12
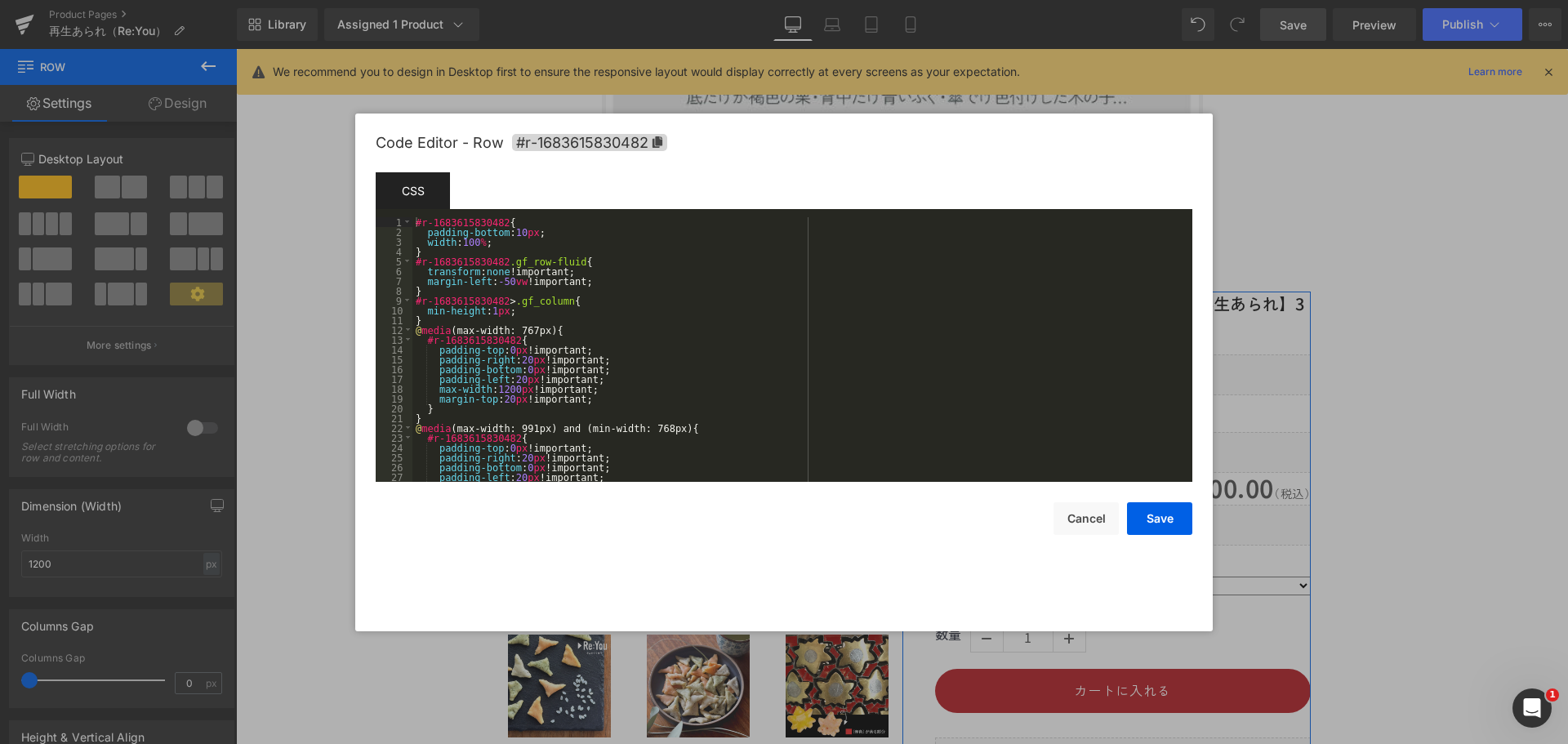
click at [885, 0] on div "Row You are previewing how the will restyle your page. You can not edit Element…" at bounding box center [784, 0] width 1568 height 0
click at [658, 143] on icon at bounding box center [657, 142] width 10 height 11
click at [1071, 518] on button "Cancel" at bounding box center [1086, 518] width 65 height 33
